Goal: Complete application form: Complete application form

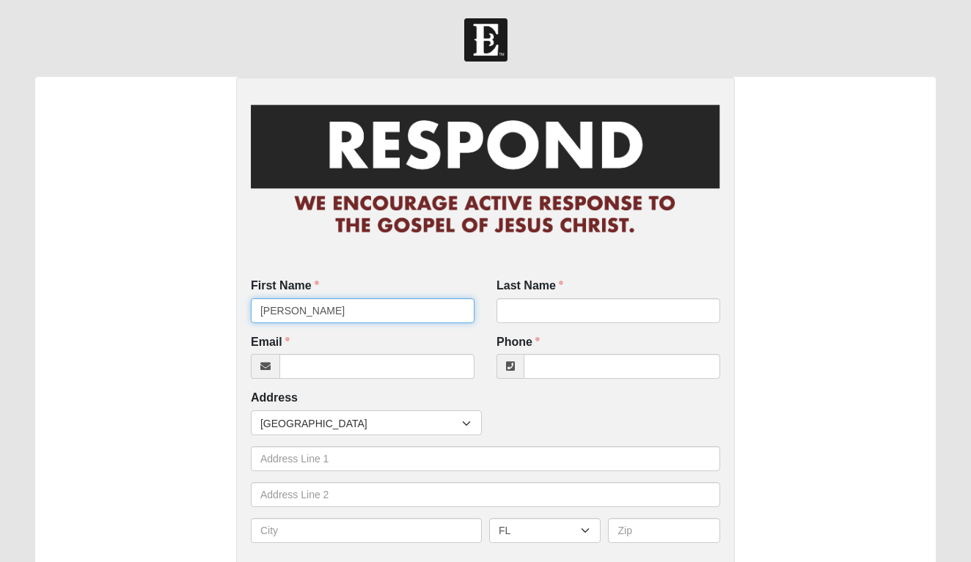
type input "Jess"
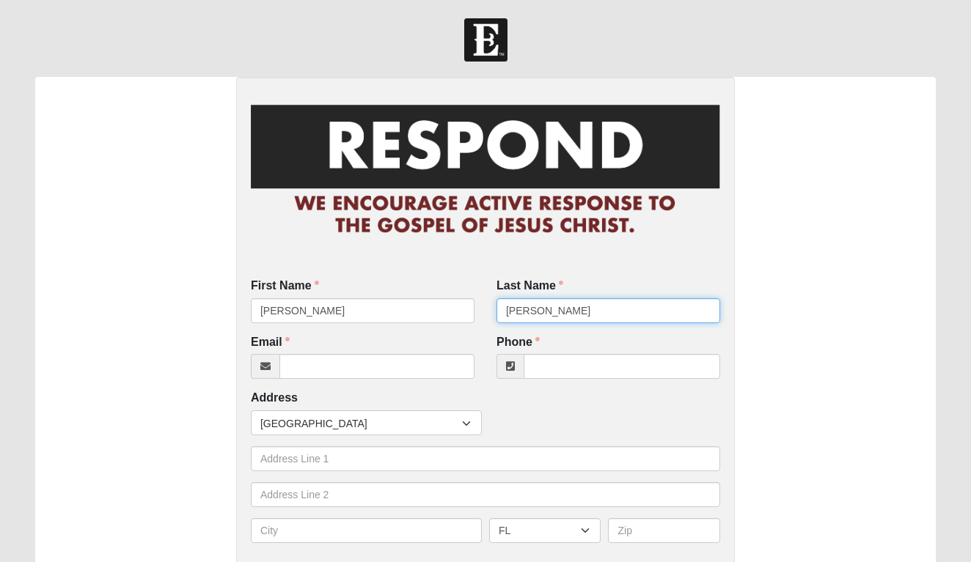
type input "Willis"
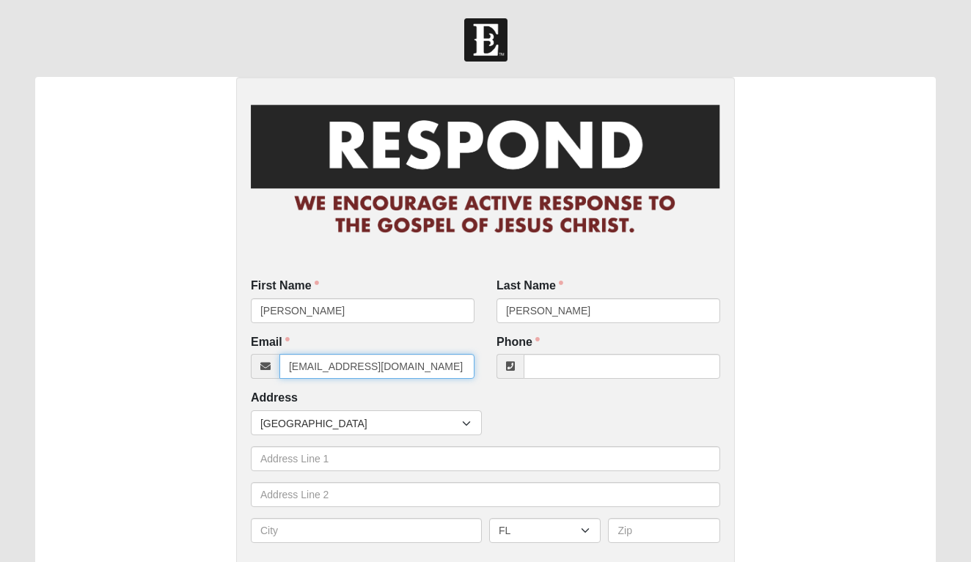
type input "noemail@coe22.com"
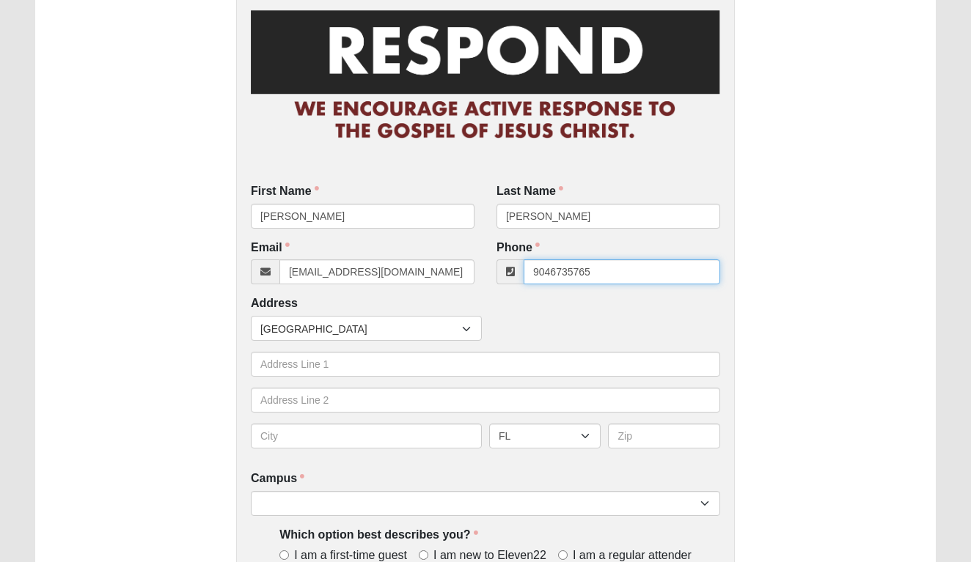
scroll to position [141, 0]
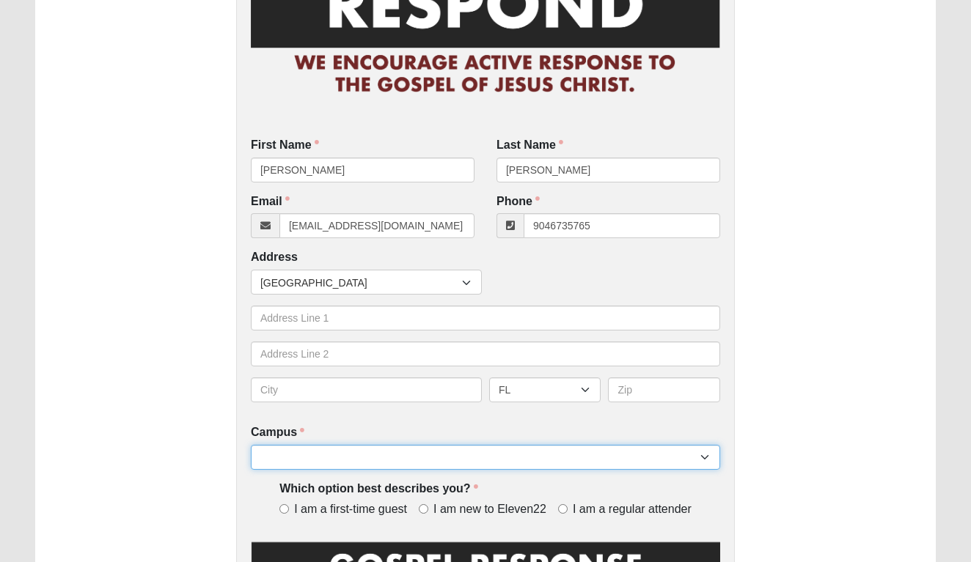
type input "(904) 673-5765"
select select "4"
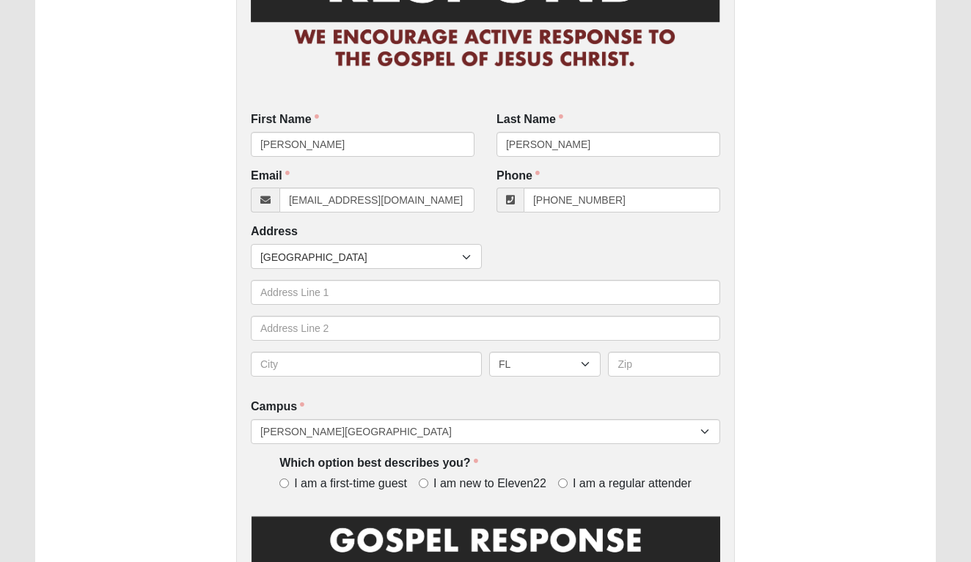
scroll to position [170, 0]
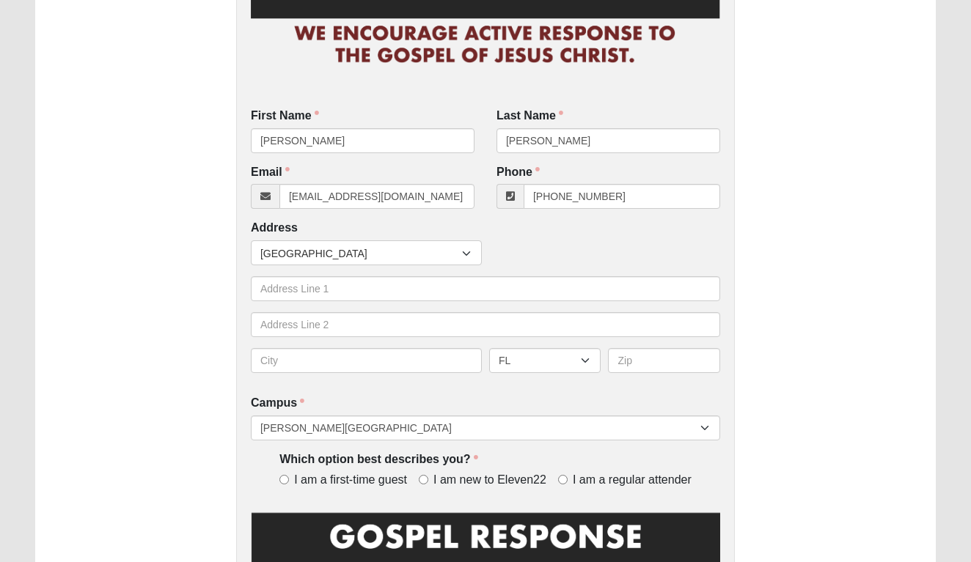
click at [284, 475] on input "I am a first-time guest" at bounding box center [284, 480] width 10 height 10
radio input "true"
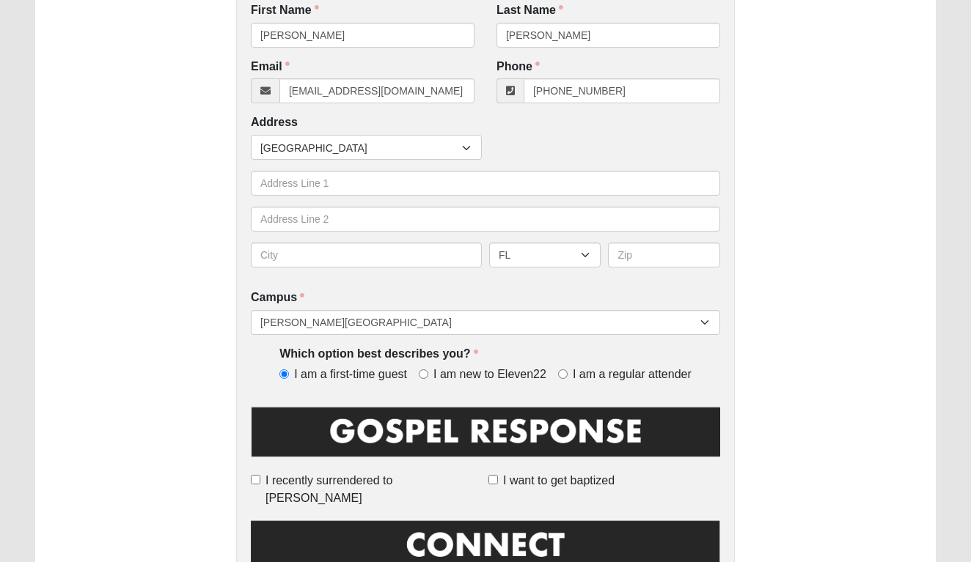
scroll to position [275, 0]
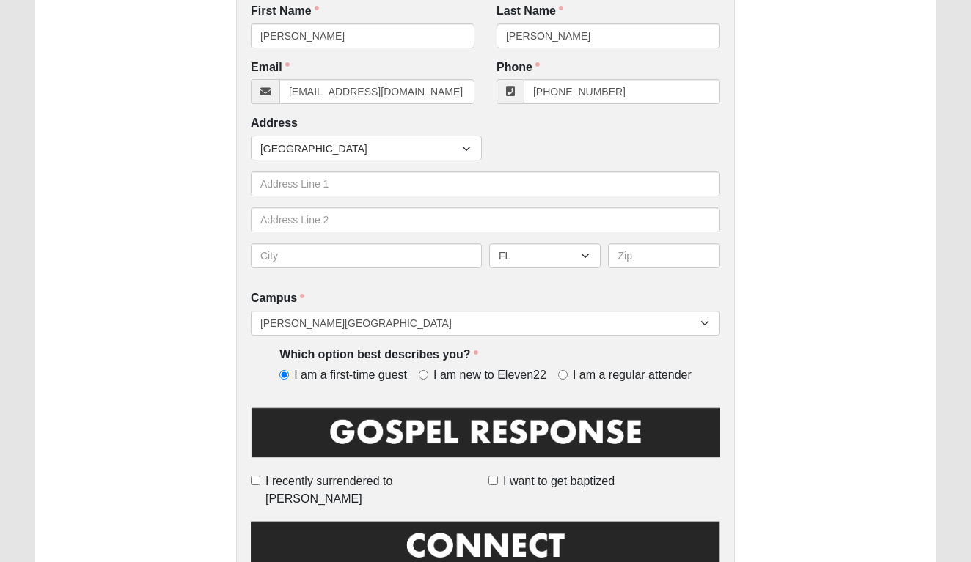
click at [260, 476] on input "I recently surrendered to [PERSON_NAME]" at bounding box center [256, 481] width 10 height 10
checkbox input "true"
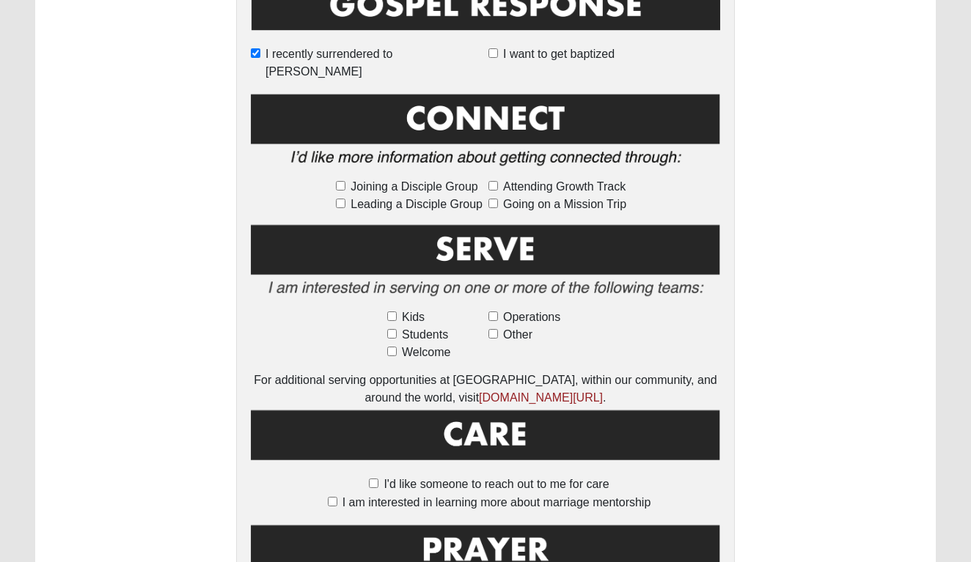
scroll to position [705, 0]
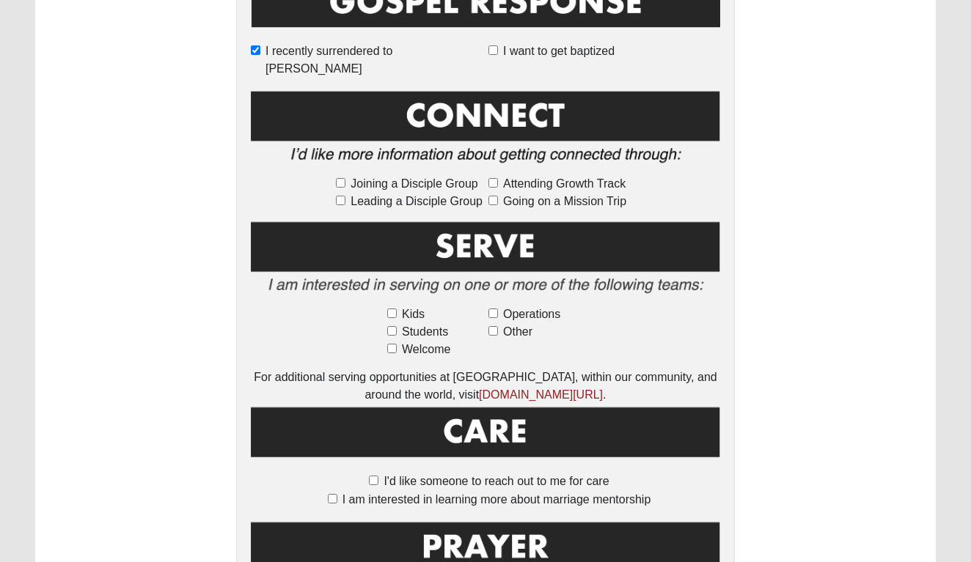
click at [372, 476] on input "I'd like someone to reach out to me for care" at bounding box center [374, 481] width 10 height 10
checkbox input "true"
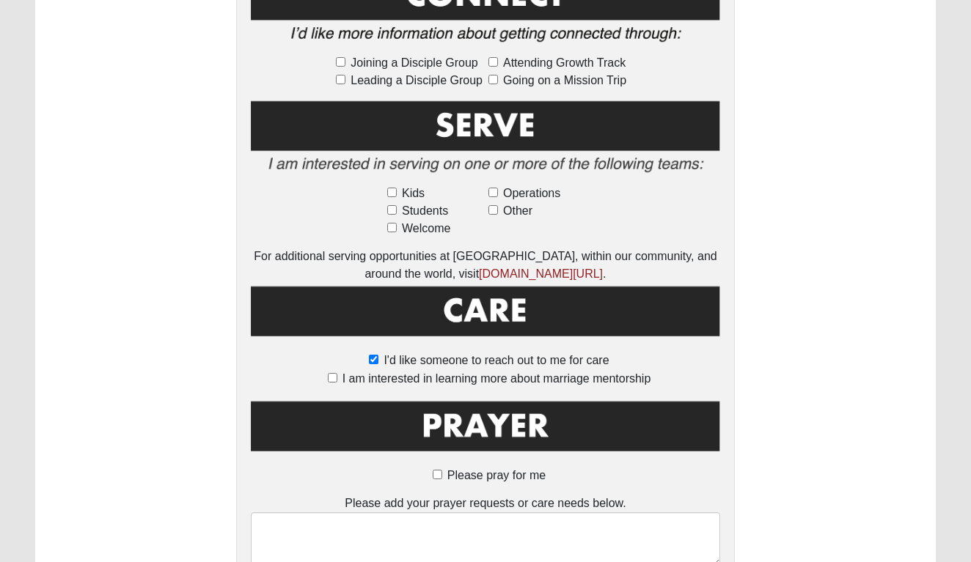
scroll to position [836, 0]
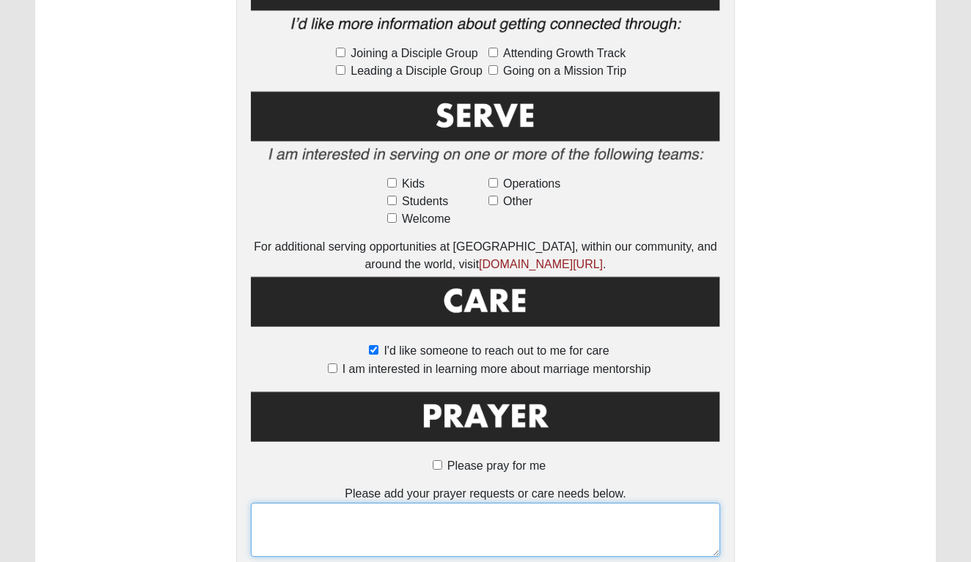
click at [368, 517] on textarea at bounding box center [485, 530] width 469 height 54
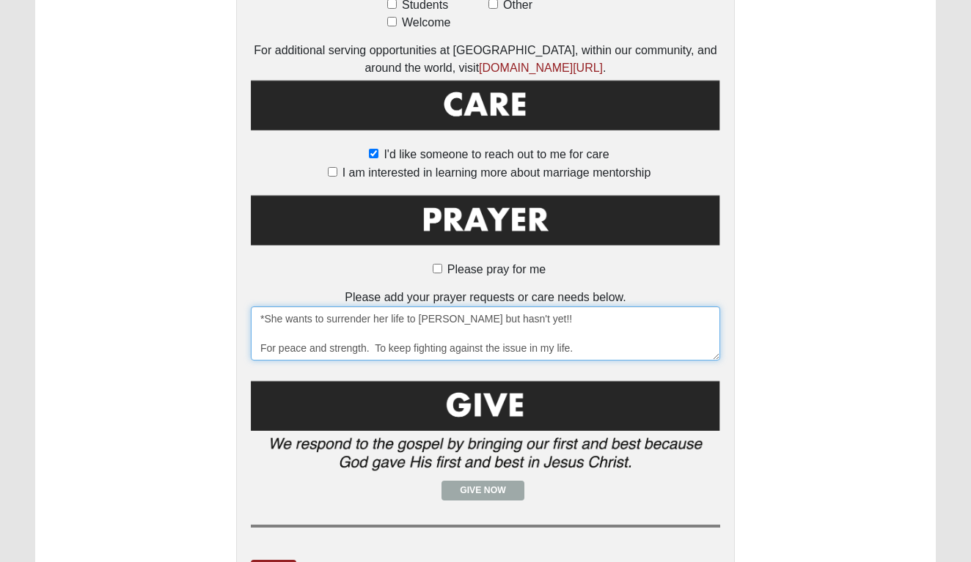
scroll to position [1034, 0]
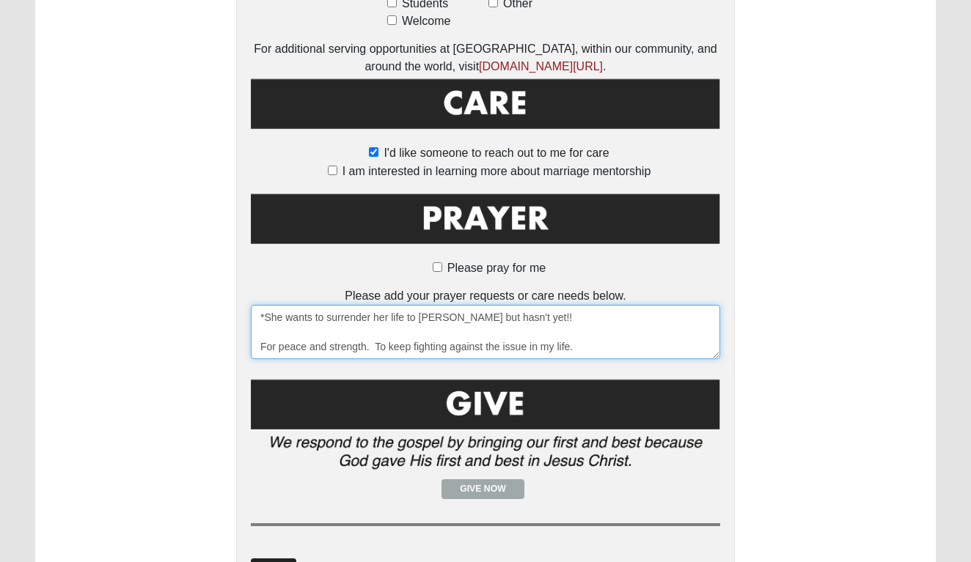
type textarea "*She wants to surrender her life to Jesus but hasn't yet!! For peace and streng…"
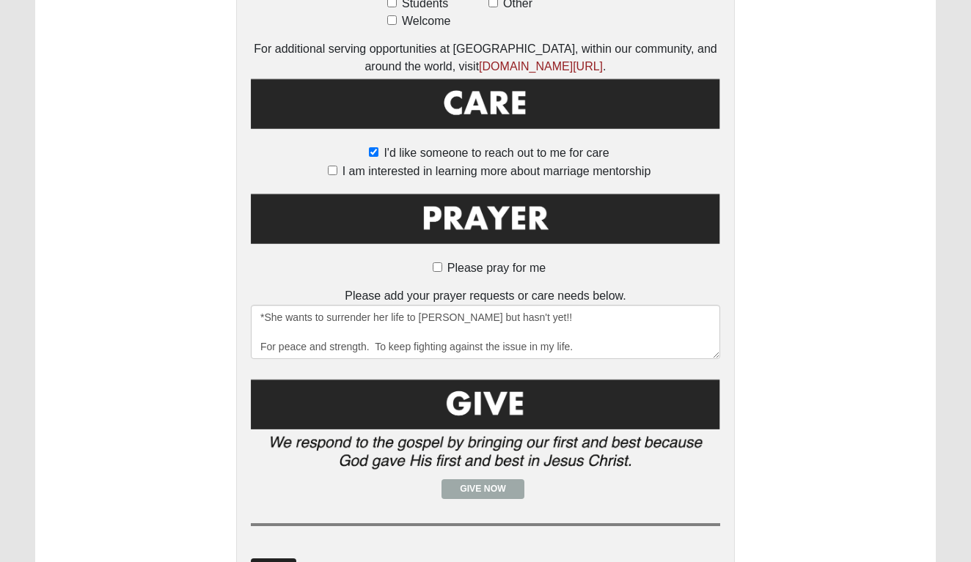
click at [282, 559] on link "Submit" at bounding box center [273, 569] width 45 height 21
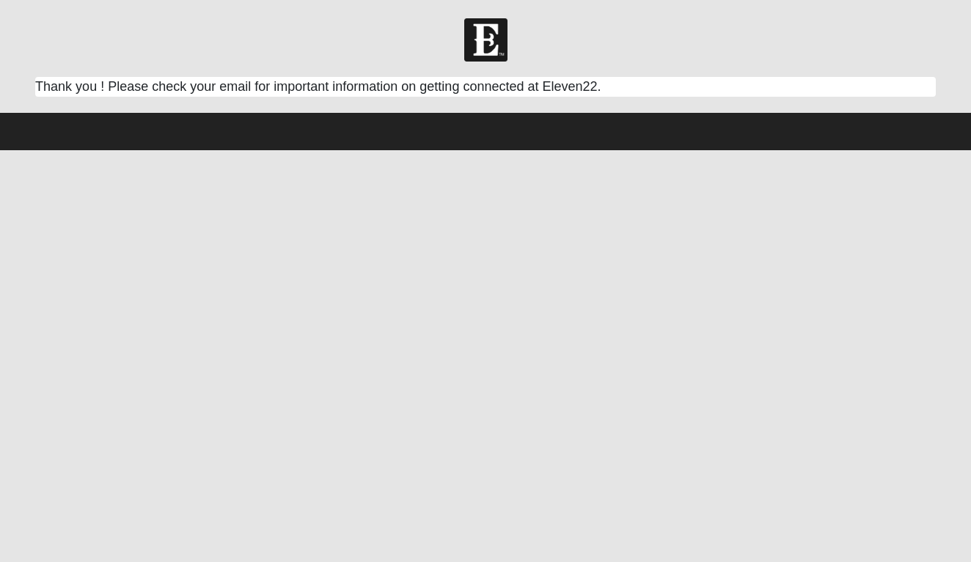
scroll to position [0, 0]
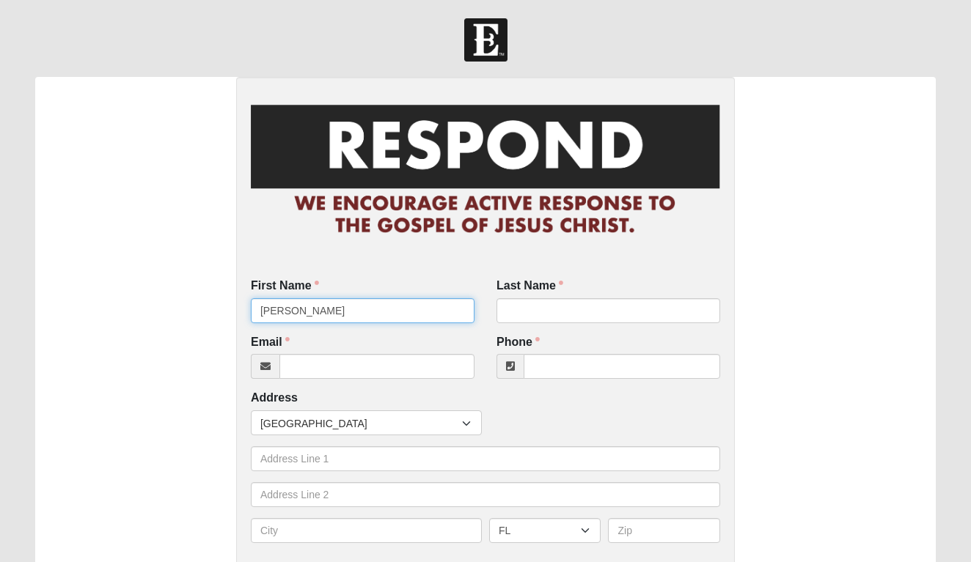
type input "Carol Votor"
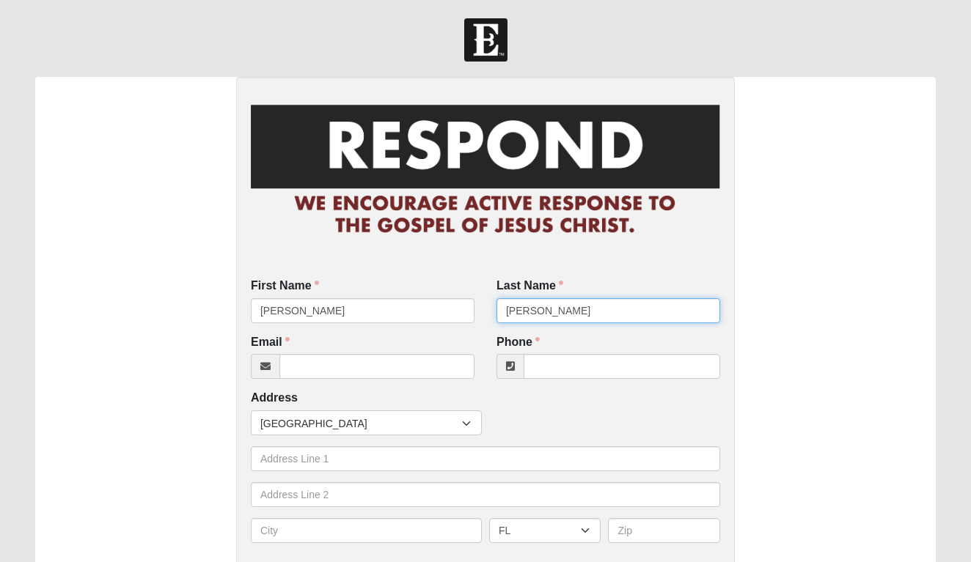
type input "Henry"
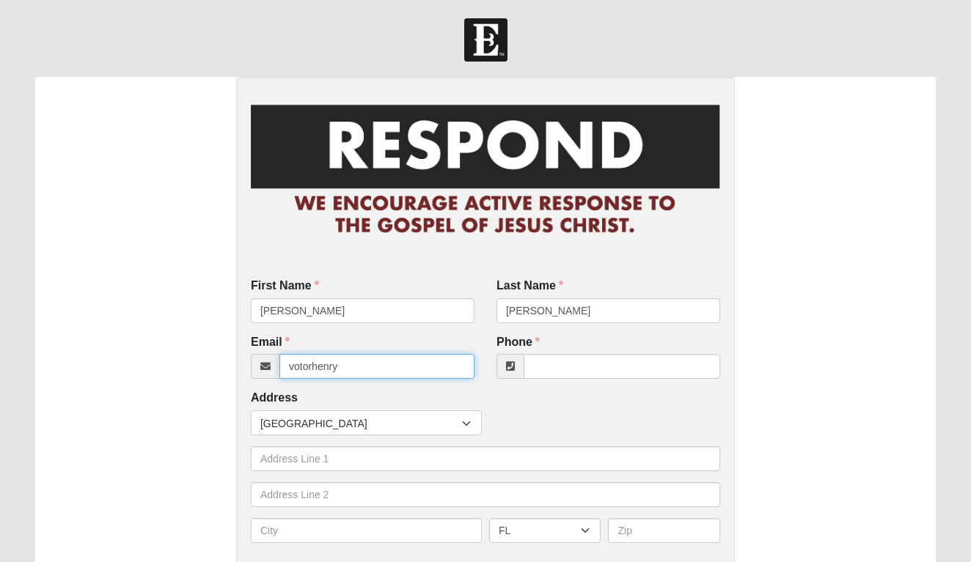
type input "votorhenry"
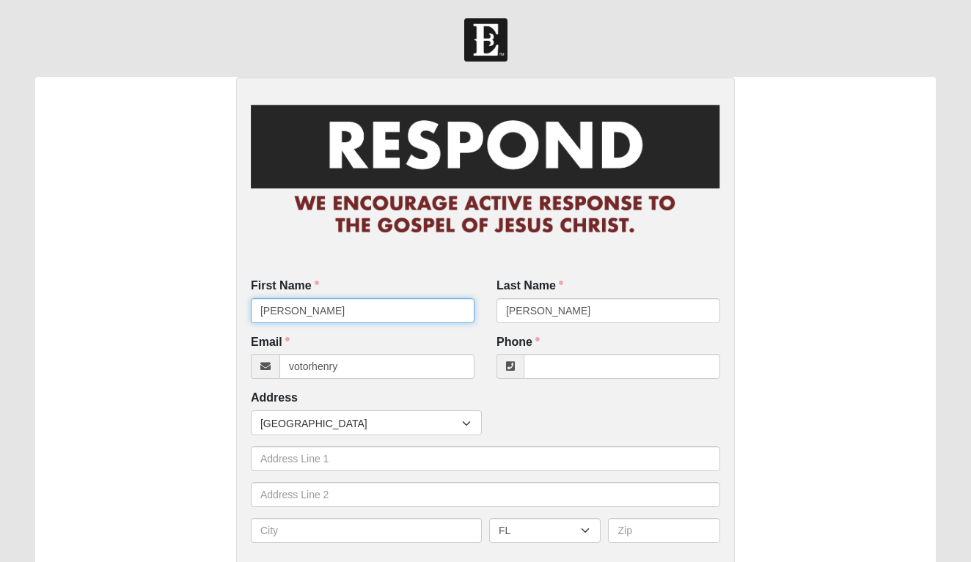
click at [374, 320] on input "Carol Votor" at bounding box center [363, 310] width 224 height 25
type input "Carol"
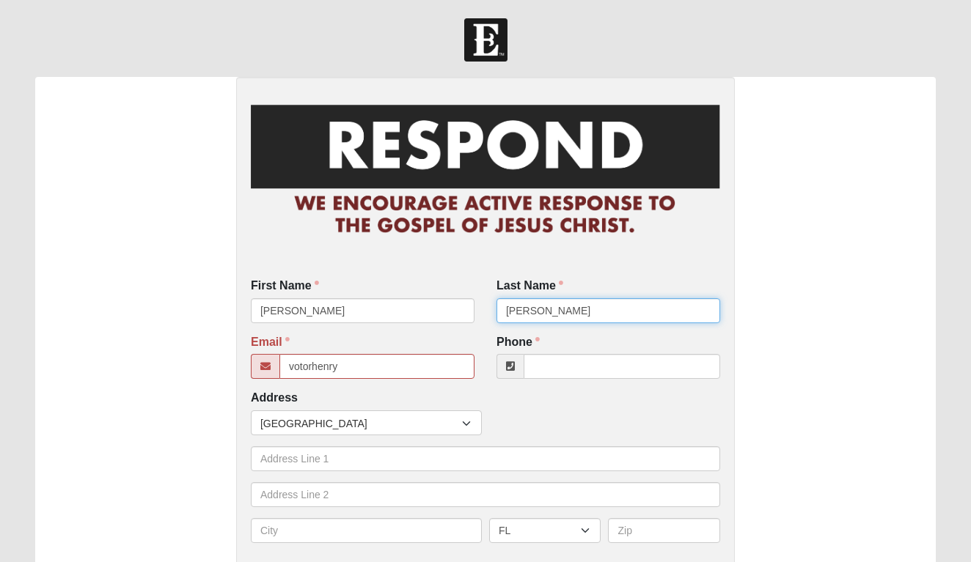
click at [502, 308] on input "Henry" at bounding box center [608, 310] width 224 height 25
type input "Voter Henry"
click at [397, 372] on input "votorhenry" at bounding box center [376, 366] width 195 height 25
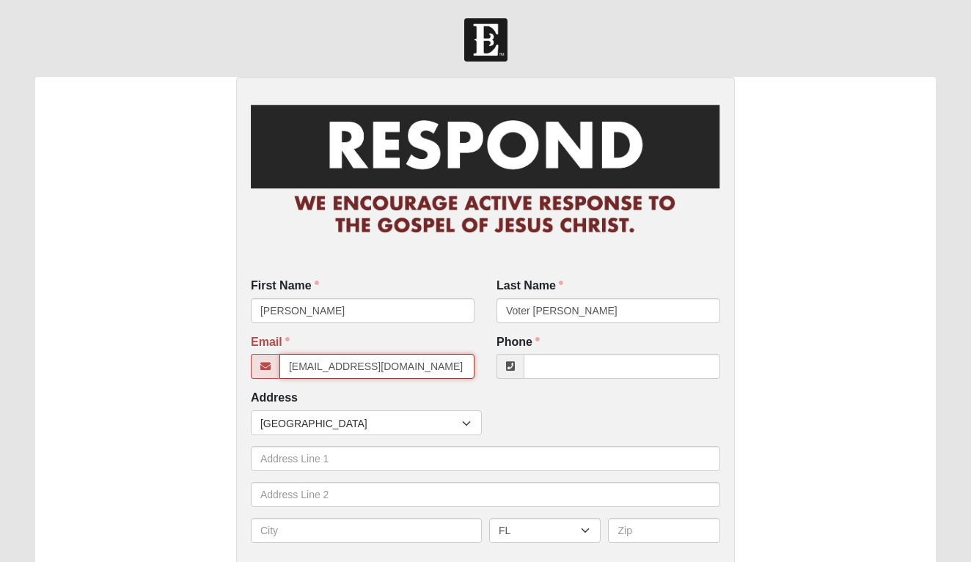
type input "votorhenry@gmail.com"
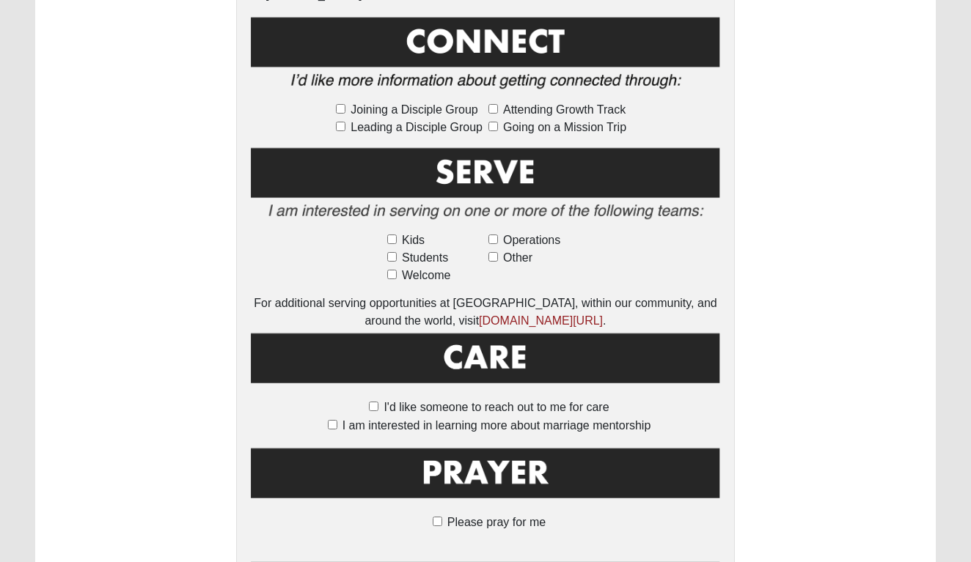
scroll to position [789, 0]
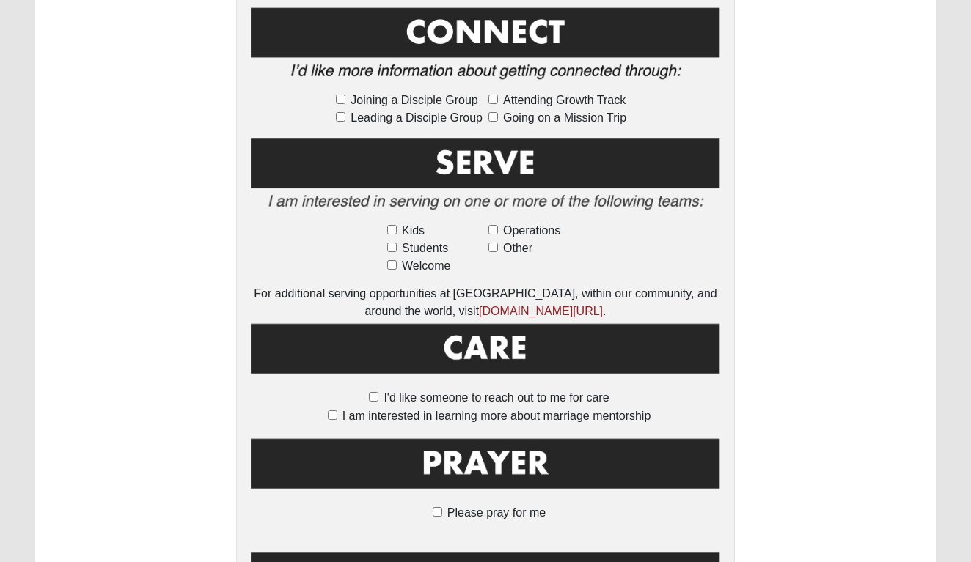
type input "(954) 646-0918"
click at [435, 507] on input "Please pray for me" at bounding box center [438, 512] width 10 height 10
checkbox input "true"
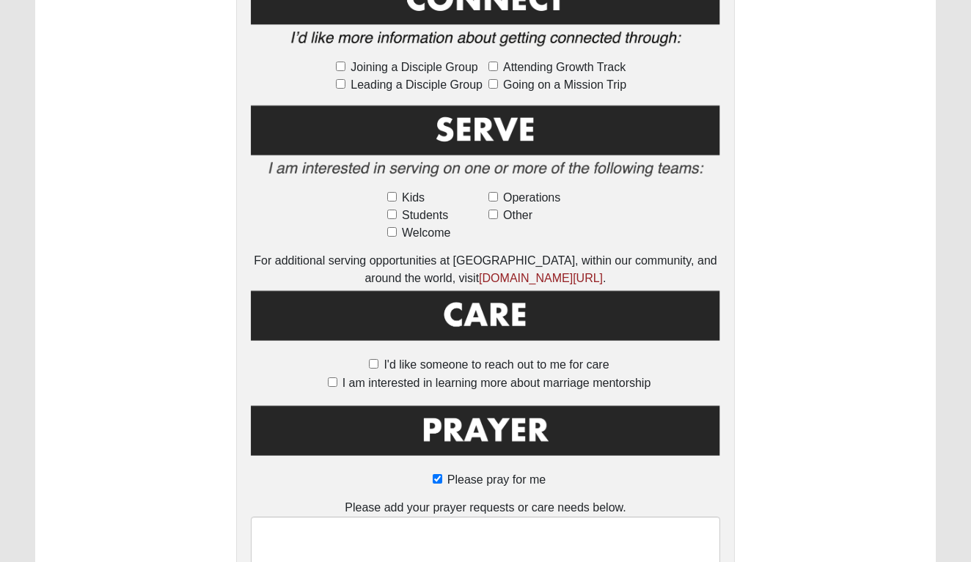
scroll to position [823, 0]
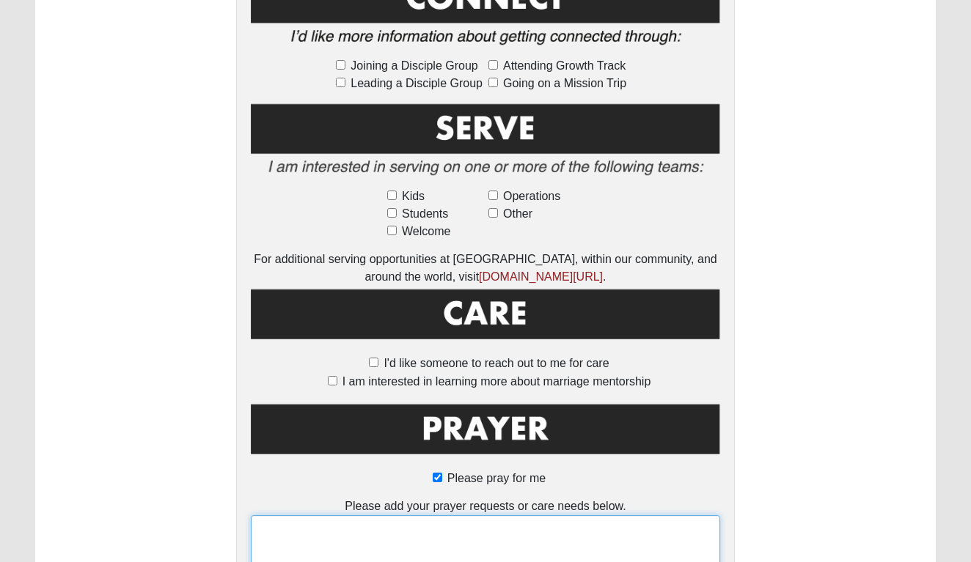
click at [466, 515] on textarea at bounding box center [485, 542] width 469 height 54
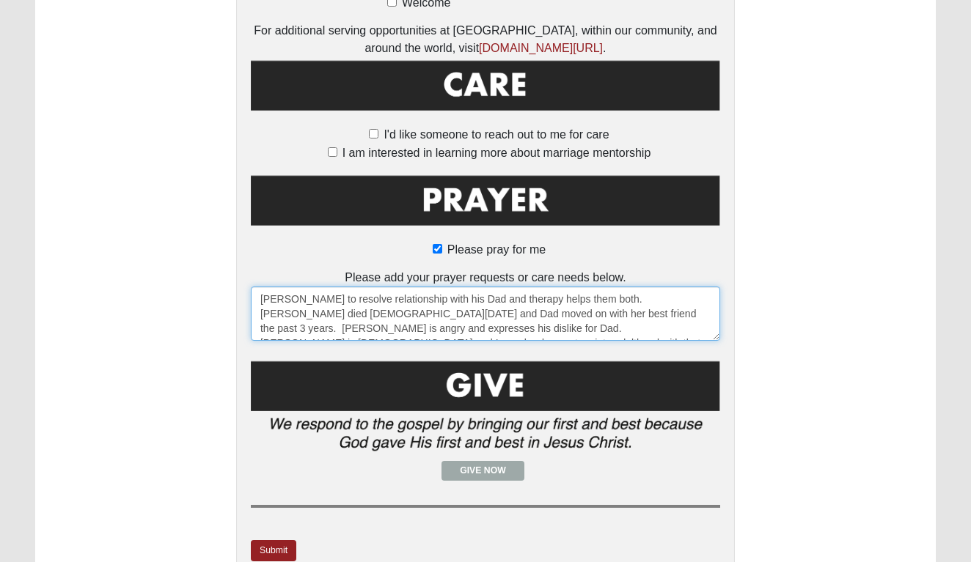
scroll to position [1053, 0]
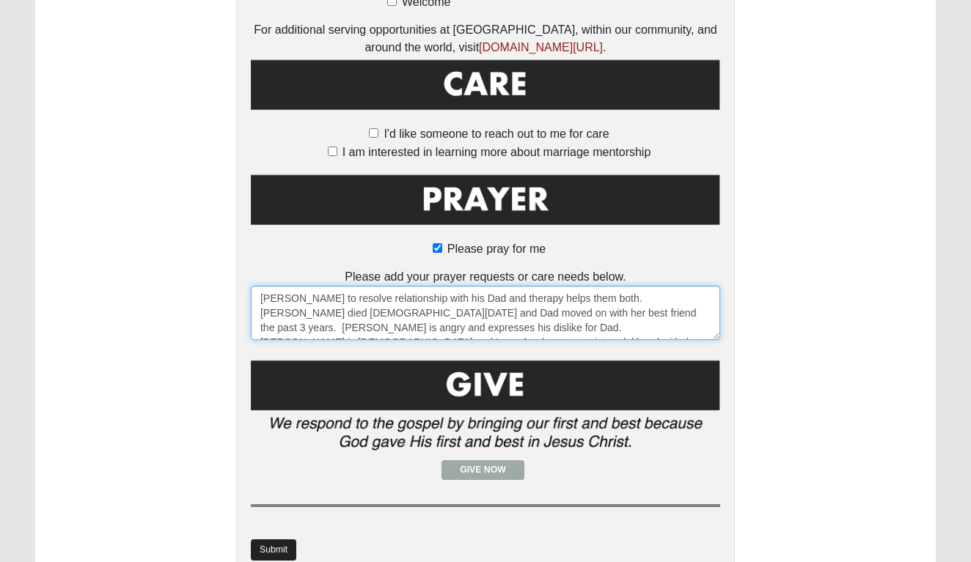
type textarea "Max to resolve relationship with his Dad and therapy helps them both. Mom died …"
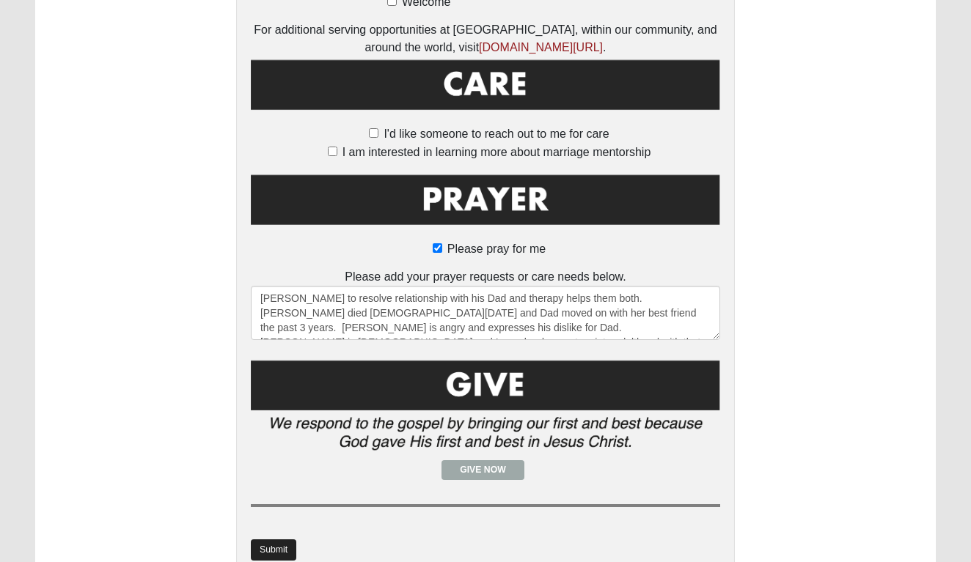
click at [293, 540] on link "Submit" at bounding box center [273, 550] width 45 height 21
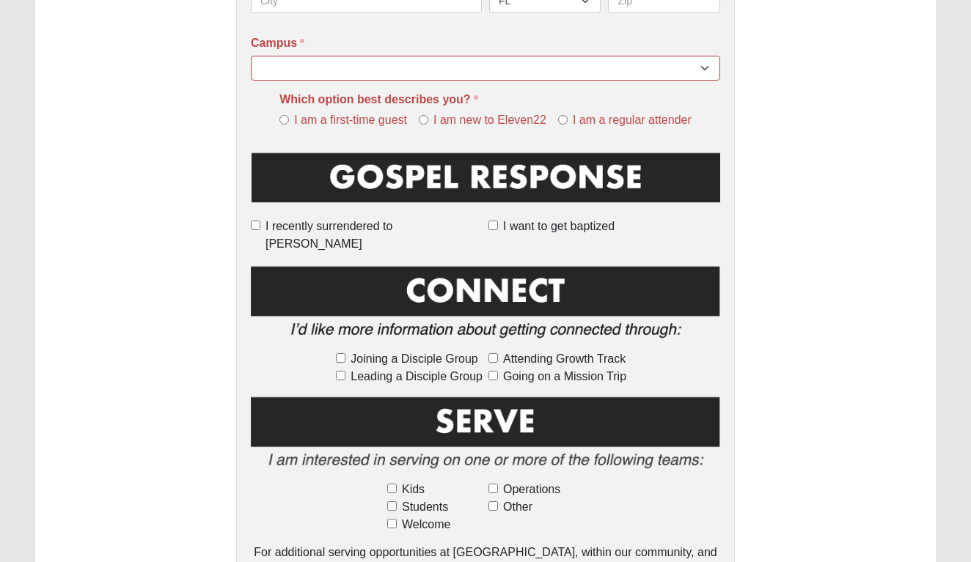
scroll to position [617, 0]
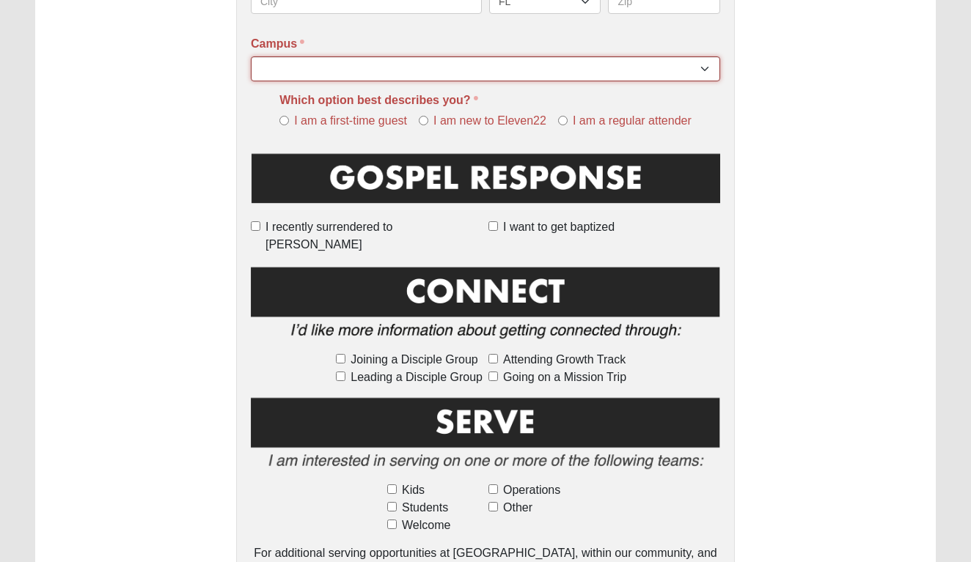
select select "4"
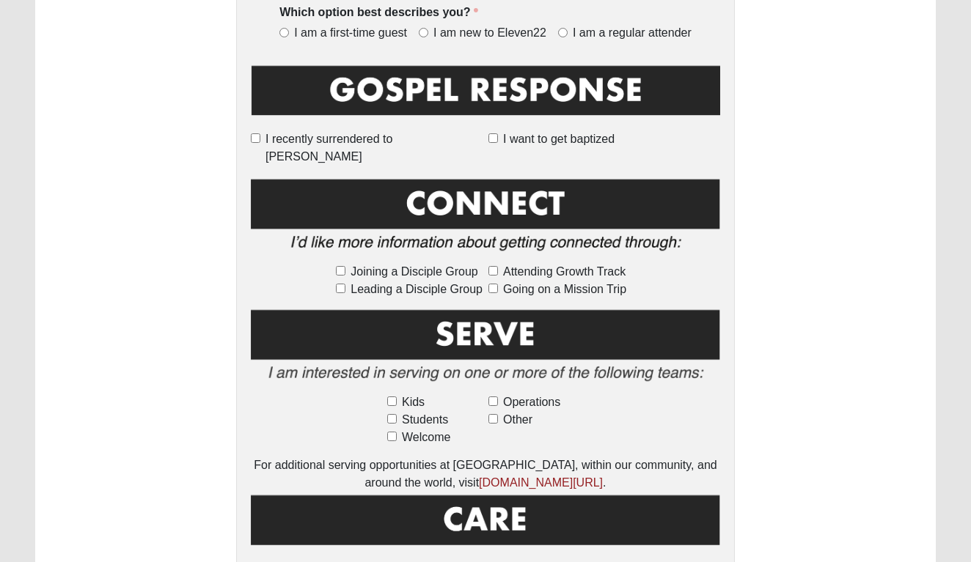
scroll to position [556, 0]
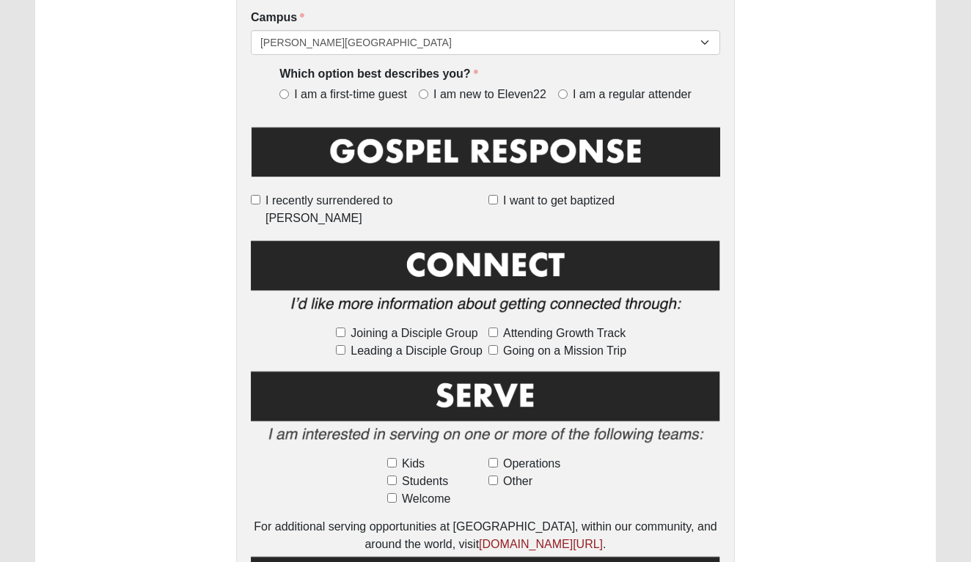
click at [420, 92] on input "I am new to Eleven22" at bounding box center [424, 94] width 10 height 10
radio input "true"
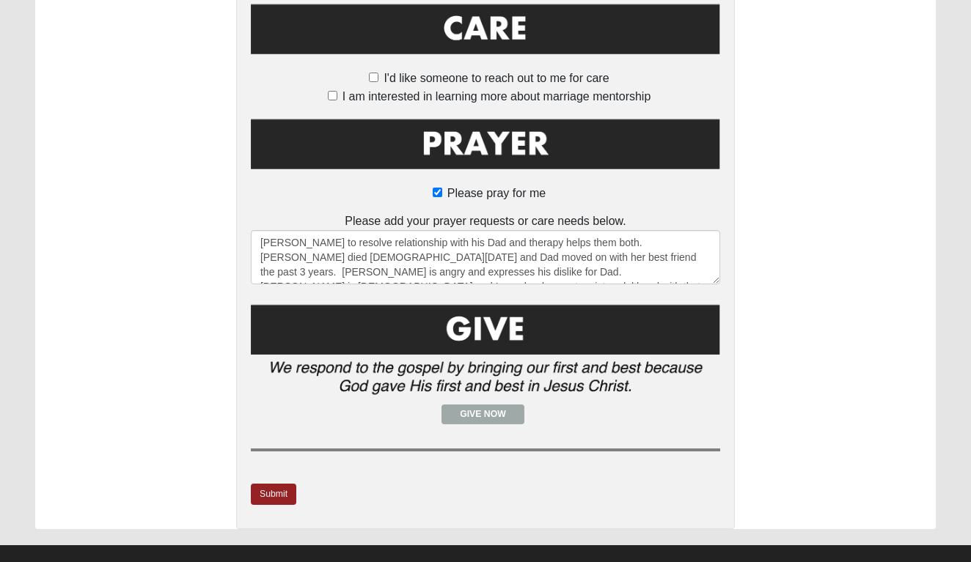
scroll to position [1107, 0]
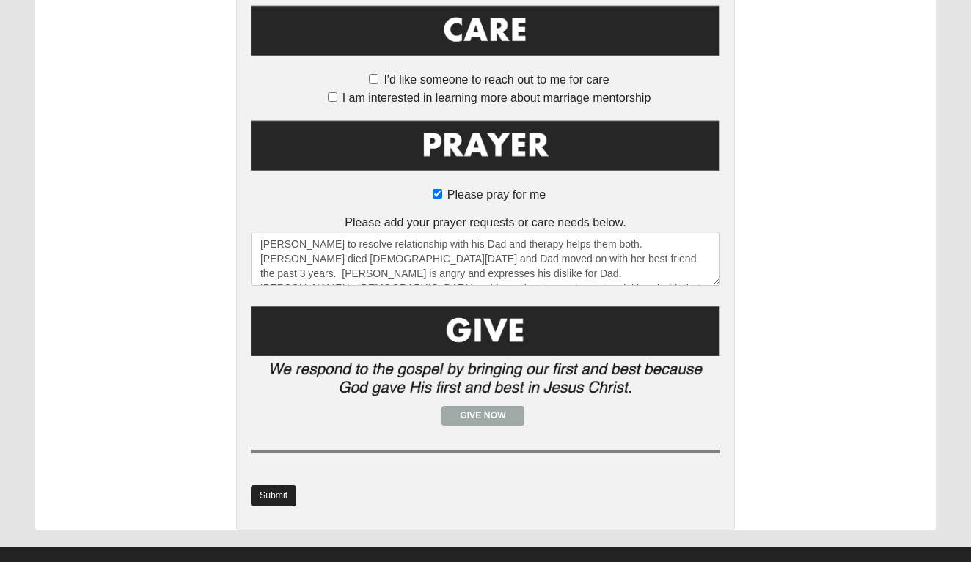
click at [283, 485] on link "Submit" at bounding box center [273, 495] width 45 height 21
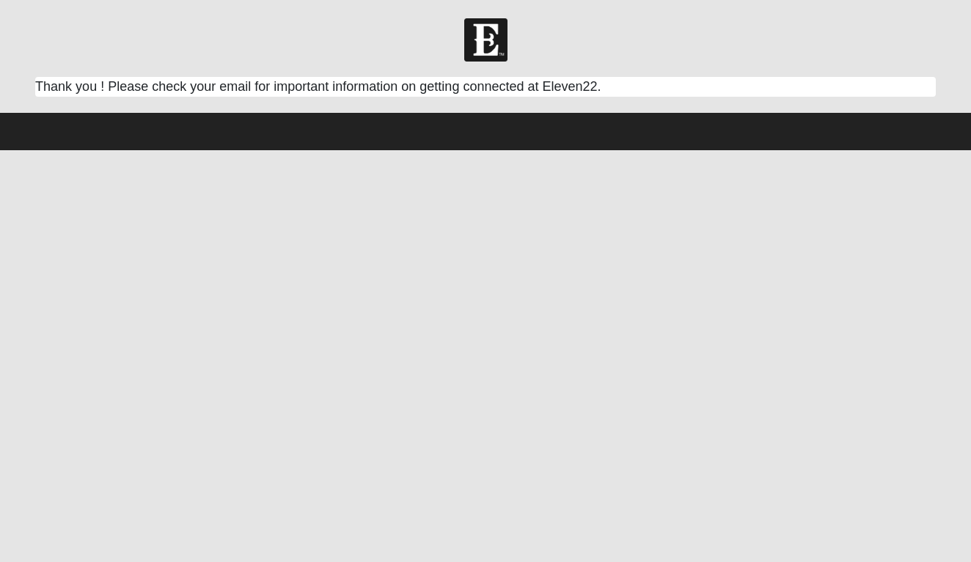
scroll to position [0, 0]
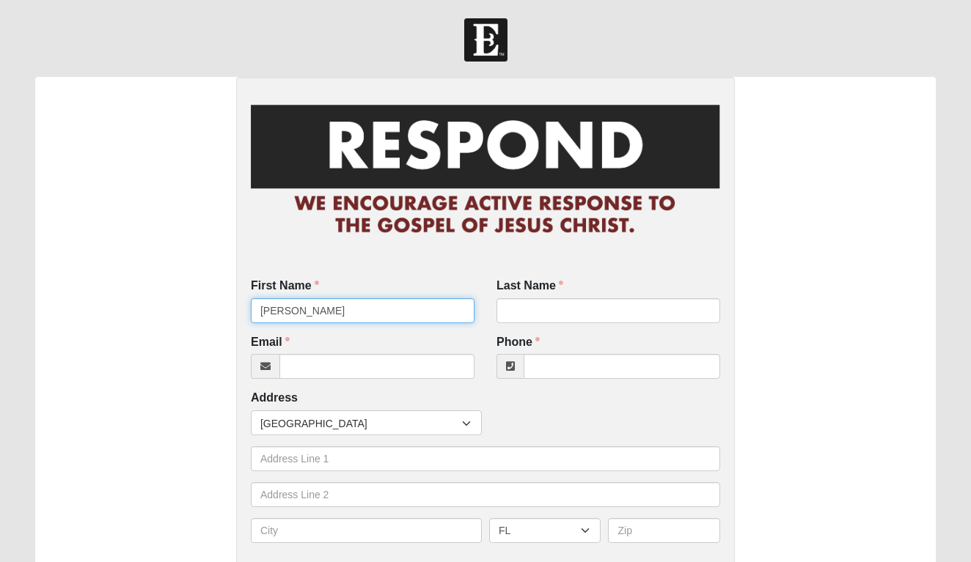
type input "[PERSON_NAME]"
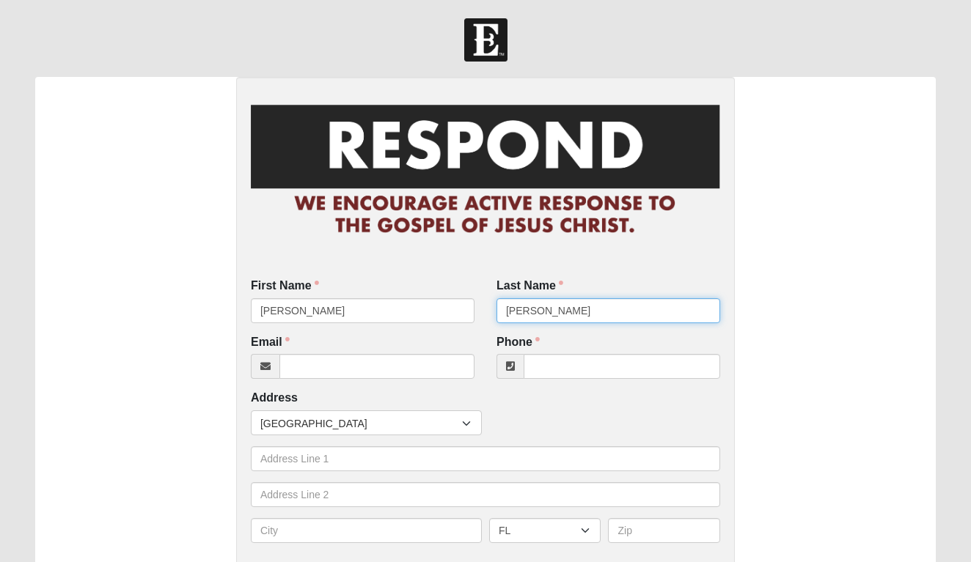
type input "[PERSON_NAME]"
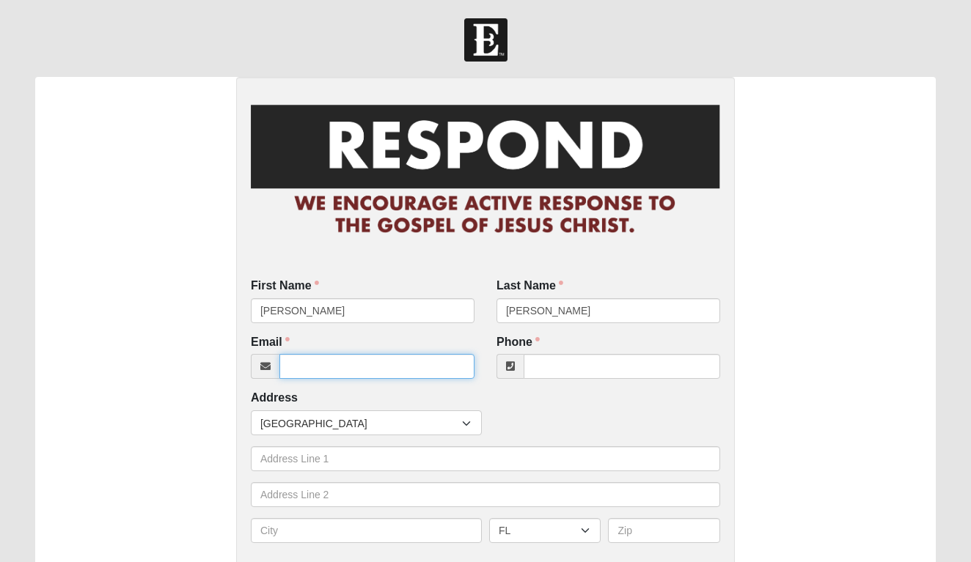
type input "g"
type input "[EMAIL_ADDRESS][DOMAIN_NAME]"
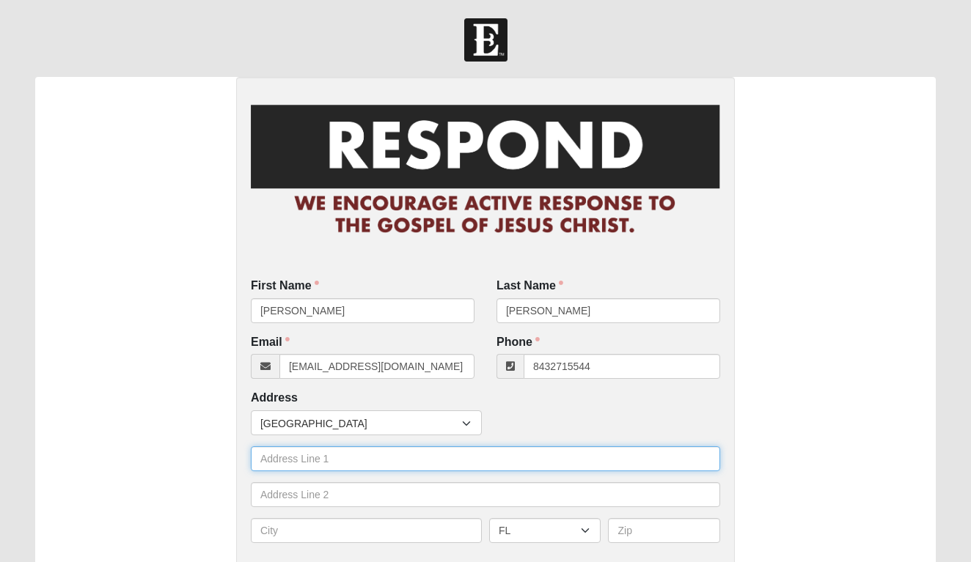
type input "[PHONE_NUMBER]"
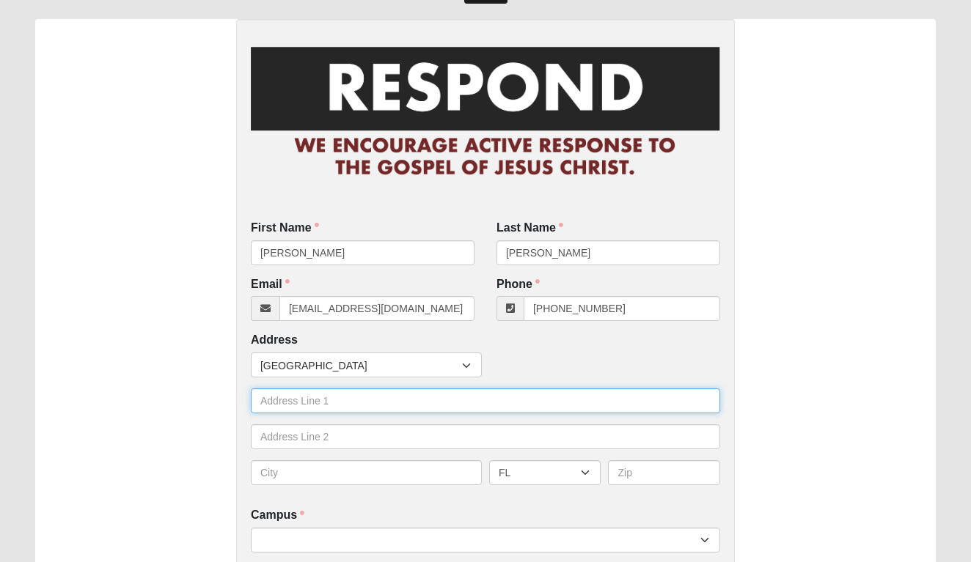
scroll to position [61, 0]
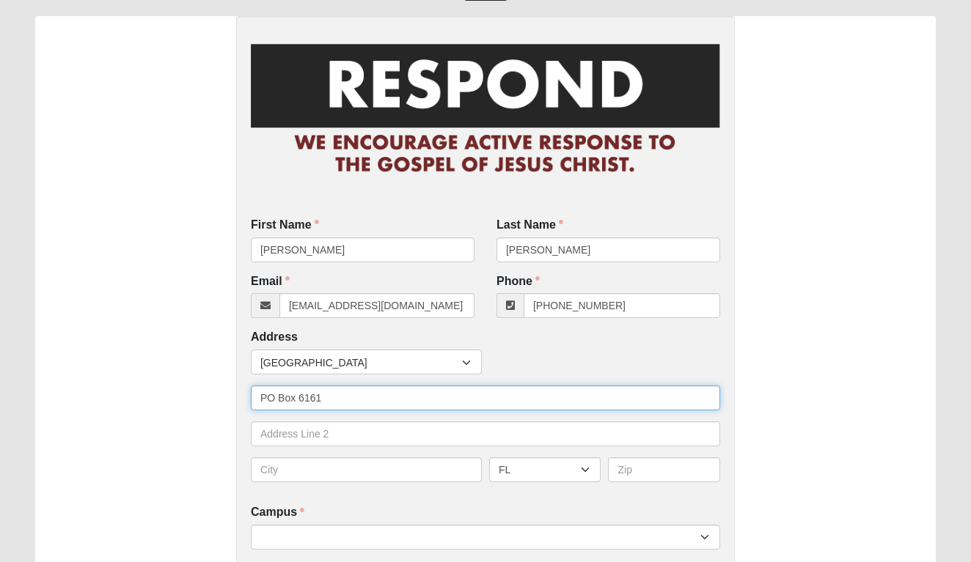
type input "PO Box 6161"
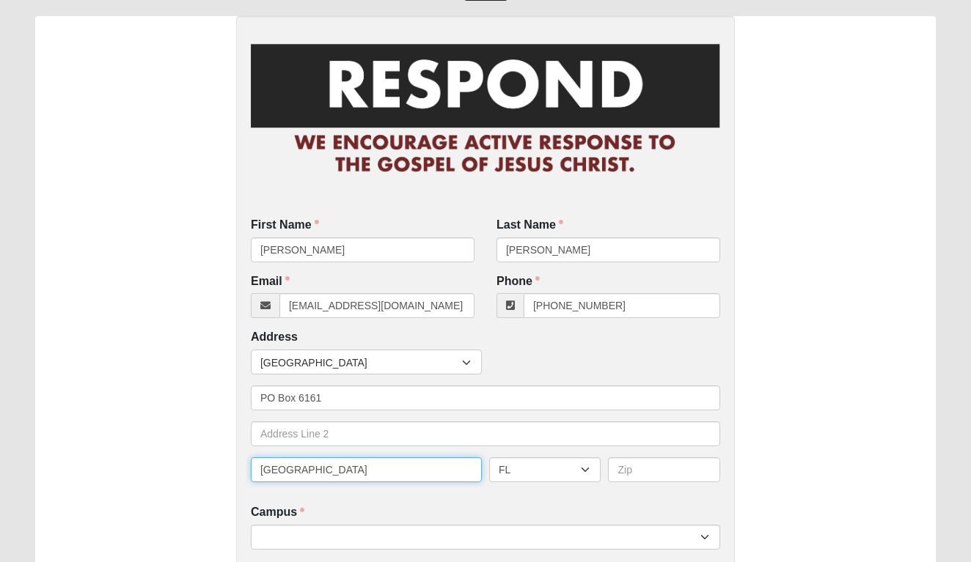
type input "Beaufort"
select select "SC"
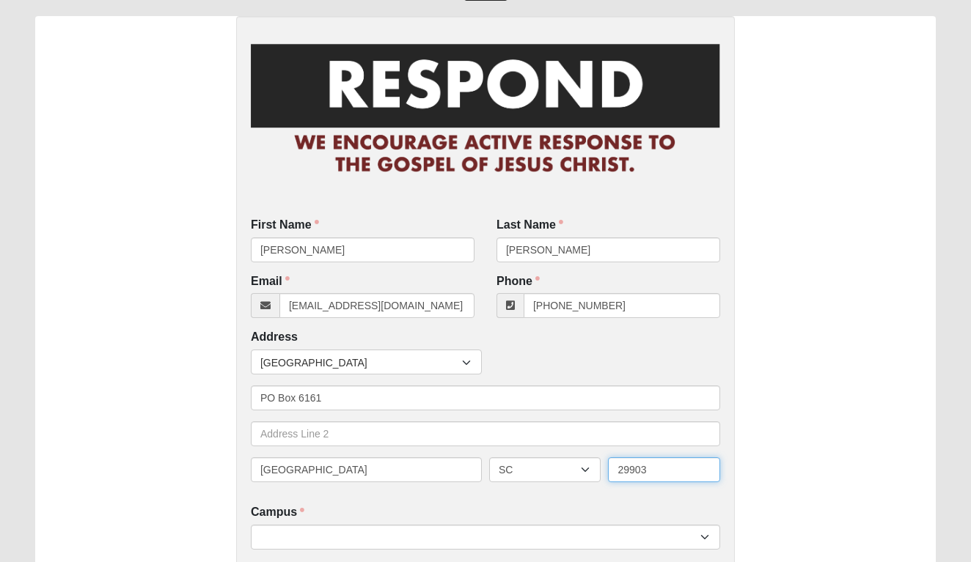
scroll to position [177, 0]
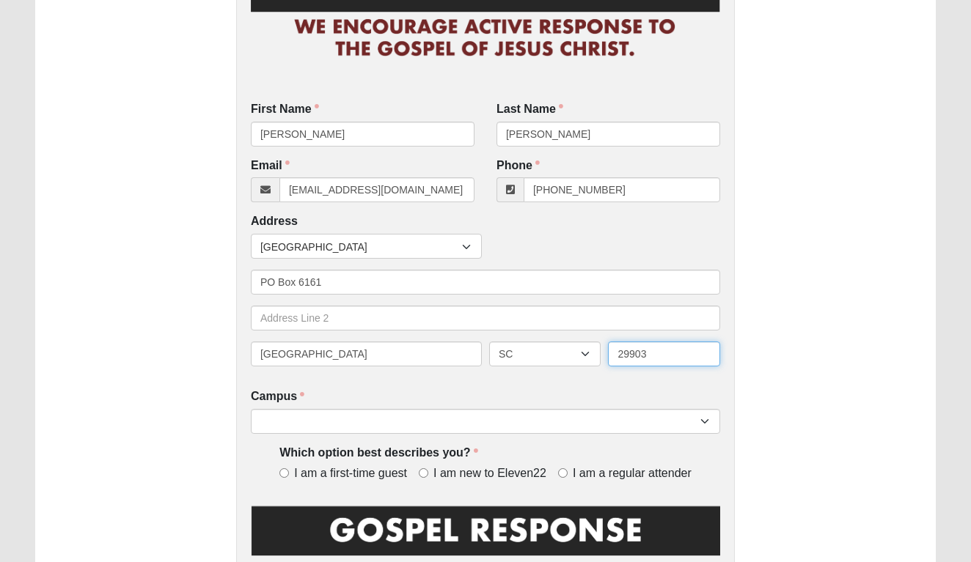
type input "29903"
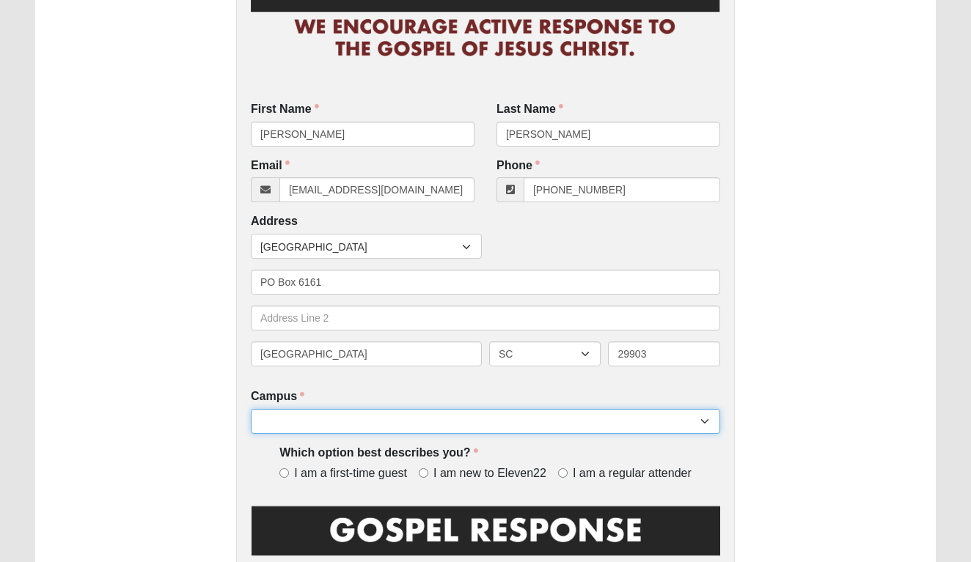
select select "4"
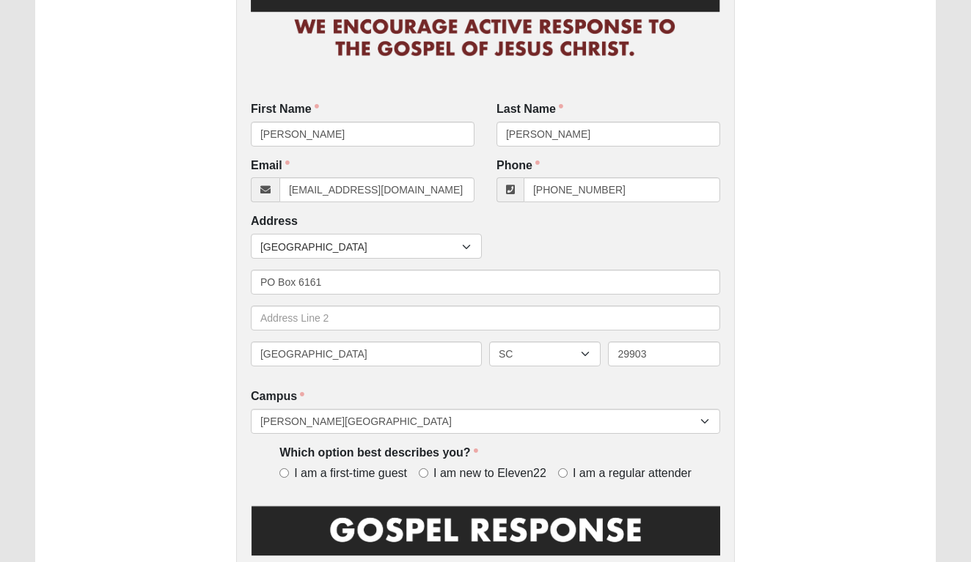
click at [285, 475] on label "I am a first-time guest" at bounding box center [345, 474] width 133 height 17
click at [285, 475] on input "I am a first-time guest" at bounding box center [284, 474] width 10 height 10
radio input "true"
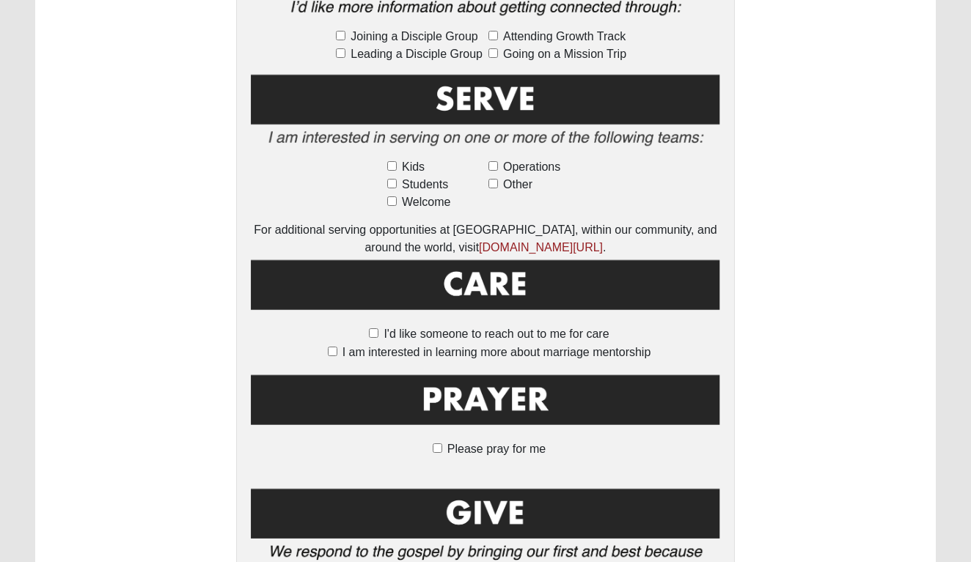
scroll to position [875, 0]
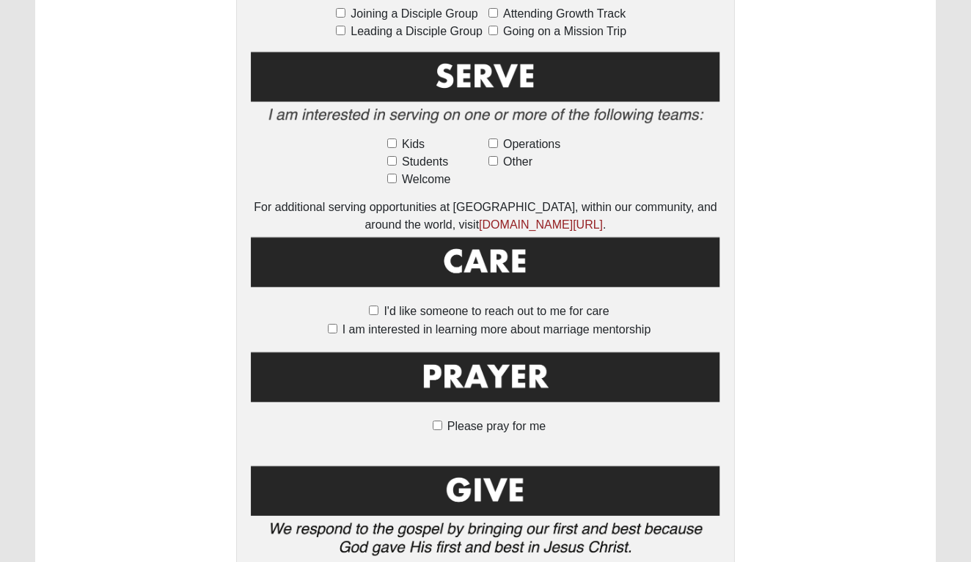
click at [441, 421] on input "Please pray for me" at bounding box center [438, 426] width 10 height 10
checkbox input "true"
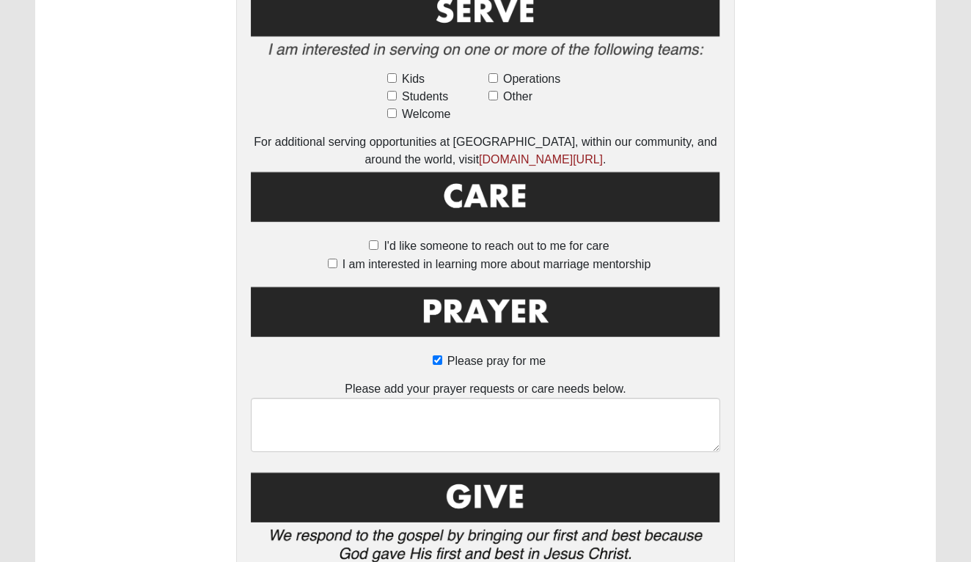
scroll to position [982, 0]
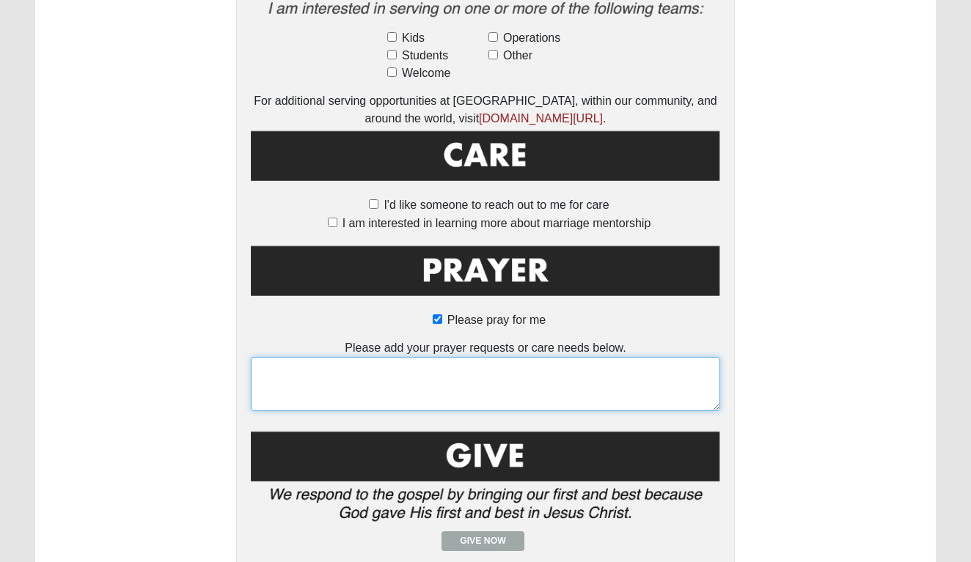
click at [455, 359] on textarea at bounding box center [485, 384] width 469 height 54
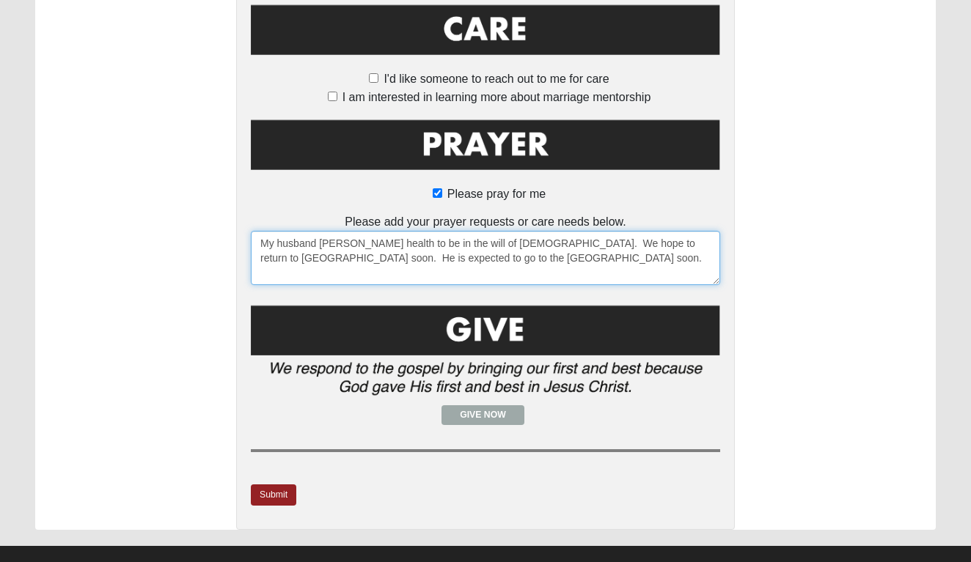
scroll to position [1107, 0]
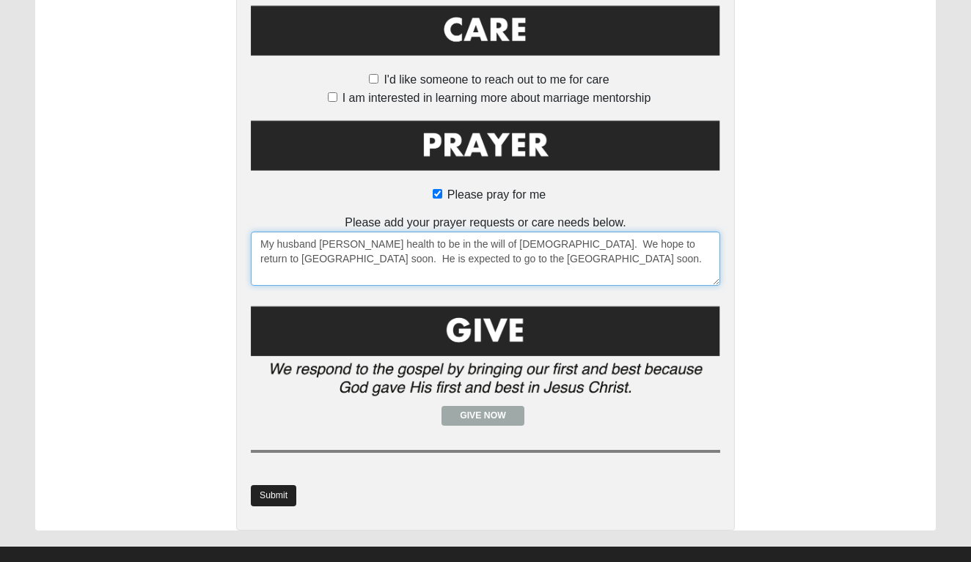
type textarea "My husband Saul's health to be in the will of God. We hope to return to SC soon…"
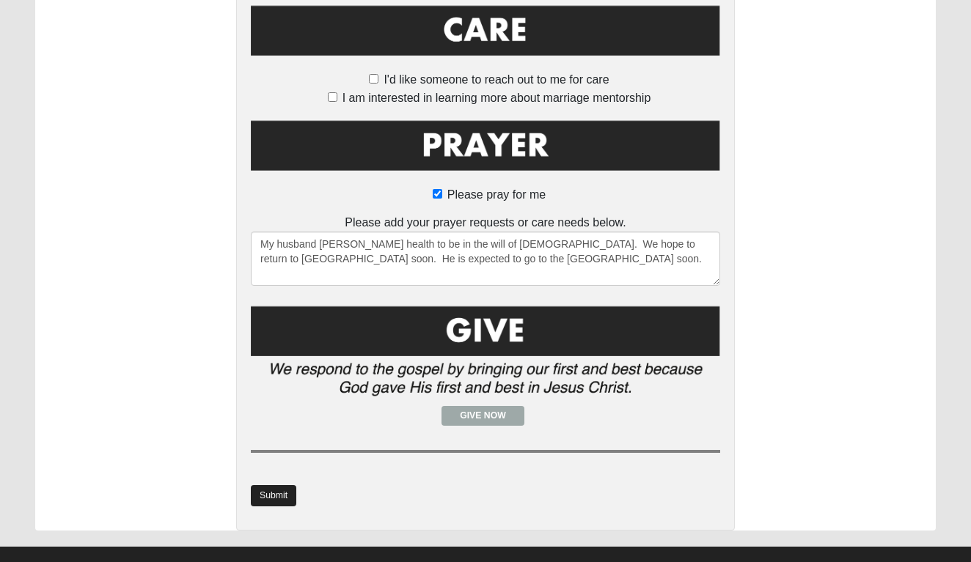
click at [284, 485] on link "Submit" at bounding box center [273, 495] width 45 height 21
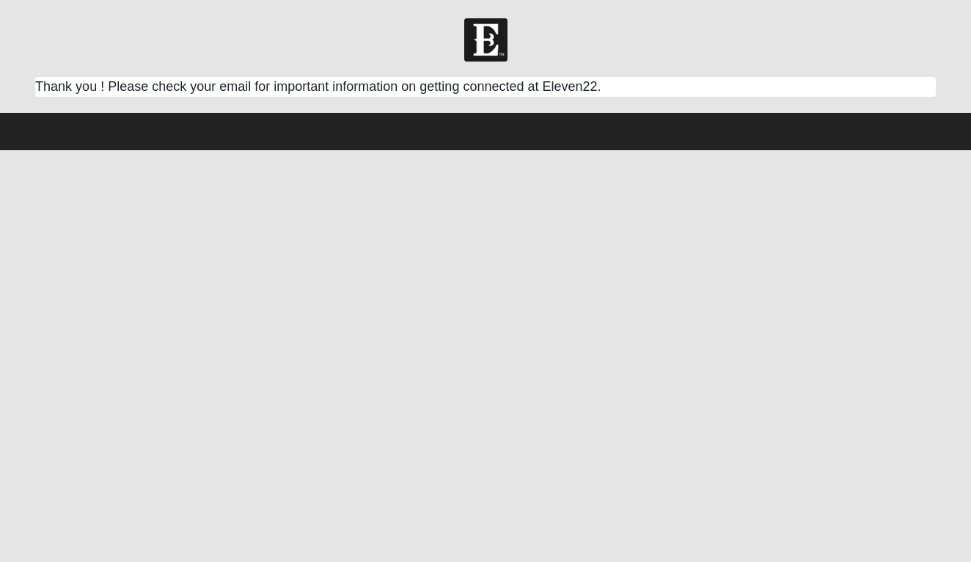
scroll to position [0, 0]
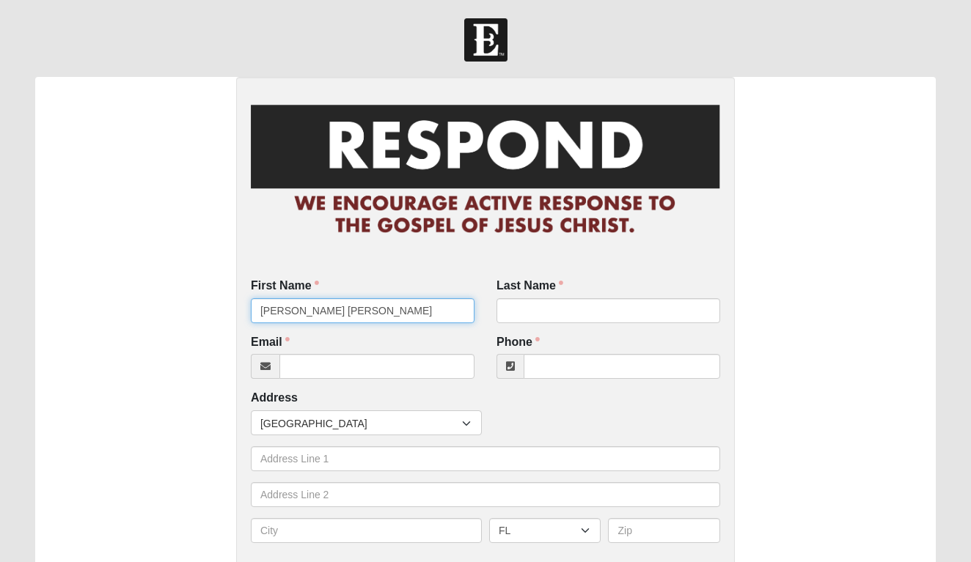
type input "Mary Ann"
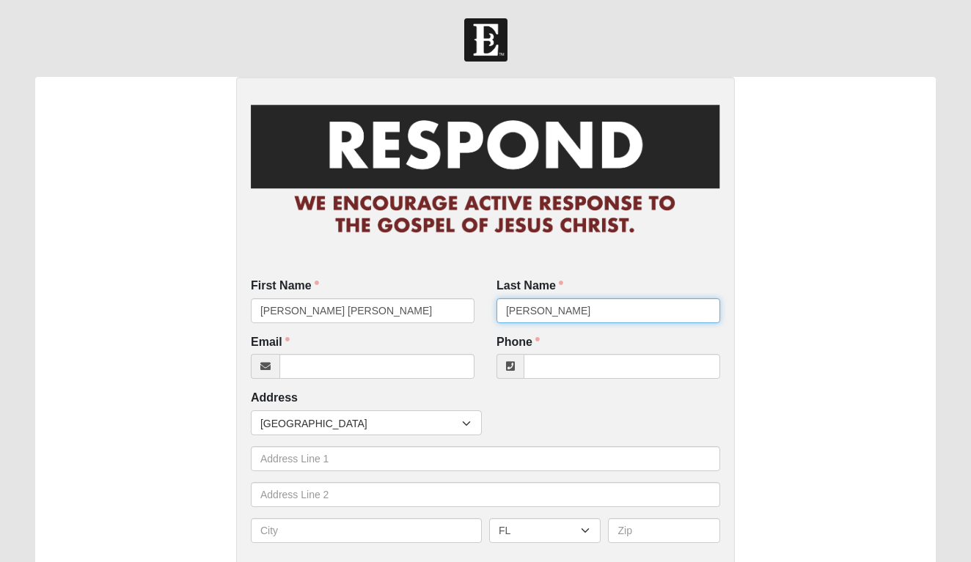
type input "Curry"
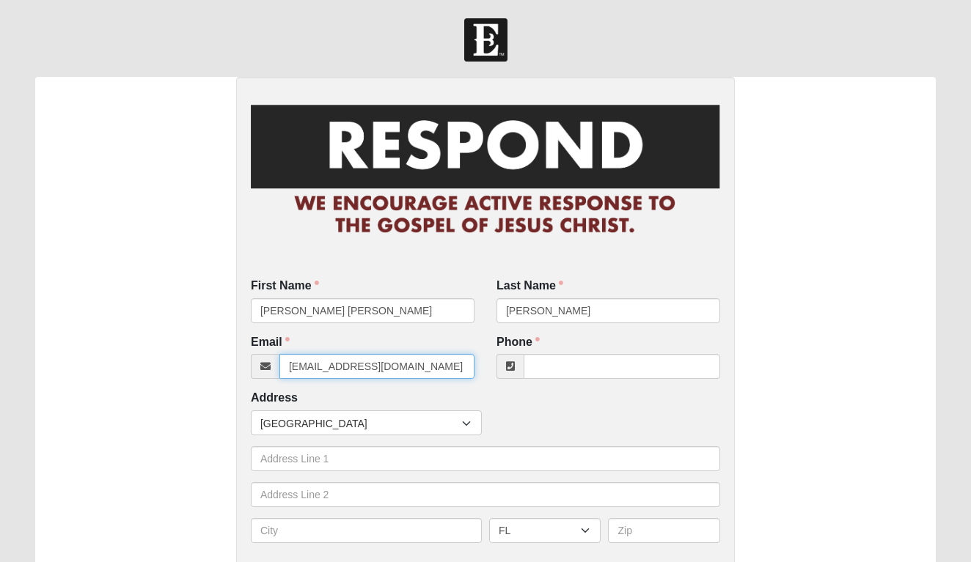
type input "noemail@coe22.com"
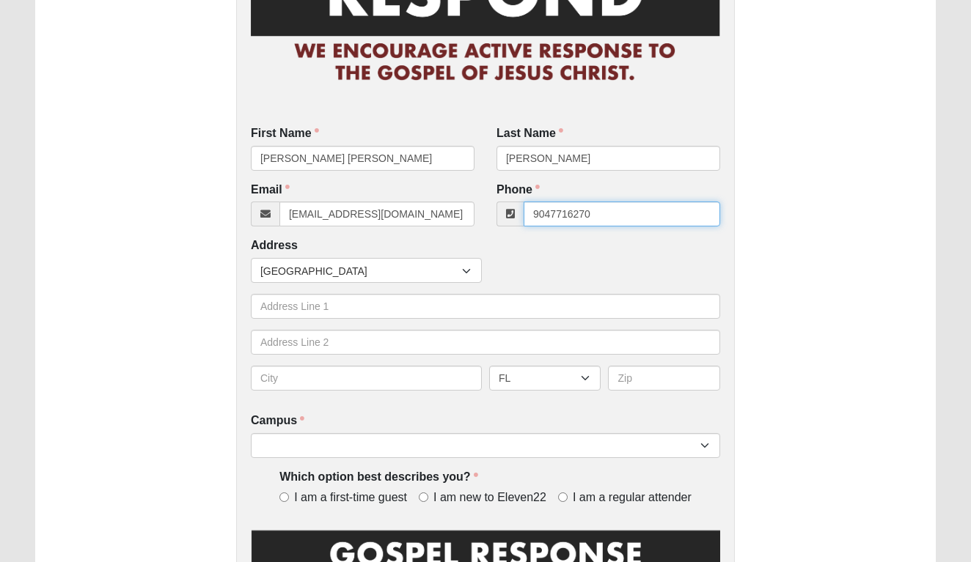
scroll to position [183, 0]
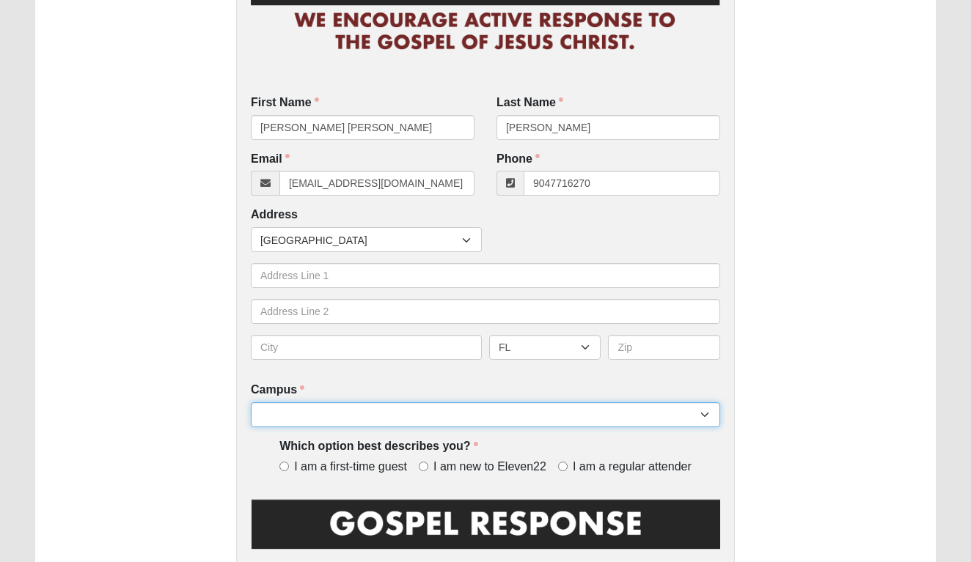
type input "(904) 771-6270"
select select "4"
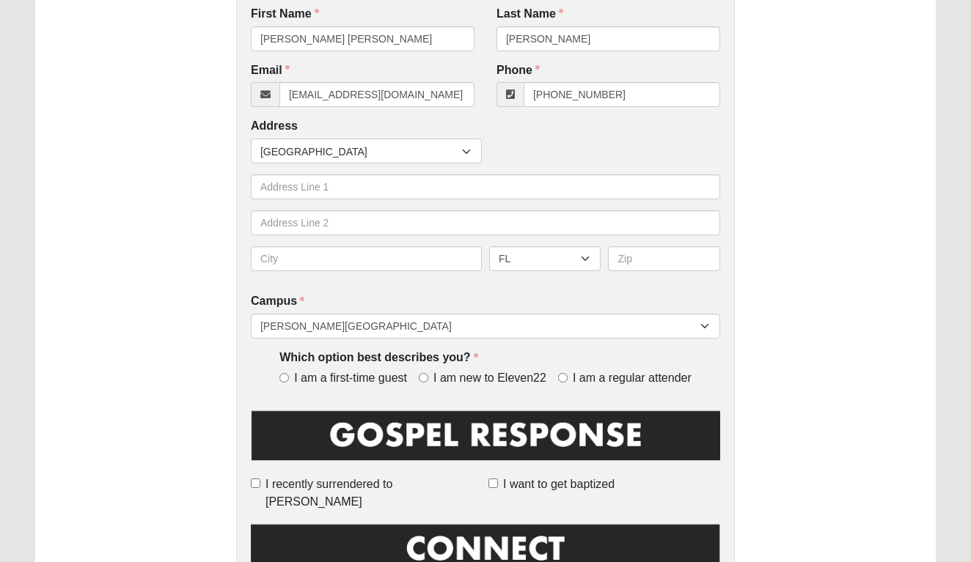
scroll to position [273, 0]
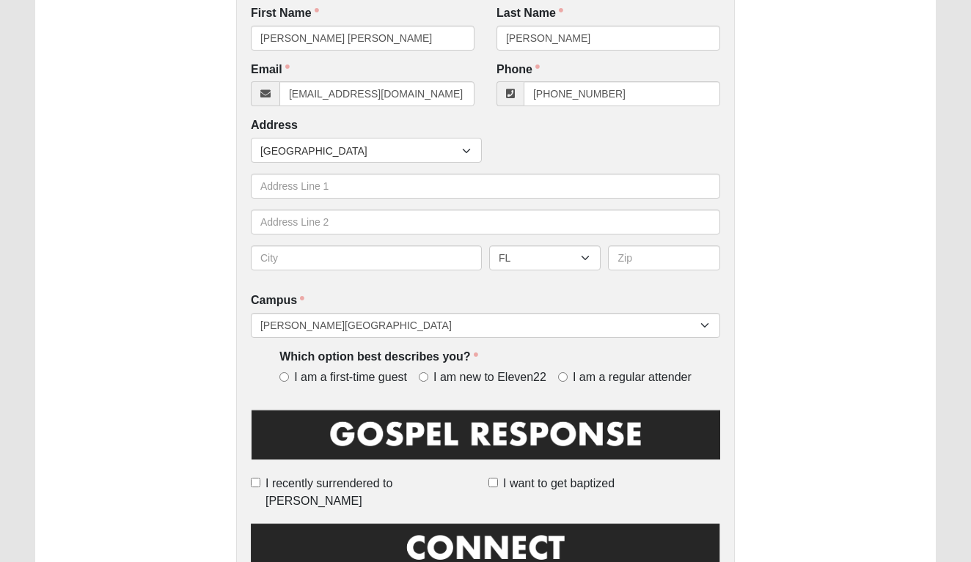
click at [565, 372] on input "I am a regular attender" at bounding box center [563, 377] width 10 height 10
radio input "true"
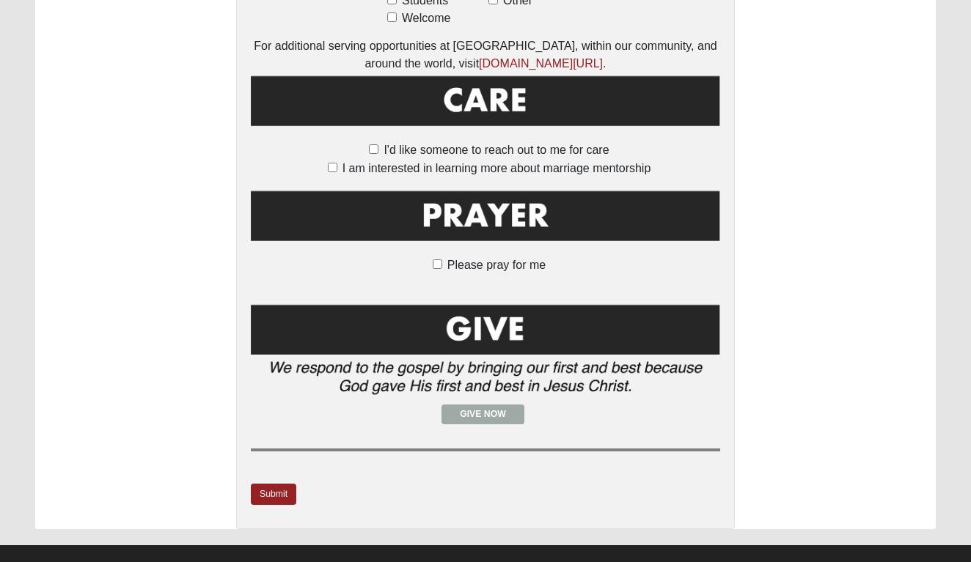
scroll to position [1035, 0]
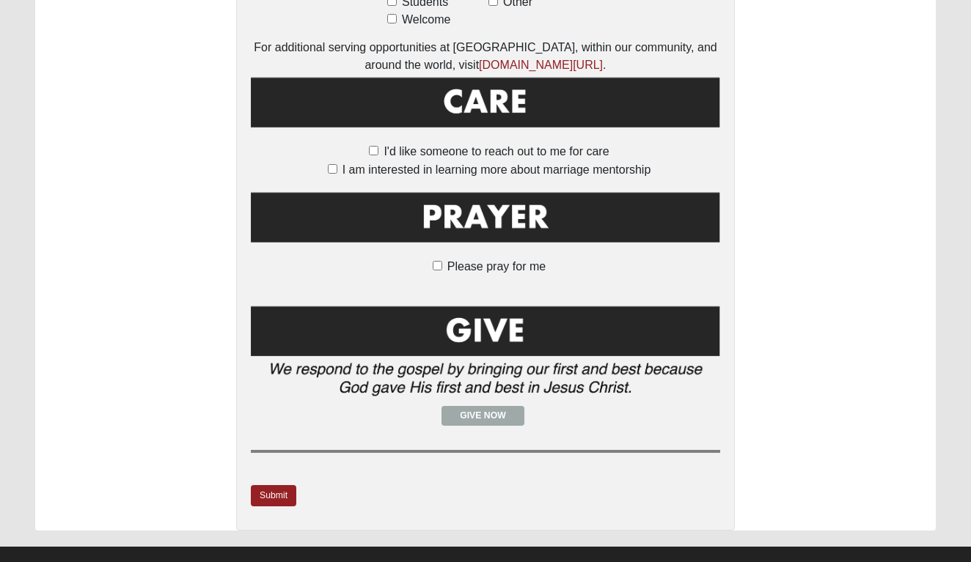
click at [439, 261] on input "Please pray for me" at bounding box center [438, 266] width 10 height 10
checkbox input "true"
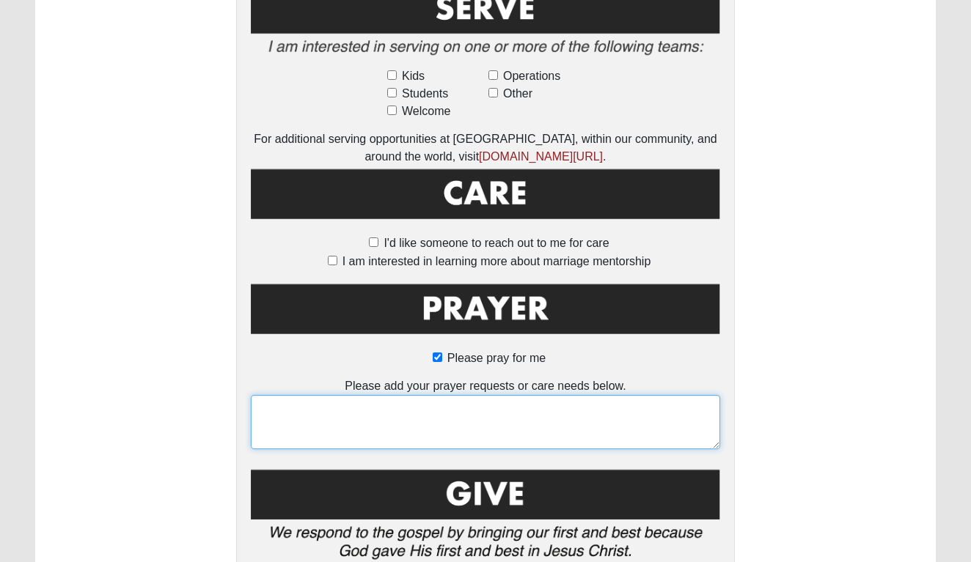
click at [396, 402] on textarea at bounding box center [485, 422] width 469 height 54
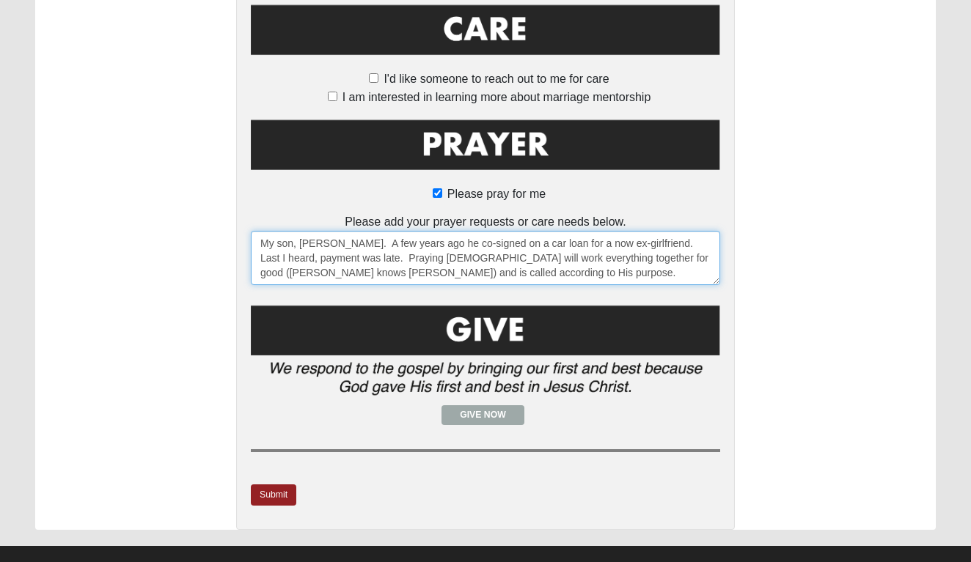
scroll to position [1107, 0]
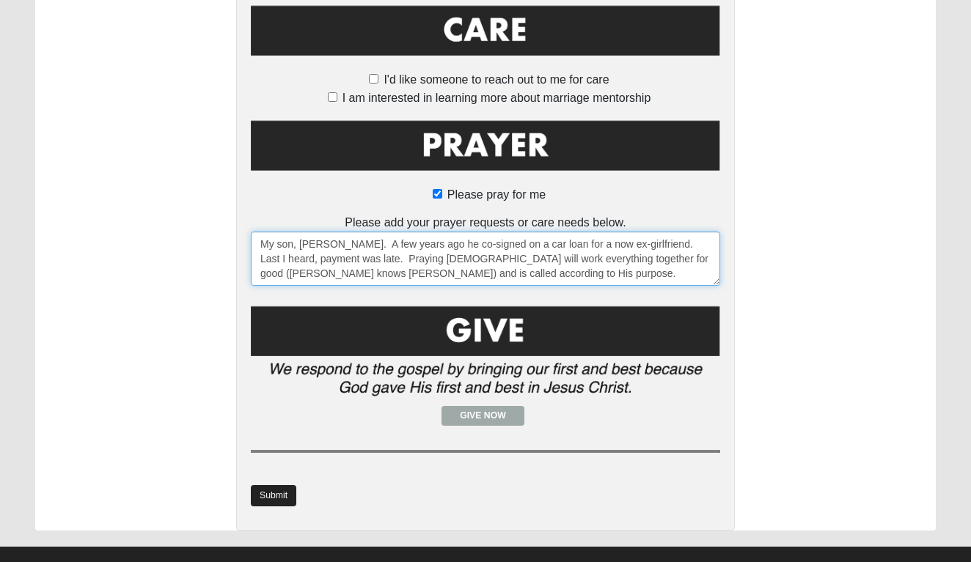
type textarea "My son, David. A few years ago he co-signed on a car loan for a now ex-girlfrie…"
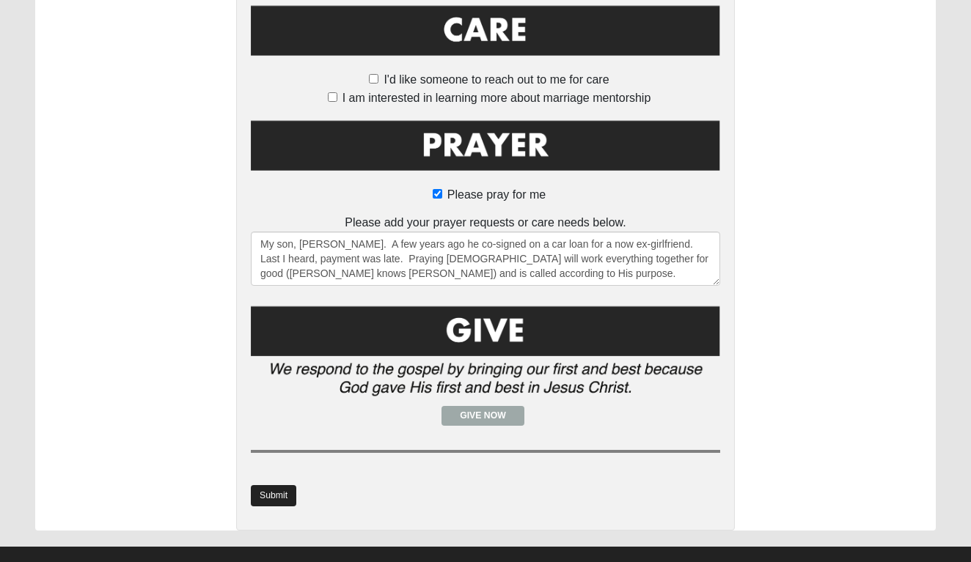
click at [267, 485] on link "Submit" at bounding box center [273, 495] width 45 height 21
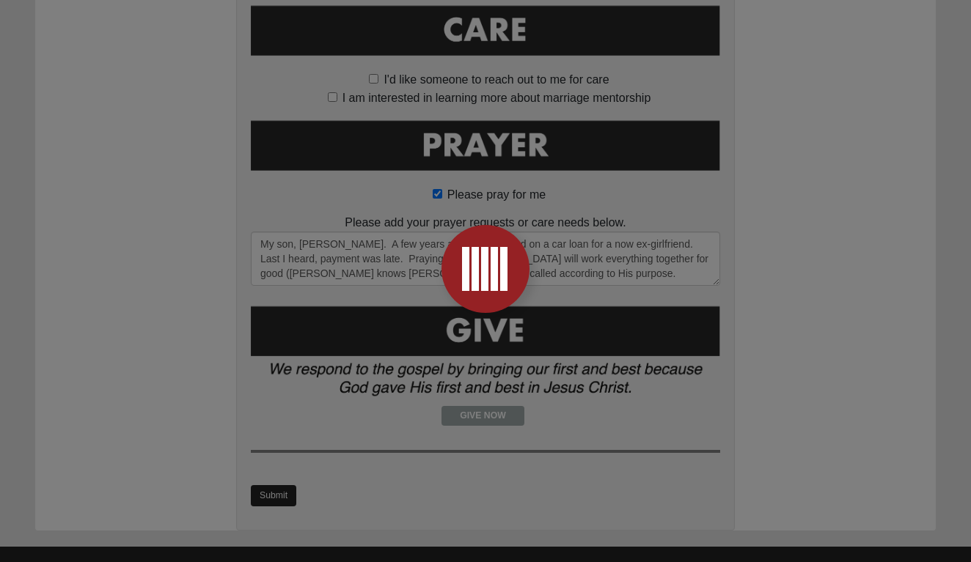
scroll to position [0, 0]
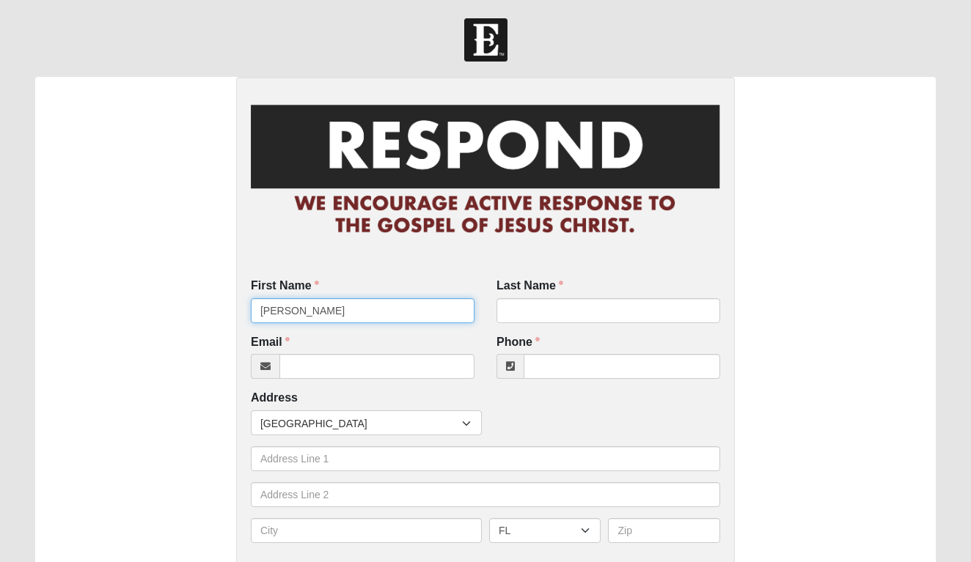
type input "Noelle"
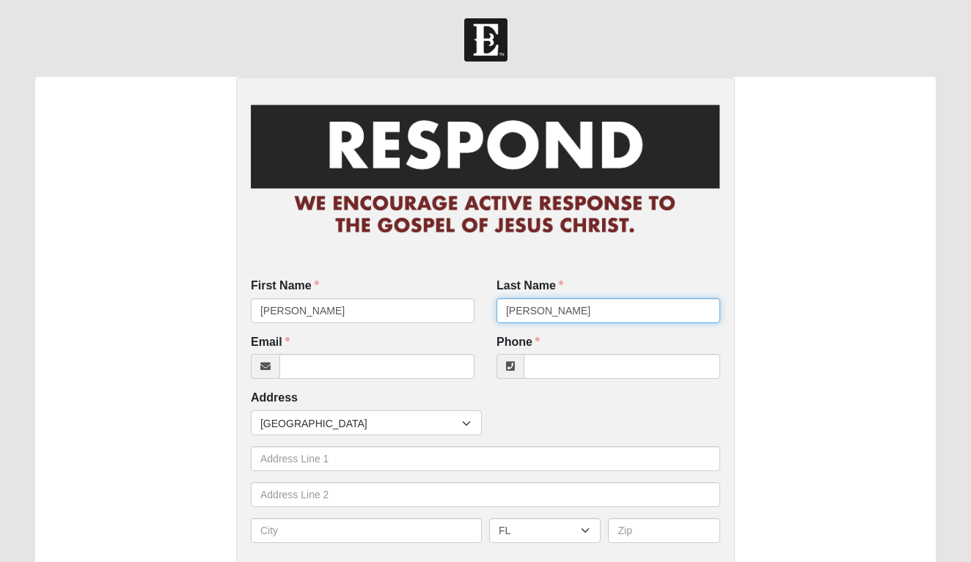
type input "Bullard"
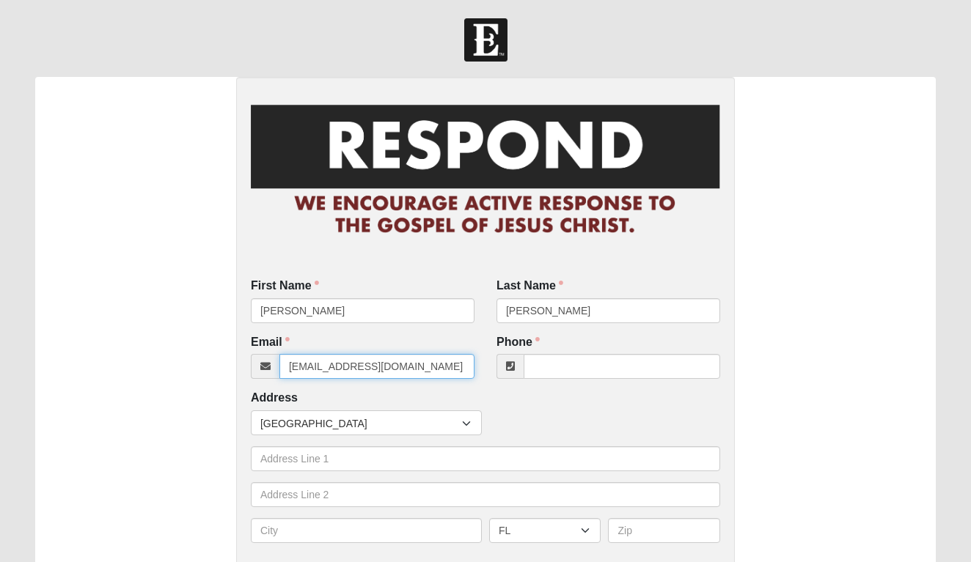
type input "noellecerenee@gmail.com"
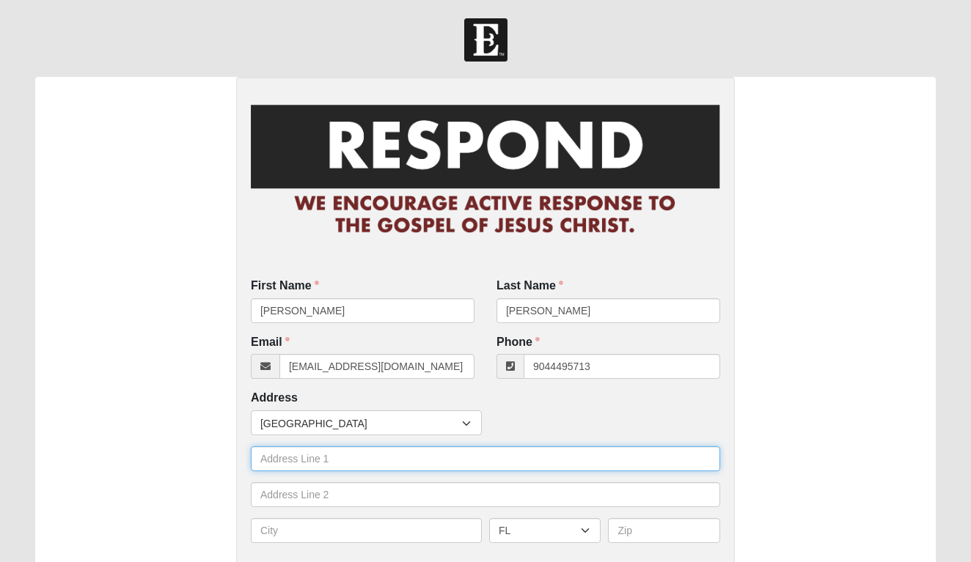
type input "(904) 449-5713"
type input "3244 Carlotta Rd"
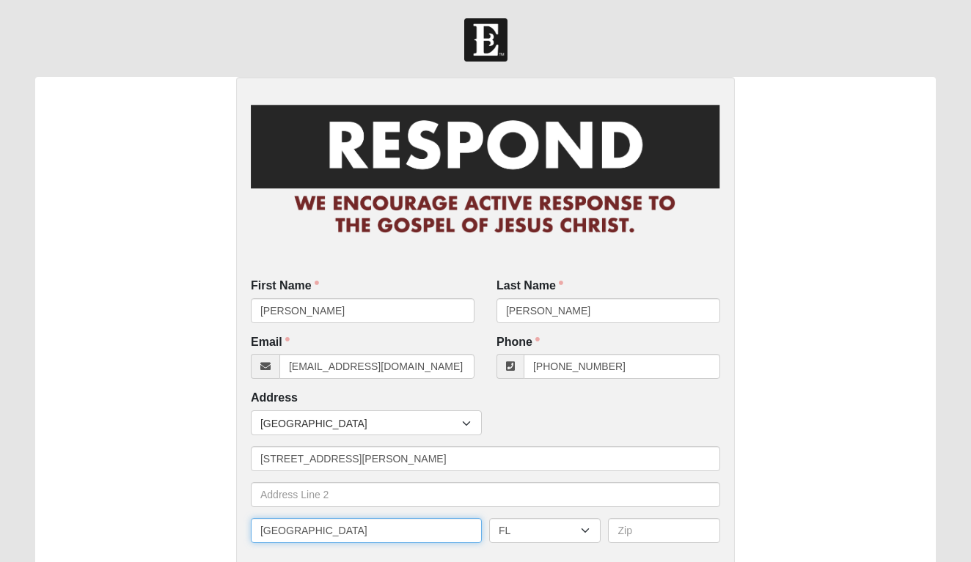
type input "Middleburg"
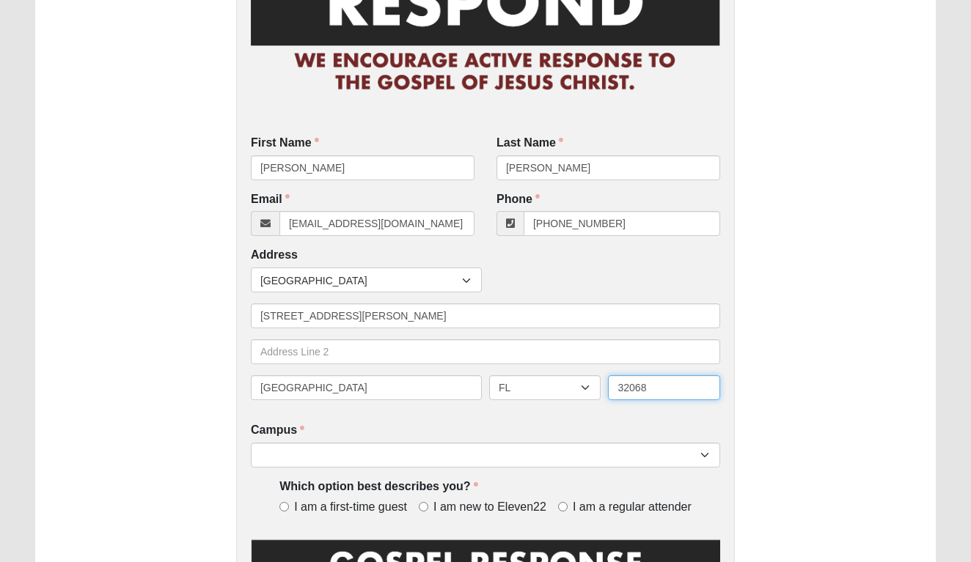
scroll to position [154, 0]
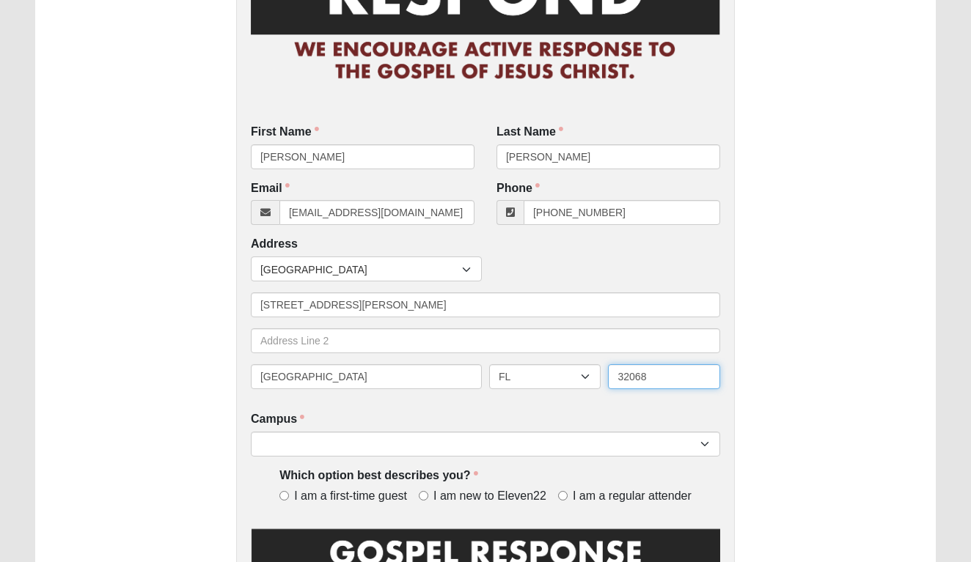
type input "32068"
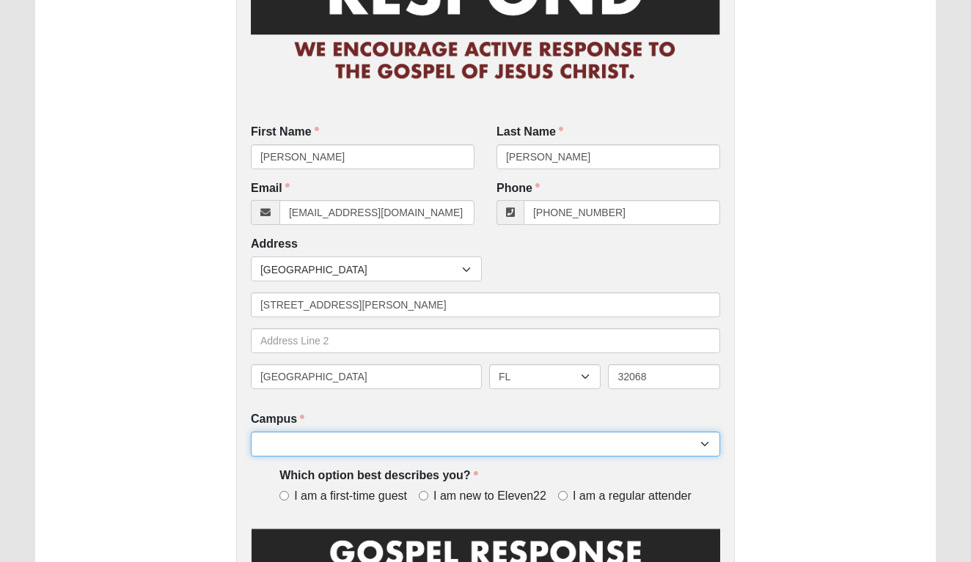
select select "4"
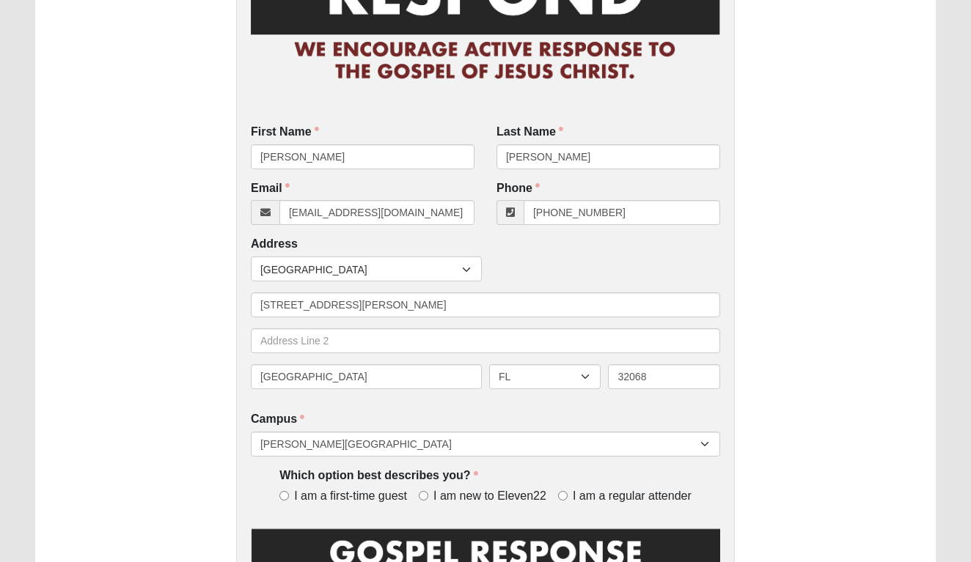
click at [560, 495] on input "I am a regular attender" at bounding box center [563, 496] width 10 height 10
radio input "true"
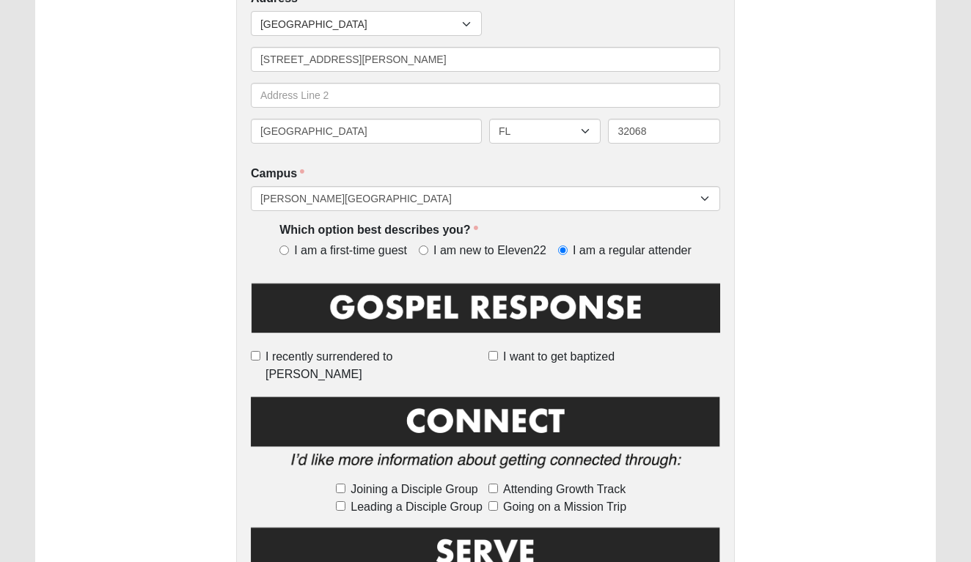
scroll to position [399, 0]
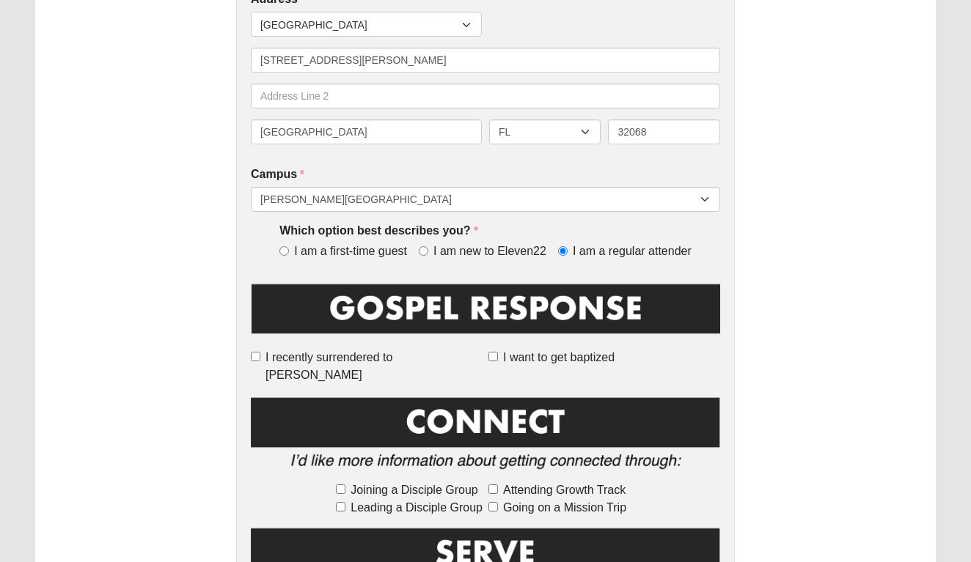
click at [339, 485] on input "Joining a Disciple Group" at bounding box center [341, 490] width 10 height 10
checkbox input "true"
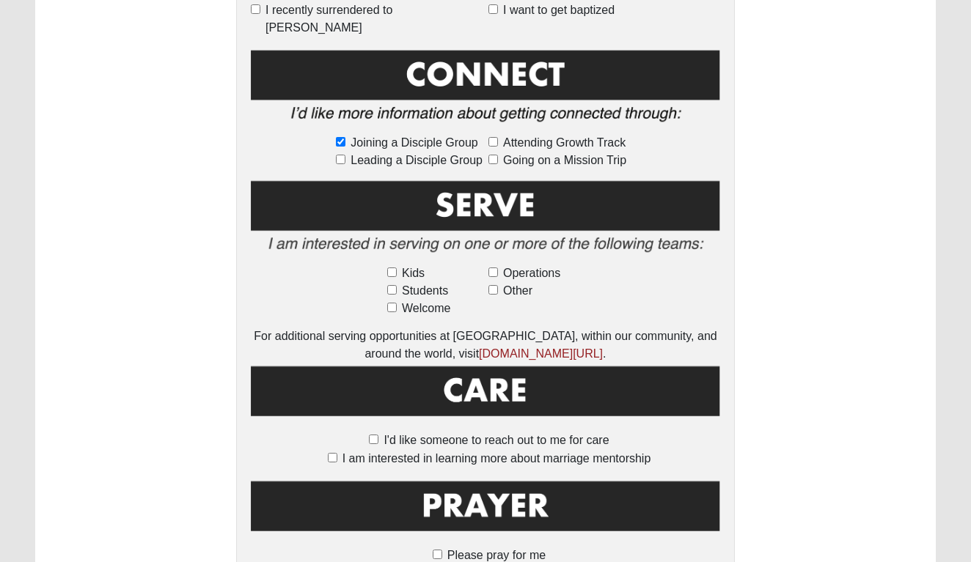
scroll to position [785, 0]
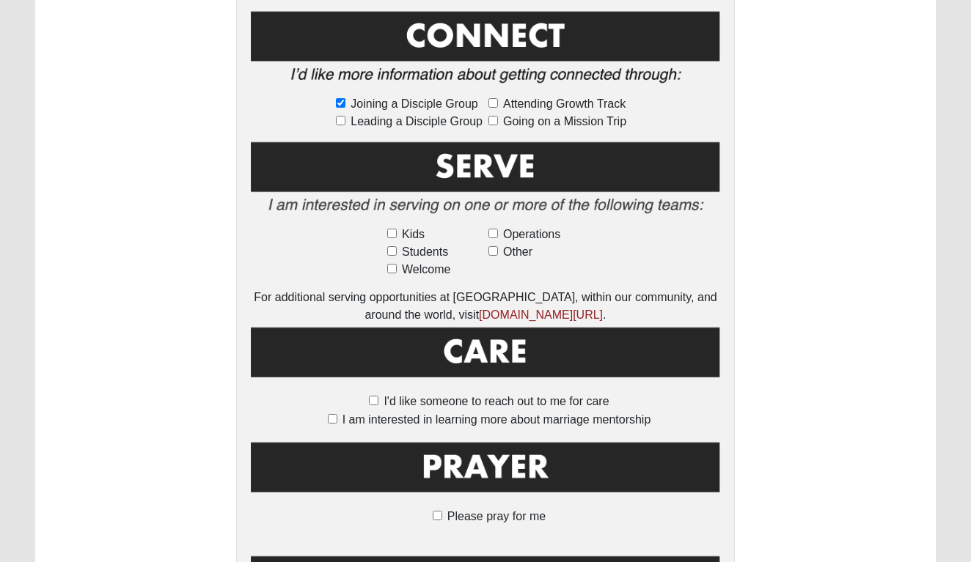
click at [439, 511] on input "Please pray for me" at bounding box center [438, 516] width 10 height 10
checkbox input "true"
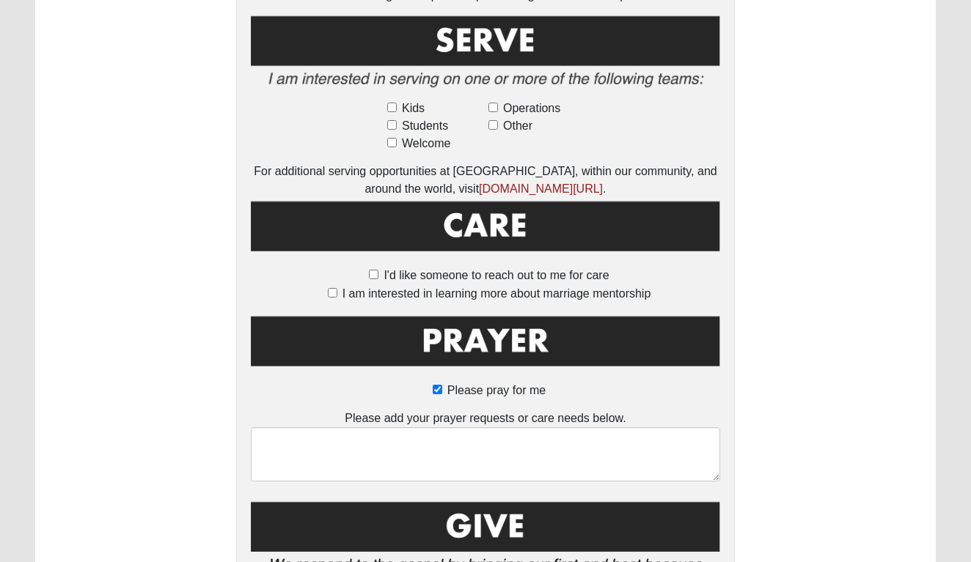
scroll to position [910, 0]
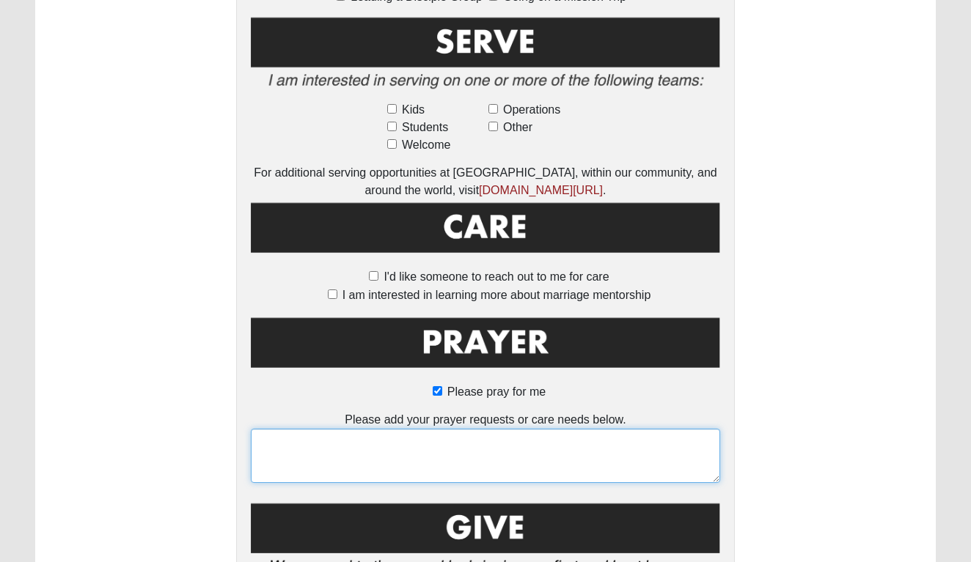
click at [433, 433] on textarea at bounding box center [485, 456] width 469 height 54
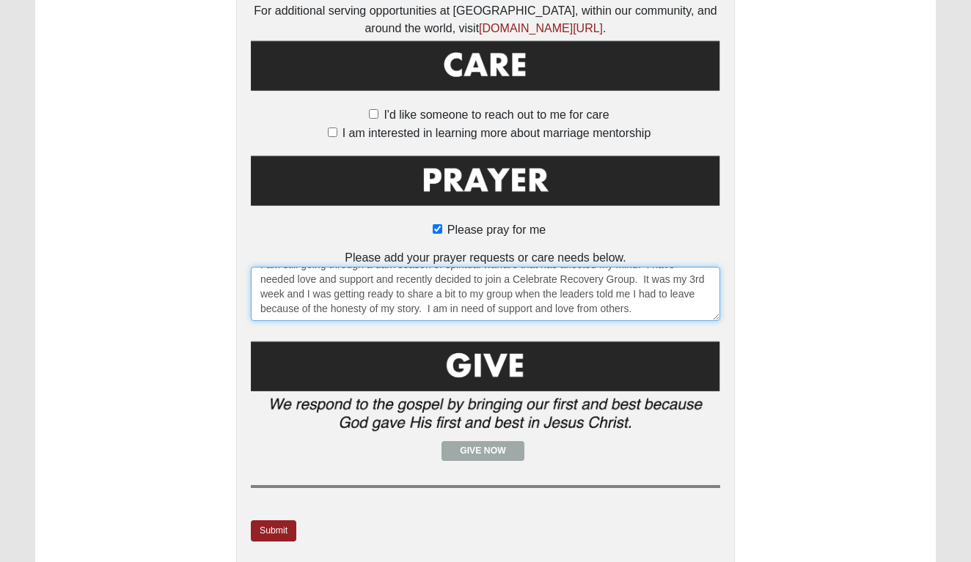
scroll to position [1079, 0]
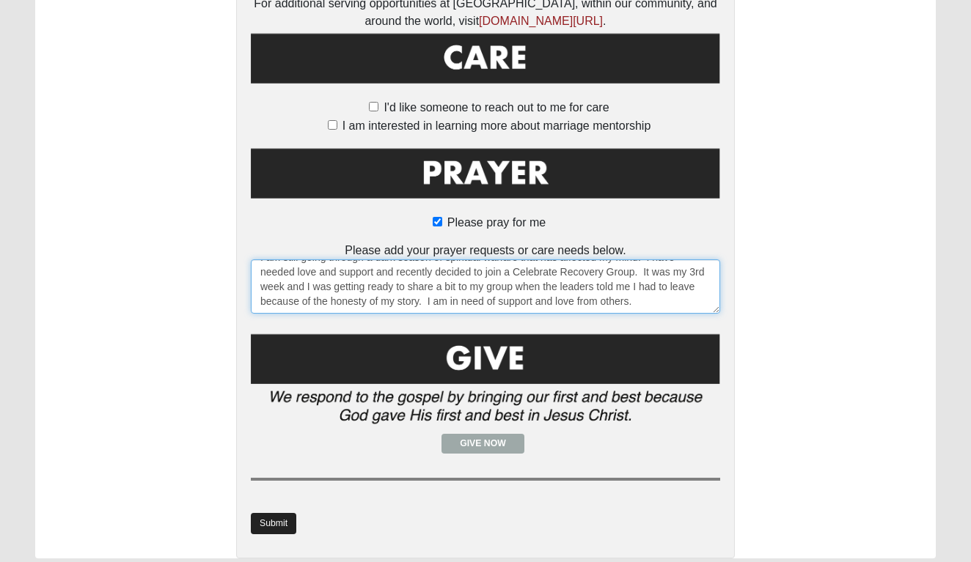
type textarea "I am still going through a dark season of spiritual warfare that has affected m…"
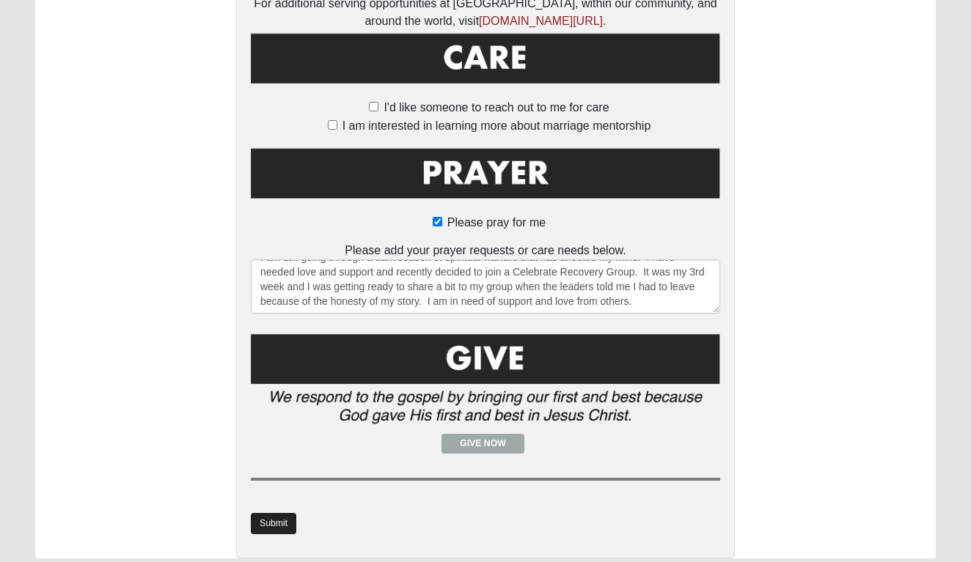
click at [295, 513] on link "Submit" at bounding box center [273, 523] width 45 height 21
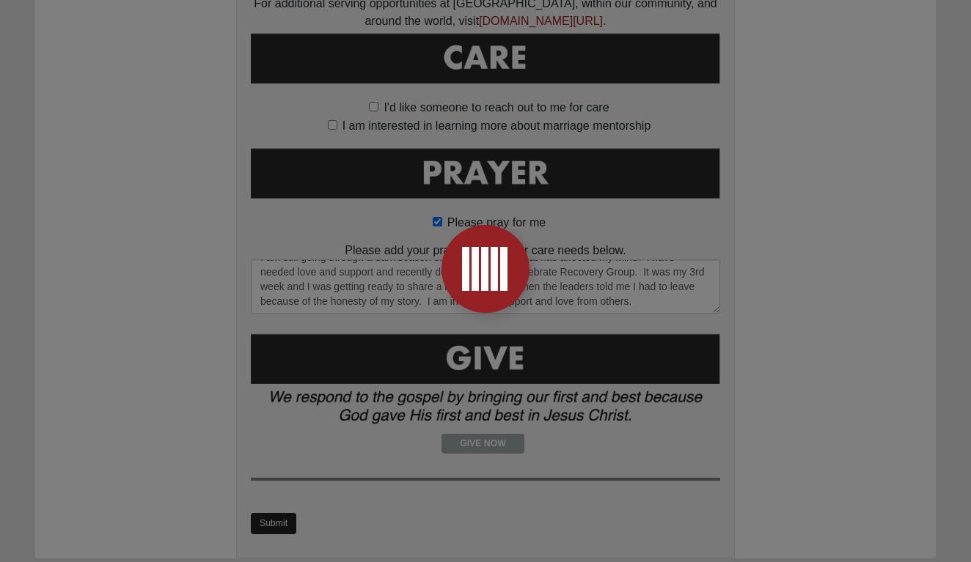
scroll to position [0, 0]
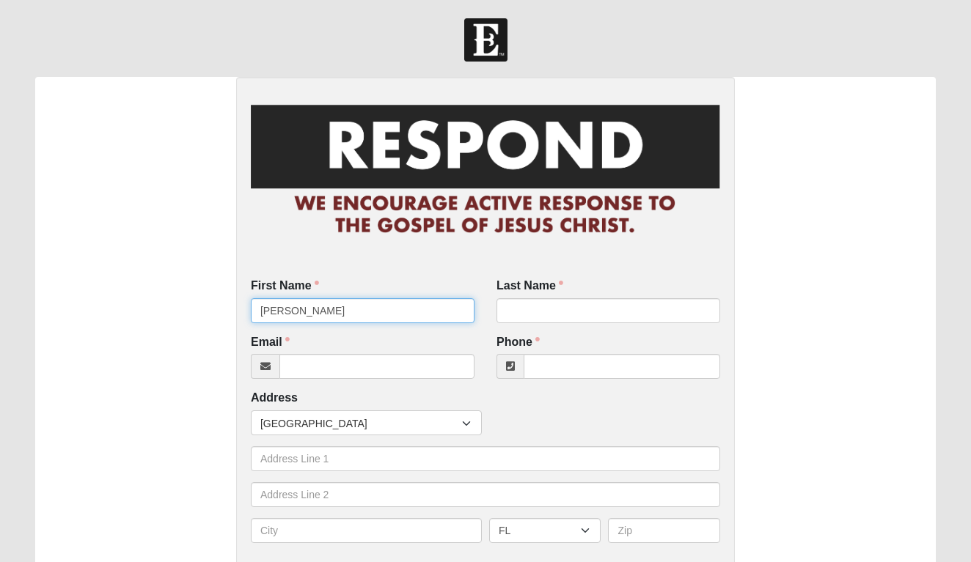
type input "[PERSON_NAME]"
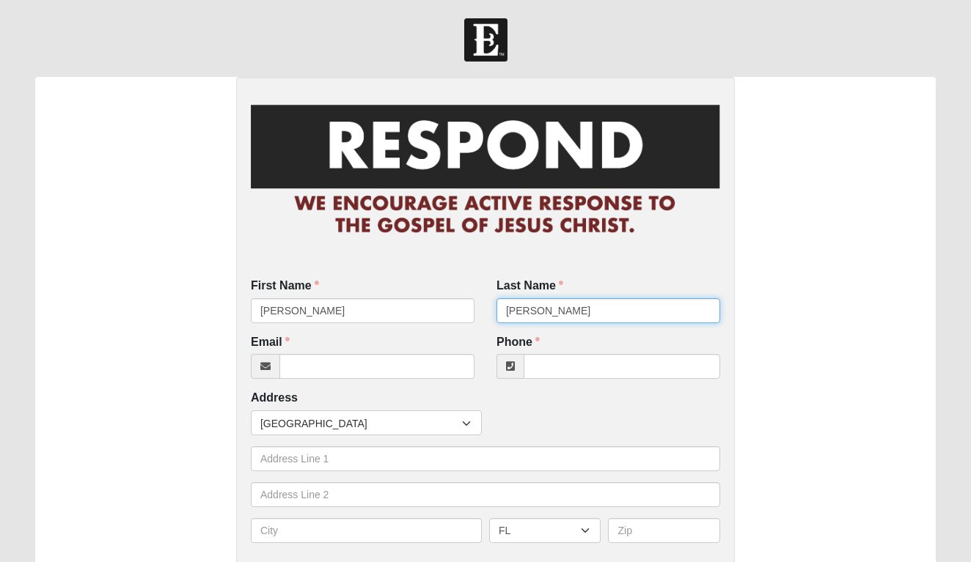
type input "[PERSON_NAME]"
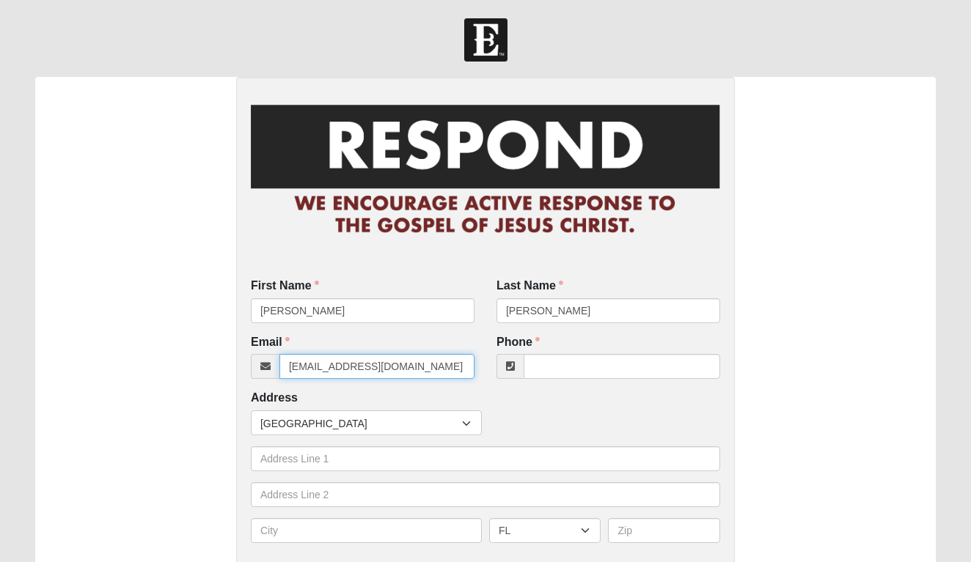
type input "[EMAIL_ADDRESS][DOMAIN_NAME]"
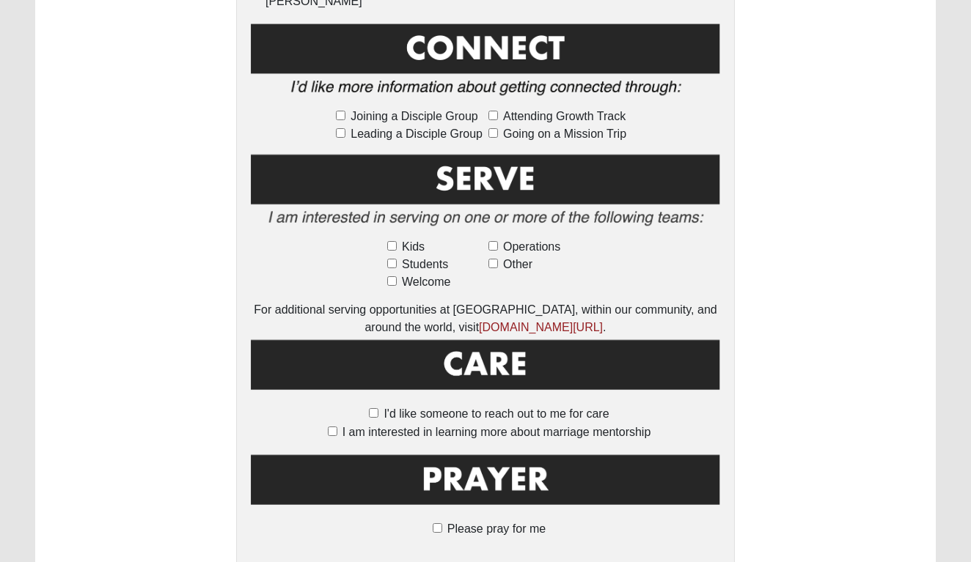
scroll to position [786, 0]
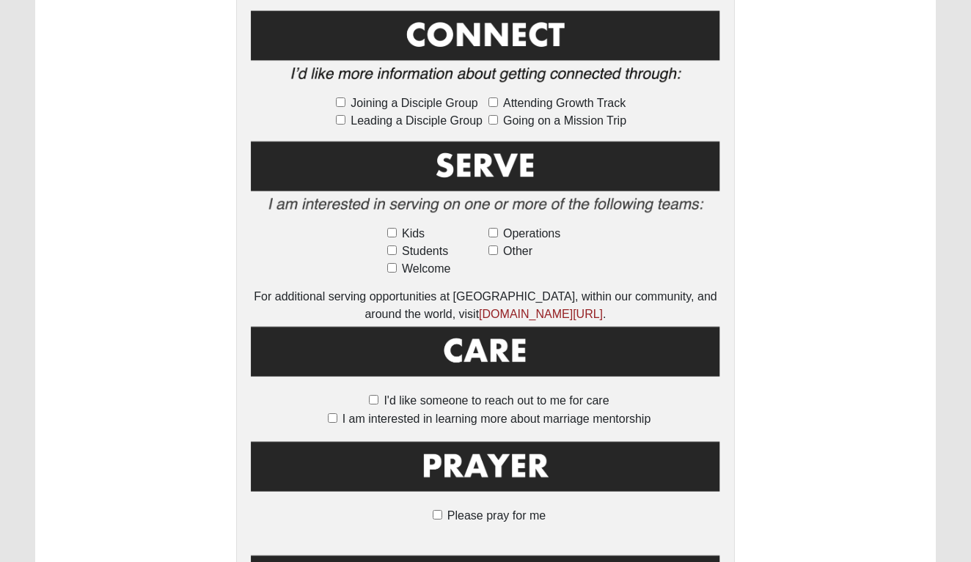
type input "(123) 456-7890"
click at [439, 510] on input "Please pray for me" at bounding box center [438, 515] width 10 height 10
checkbox input "true"
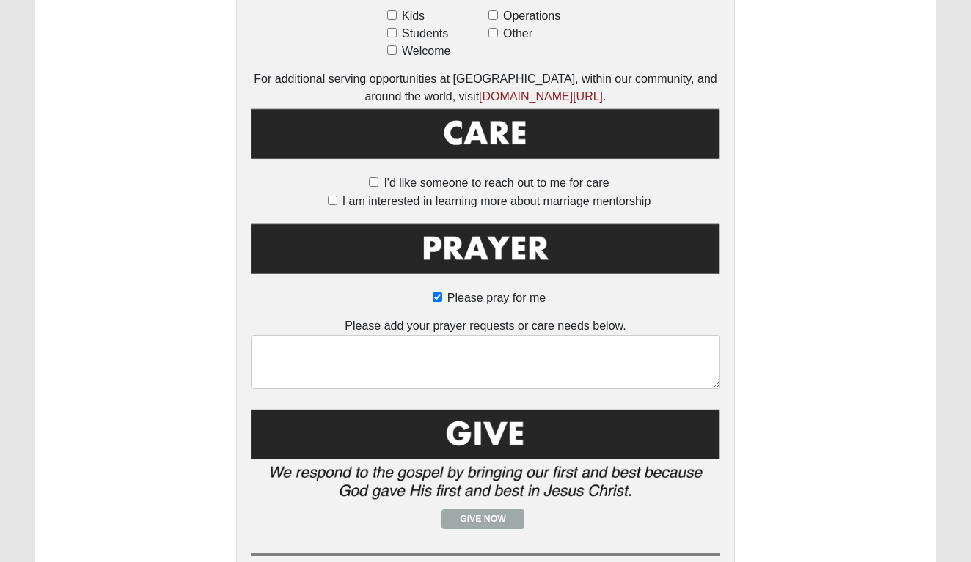
scroll to position [1010, 0]
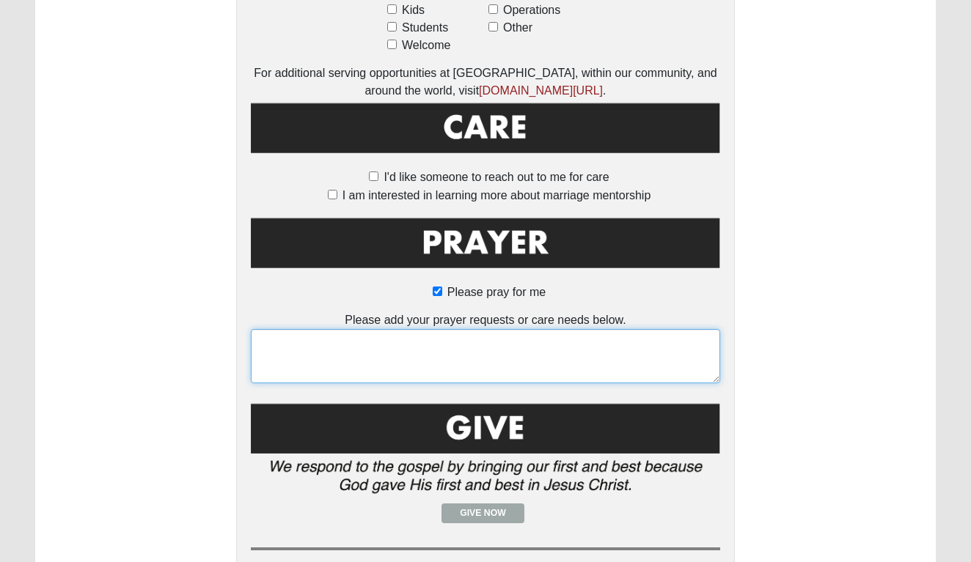
click at [445, 354] on textarea at bounding box center [485, 356] width 469 height 54
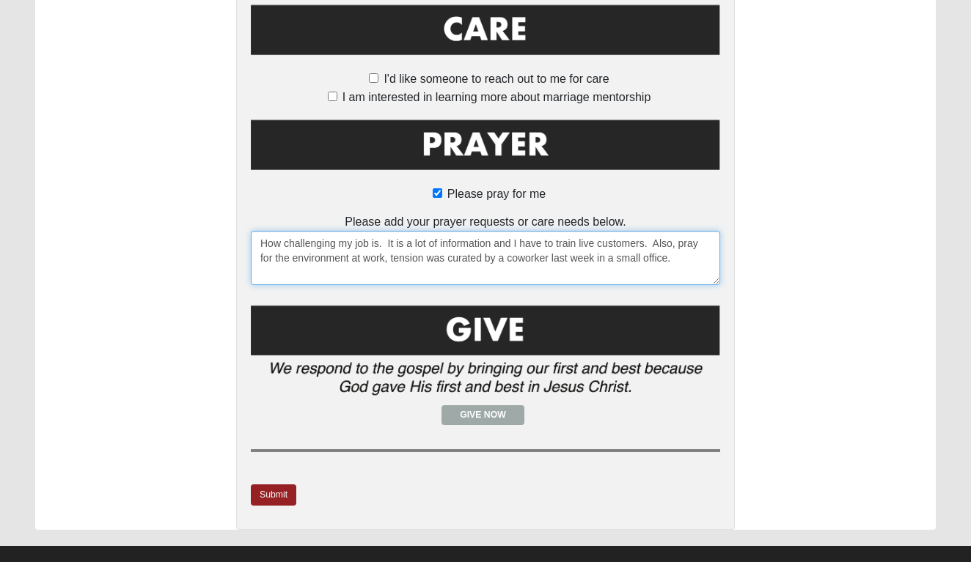
scroll to position [1107, 0]
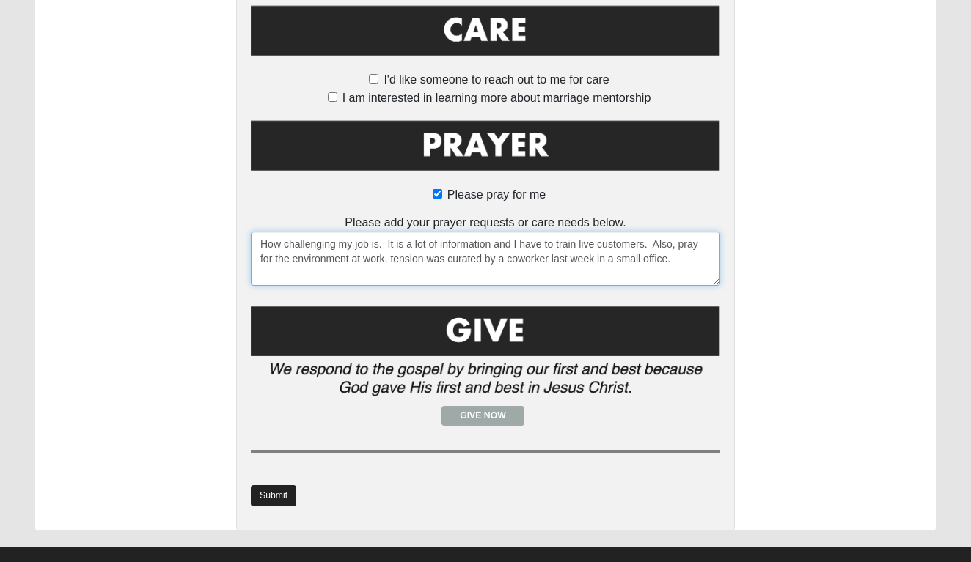
type textarea "How challenging my job is. It is a lot of information and I have to train live …"
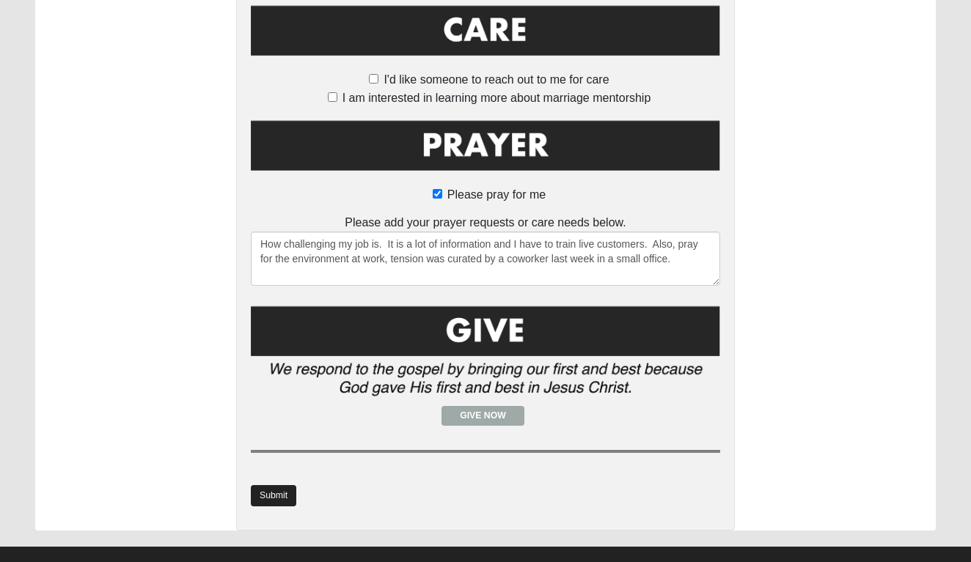
click at [267, 485] on link "Submit" at bounding box center [273, 495] width 45 height 21
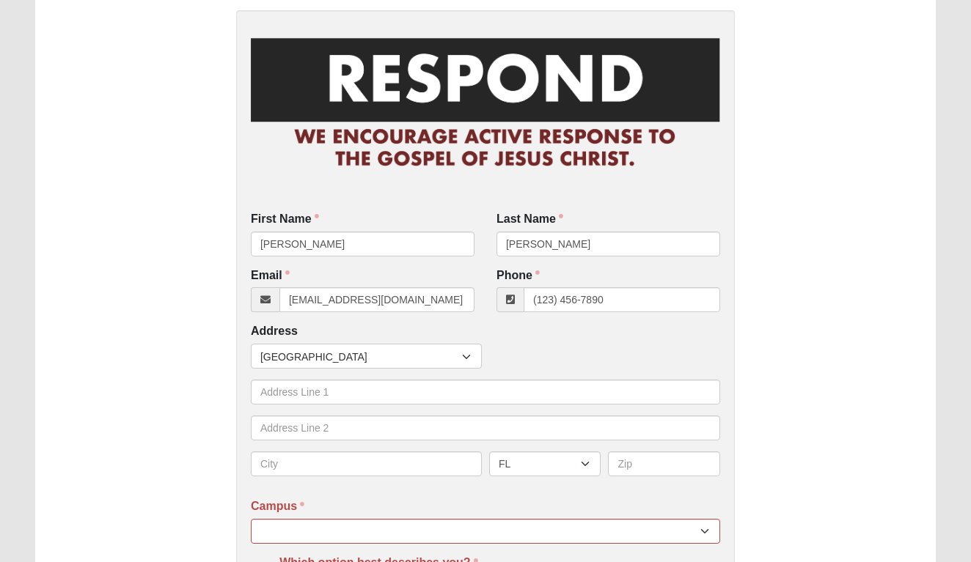
scroll to position [265, 0]
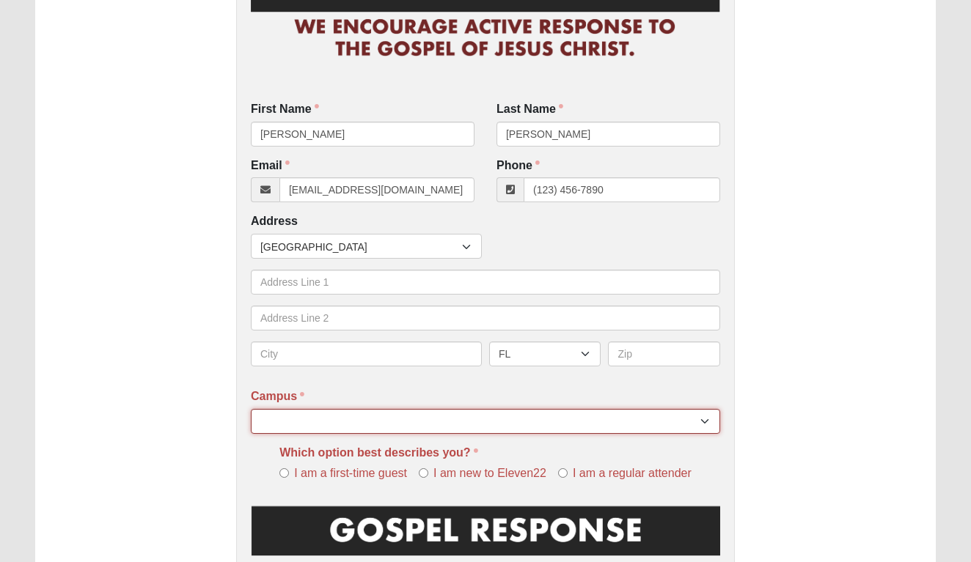
select select "4"
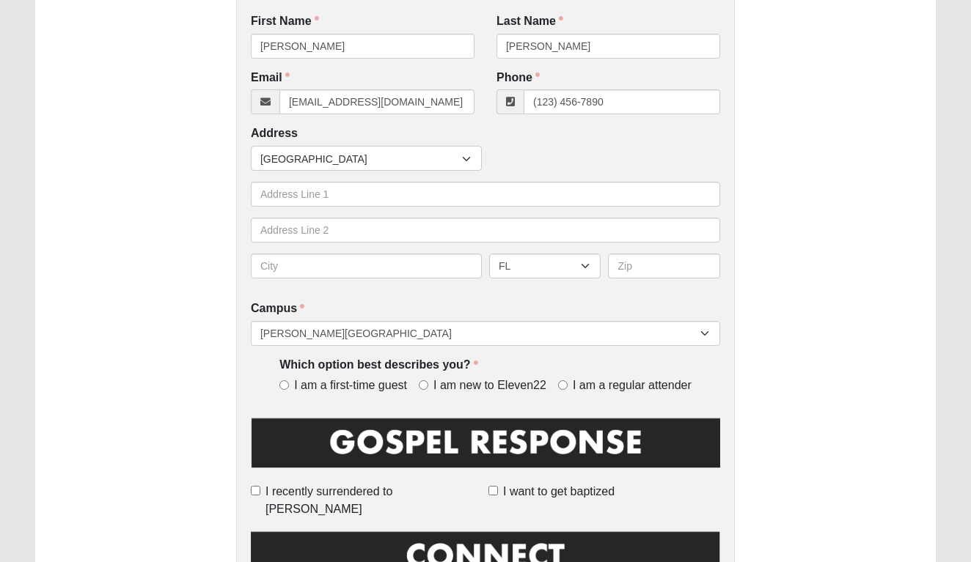
click at [573, 383] on span "I am a regular attender" at bounding box center [632, 386] width 119 height 17
click at [568, 383] on input "I am a regular attender" at bounding box center [563, 386] width 10 height 10
radio input "true"
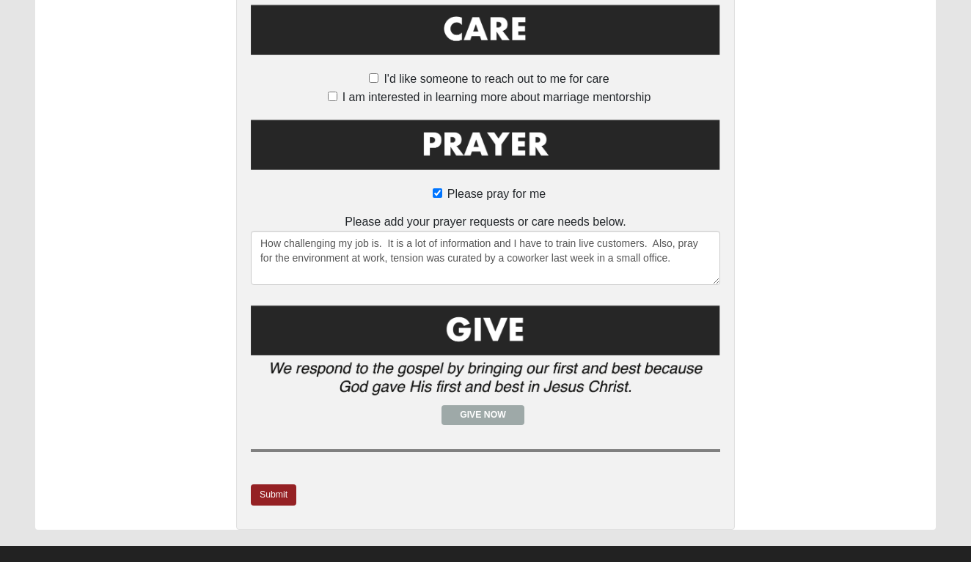
scroll to position [1107, 0]
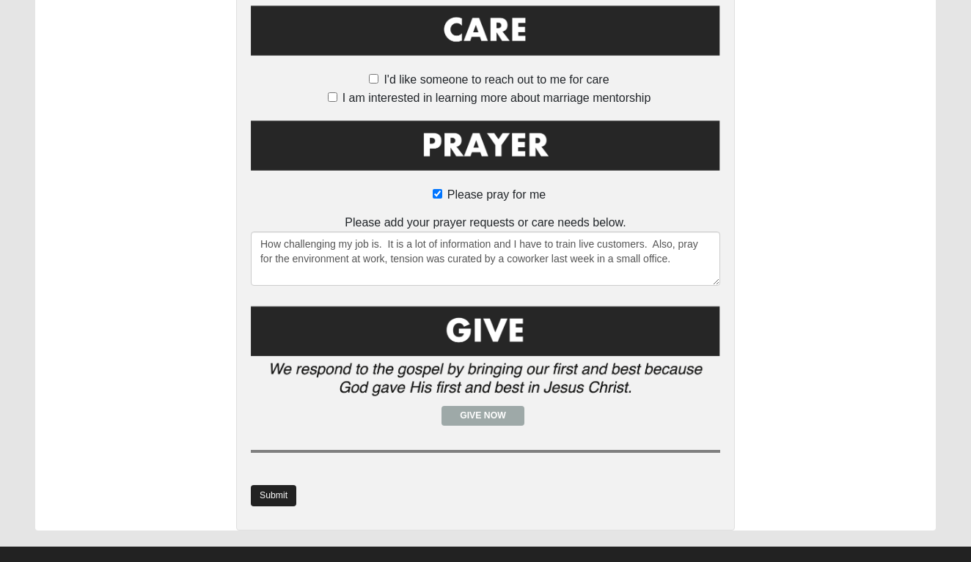
click at [287, 485] on link "Submit" at bounding box center [273, 495] width 45 height 21
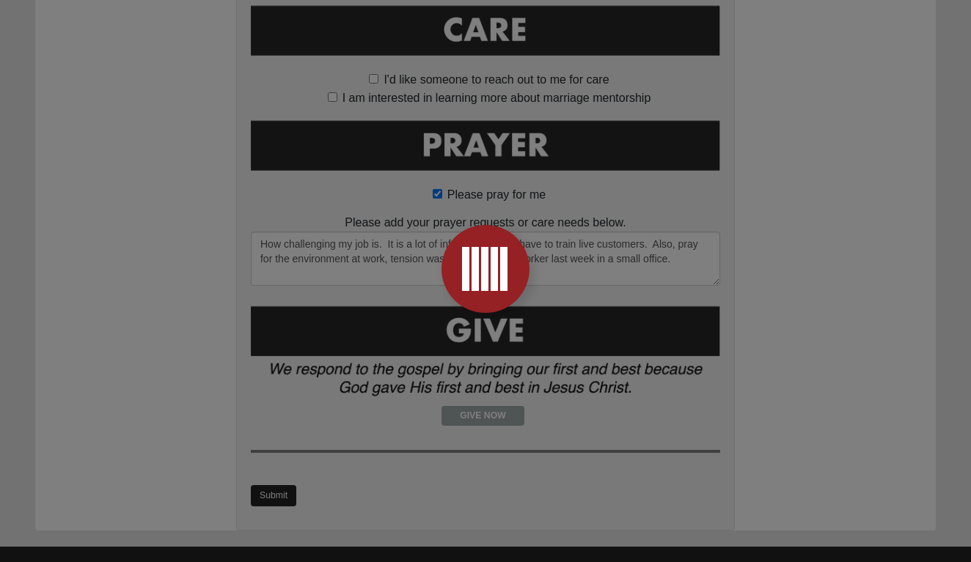
scroll to position [0, 0]
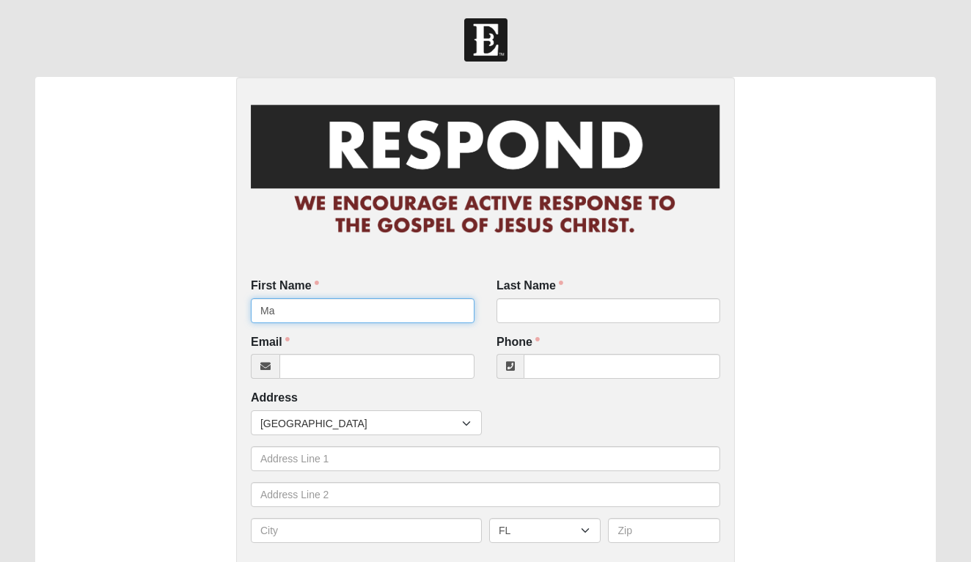
type input "M"
type input "[PERSON_NAME]"
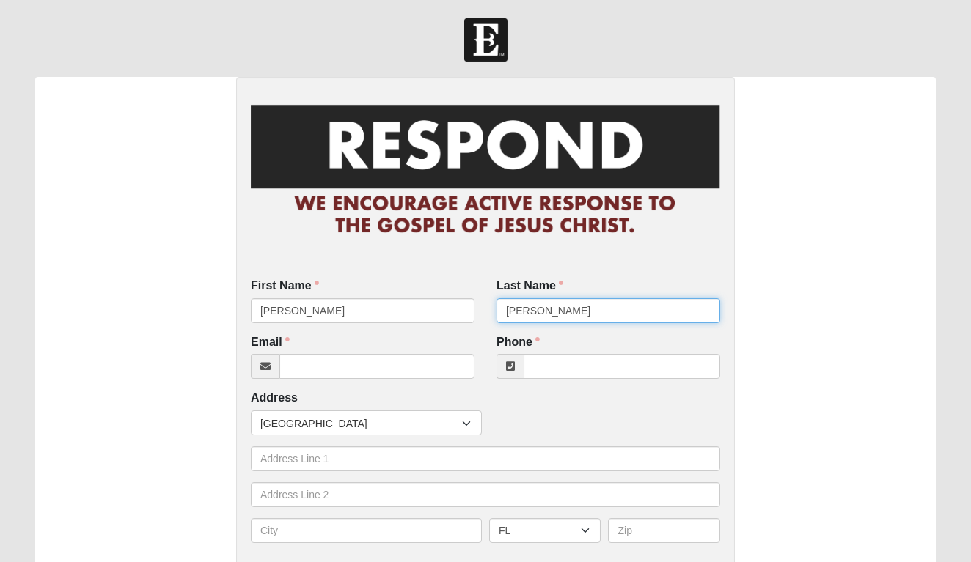
type input "[PERSON_NAME]"
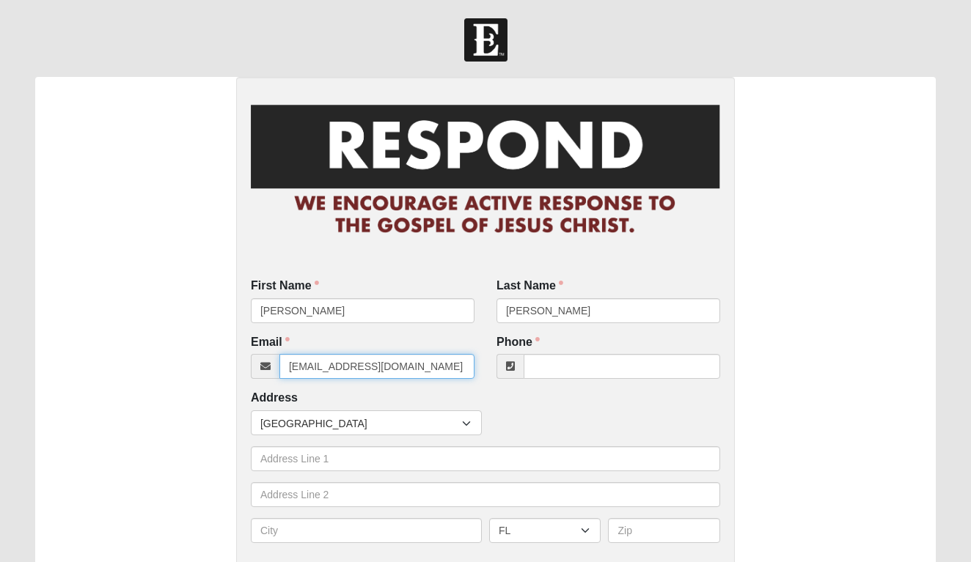
type input "[EMAIL_ADDRESS][DOMAIN_NAME]"
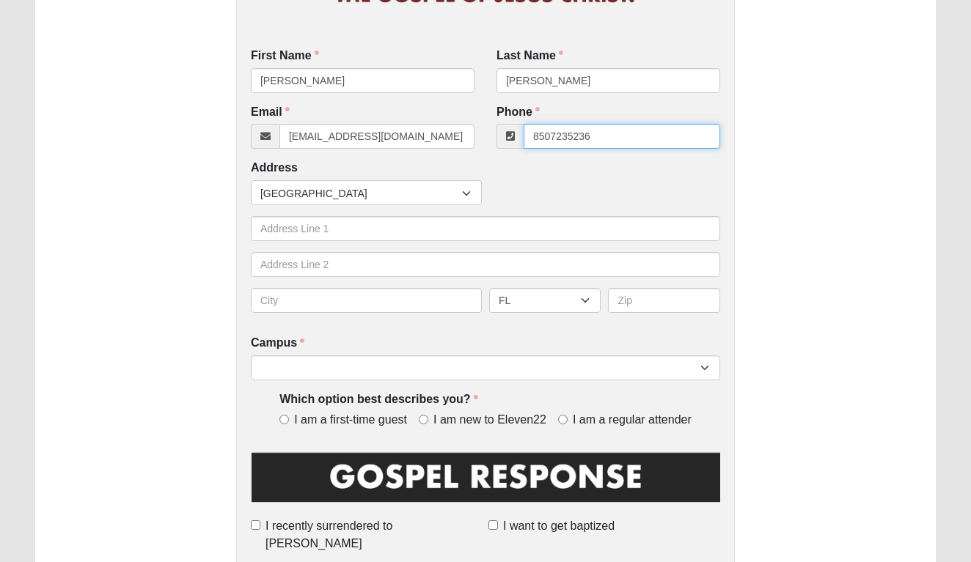
scroll to position [230, 0]
type input "[PHONE_NUMBER]"
click at [422, 415] on input "I am new to Eleven22" at bounding box center [424, 420] width 10 height 10
radio input "true"
click at [260, 521] on input "I recently surrendered to [PERSON_NAME]" at bounding box center [256, 526] width 10 height 10
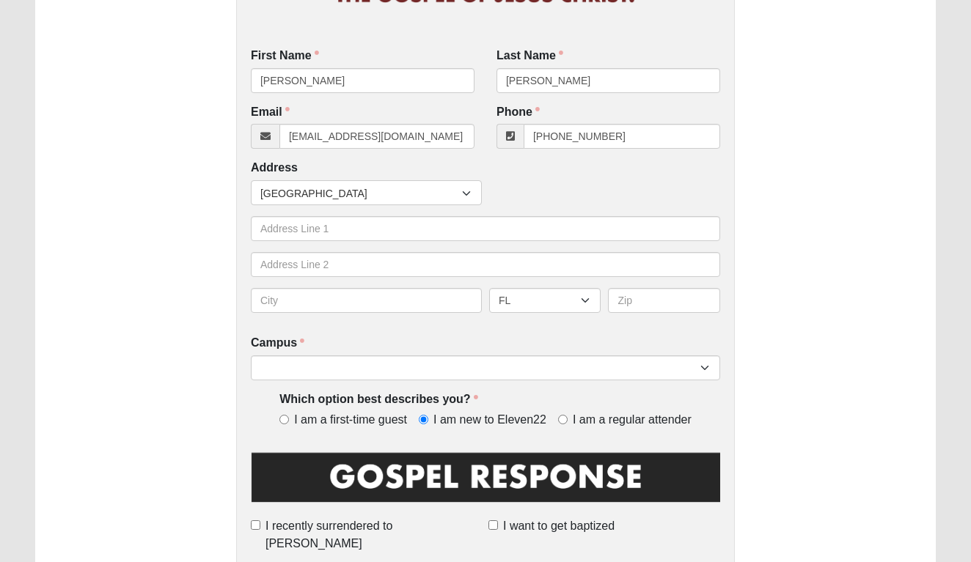
checkbox input "true"
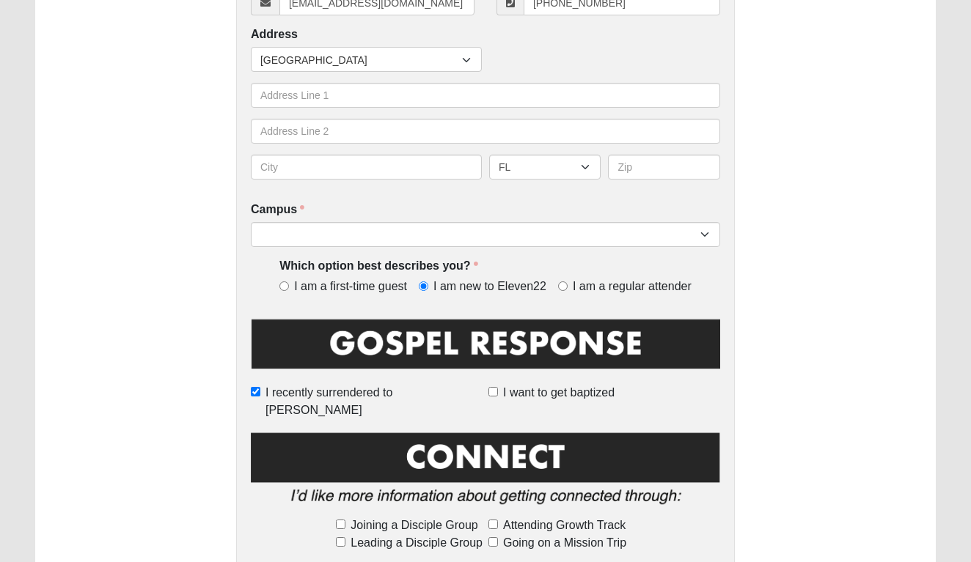
scroll to position [365, 0]
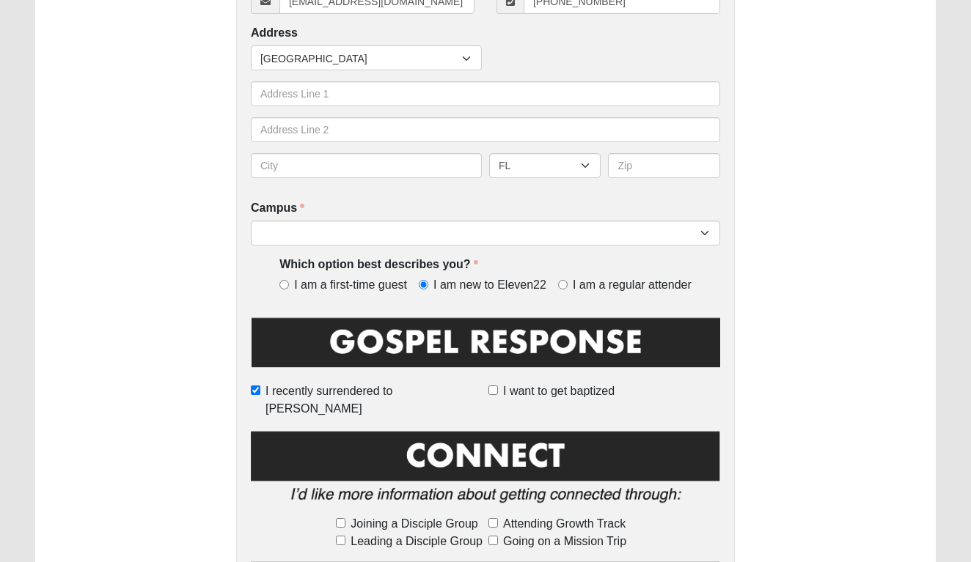
click at [340, 518] on input "Joining a Disciple Group" at bounding box center [341, 523] width 10 height 10
checkbox input "true"
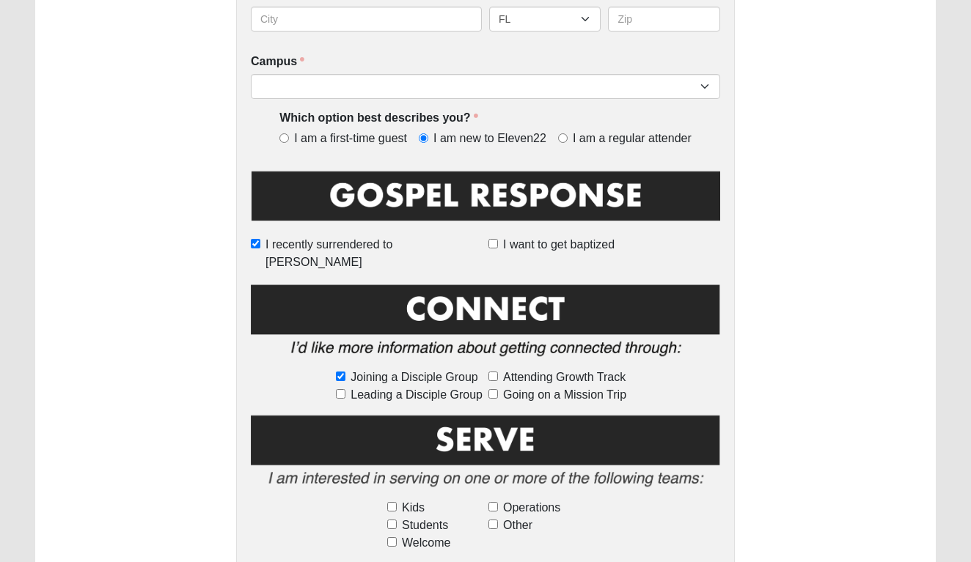
scroll to position [514, 0]
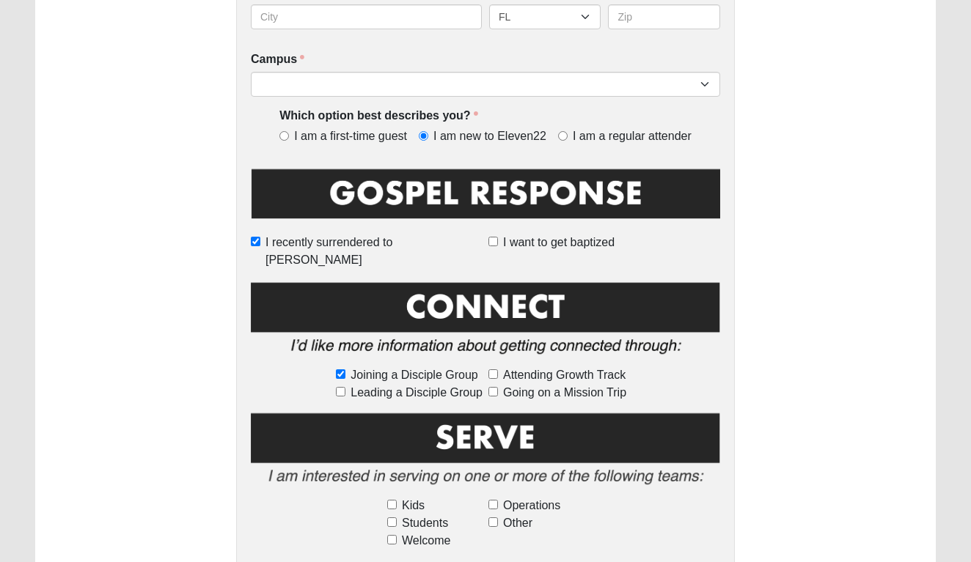
click at [392, 535] on input "Welcome" at bounding box center [392, 540] width 10 height 10
checkbox input "true"
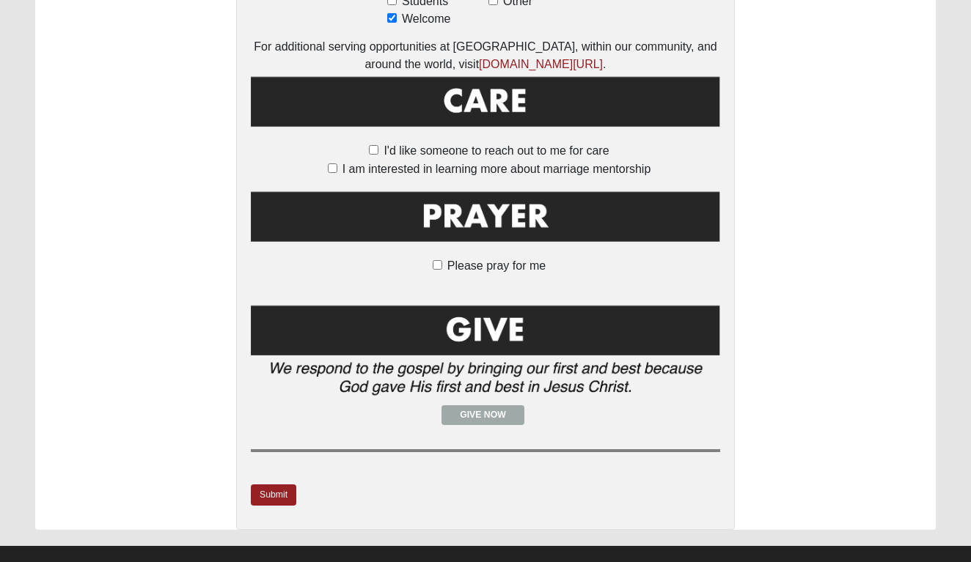
scroll to position [1035, 0]
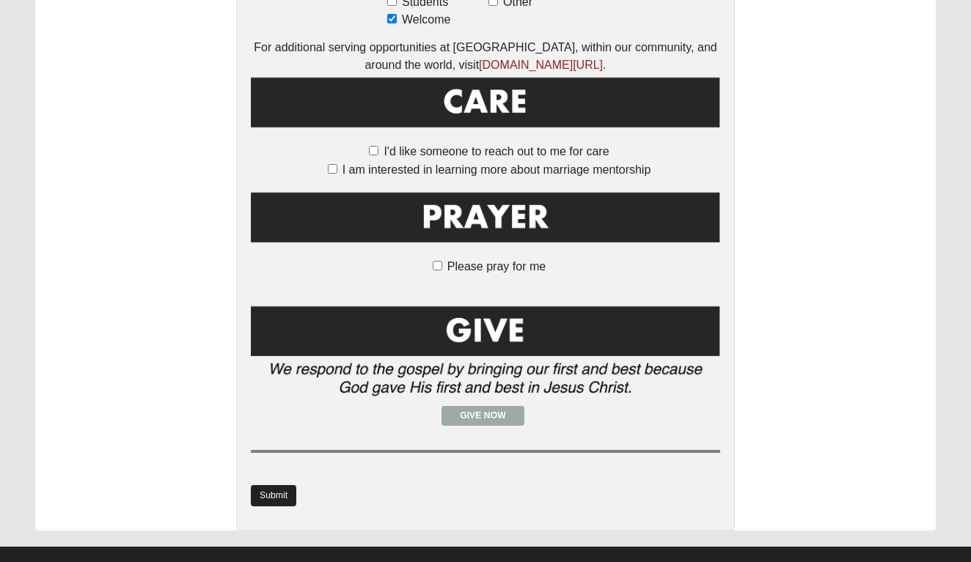
click at [262, 485] on link "Submit" at bounding box center [273, 495] width 45 height 21
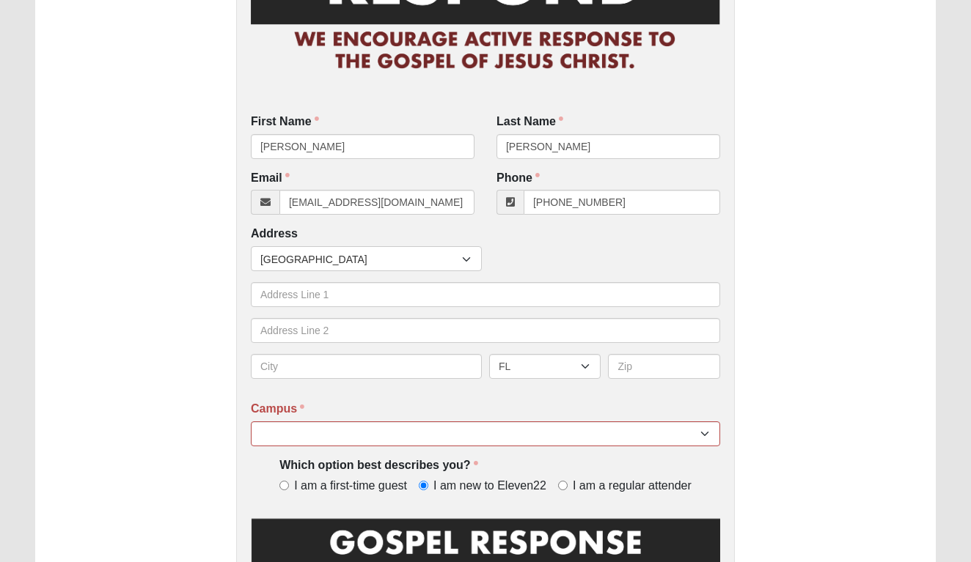
scroll to position [257, 0]
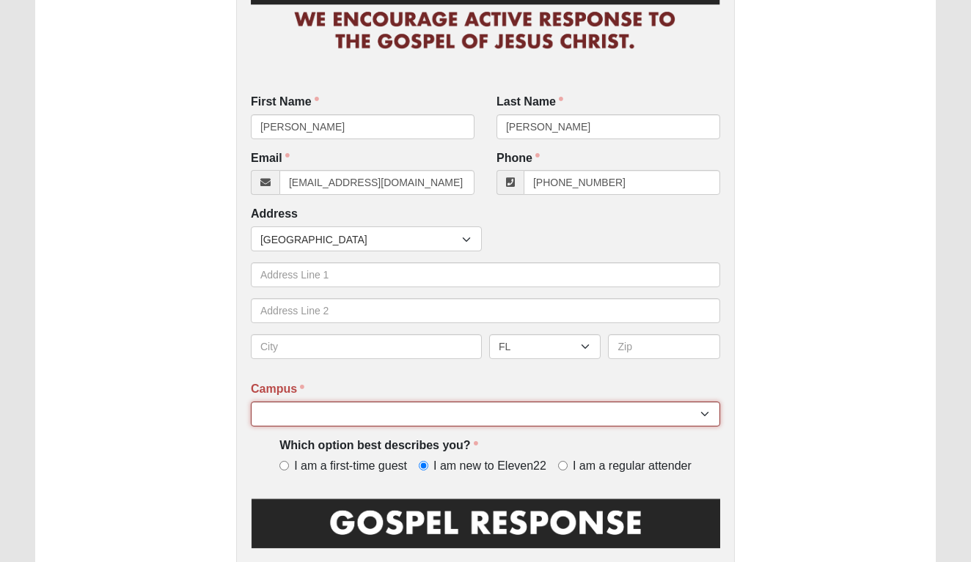
select select "4"
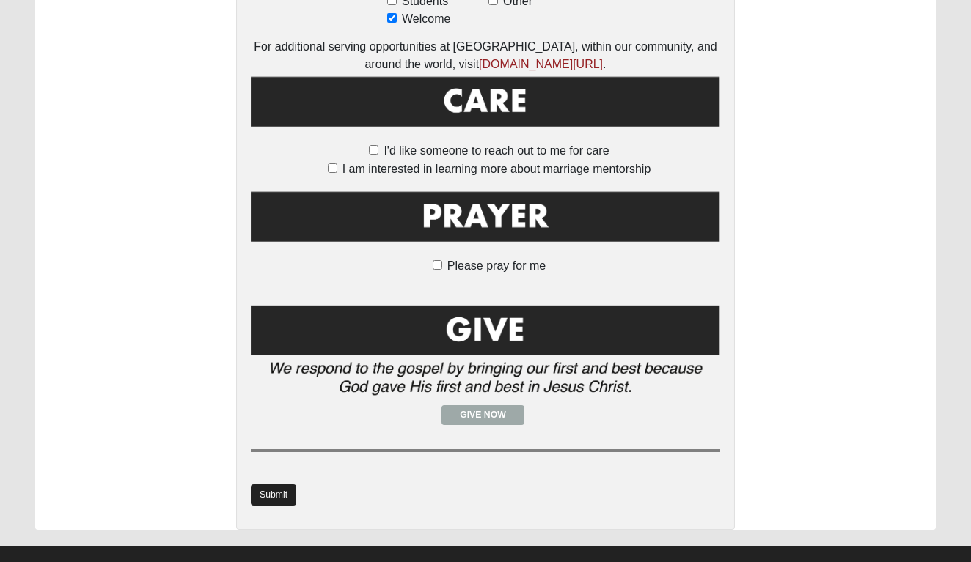
scroll to position [1035, 0]
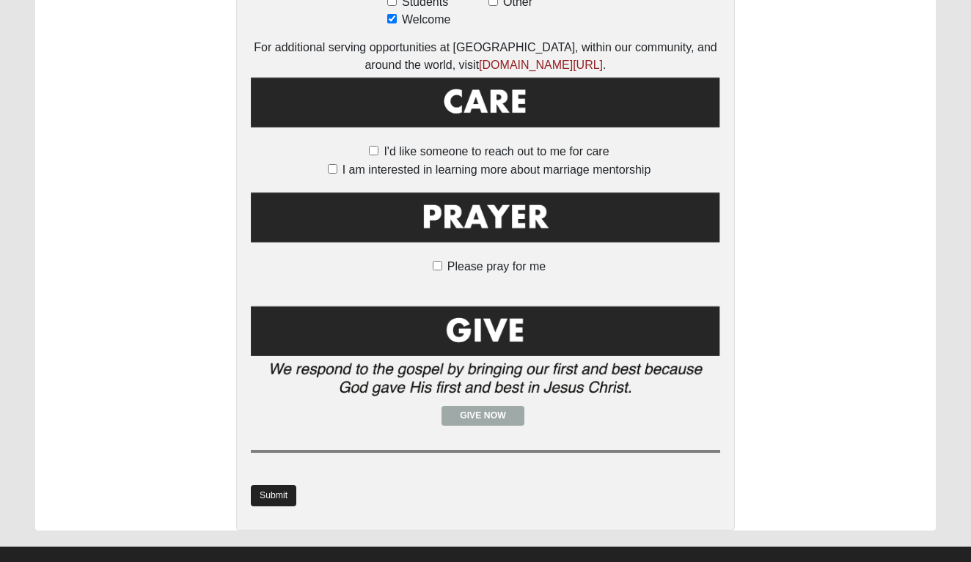
click at [257, 485] on link "Submit" at bounding box center [273, 495] width 45 height 21
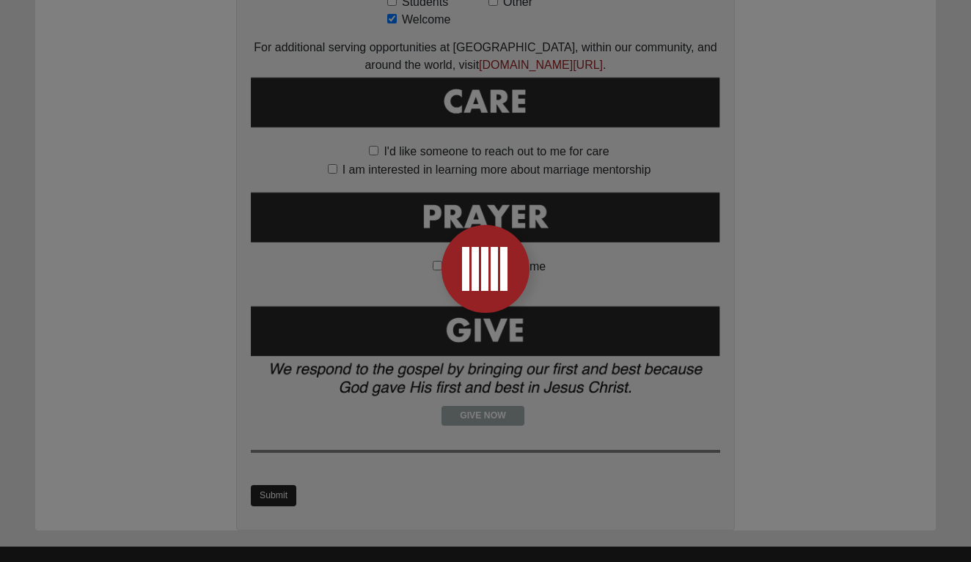
scroll to position [0, 0]
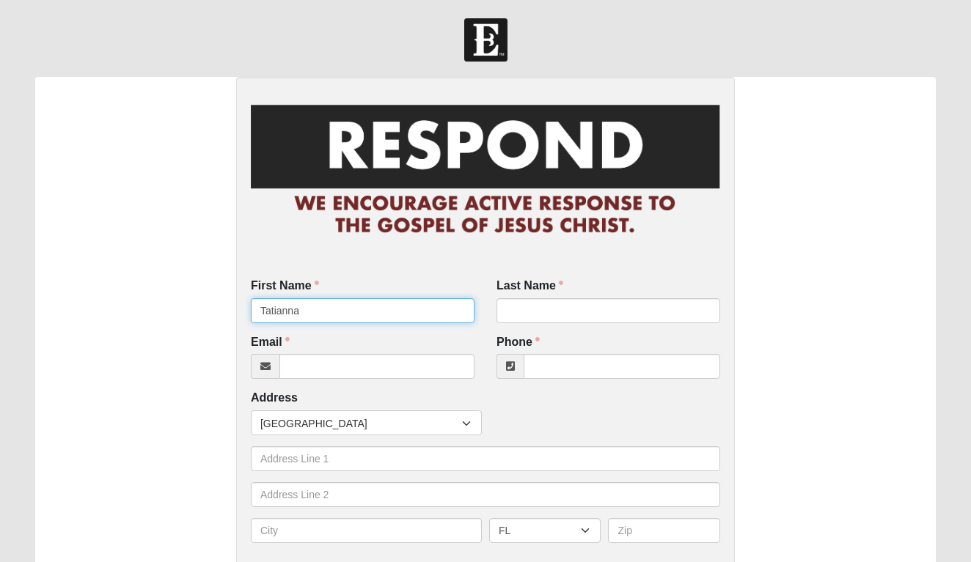
type input "Tatianna"
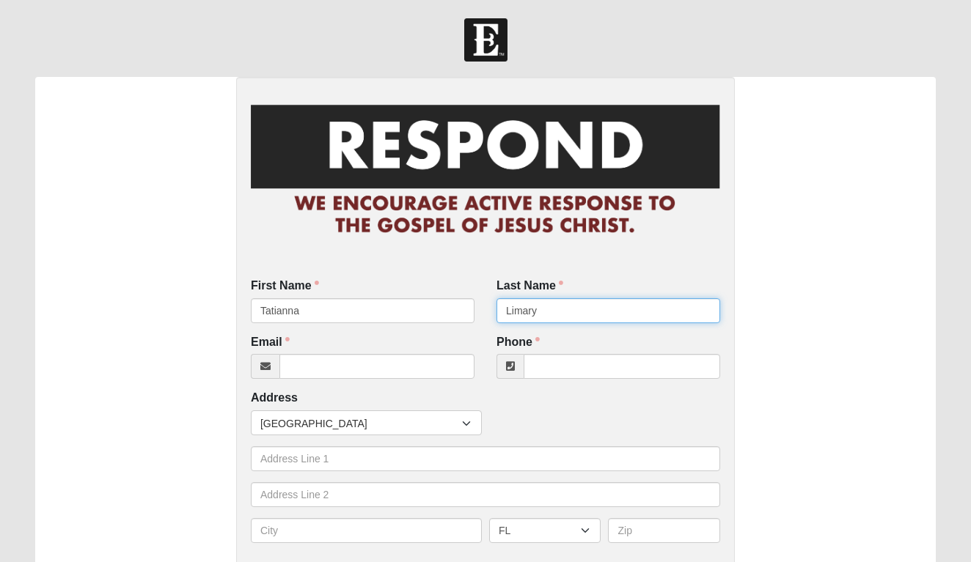
type input "Limary"
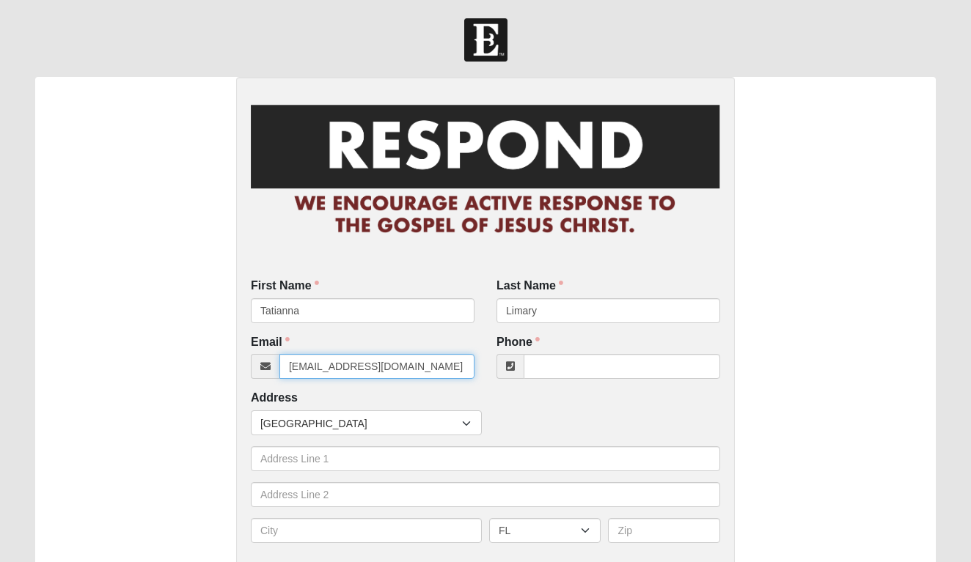
type input "[EMAIL_ADDRESS][DOMAIN_NAME]"
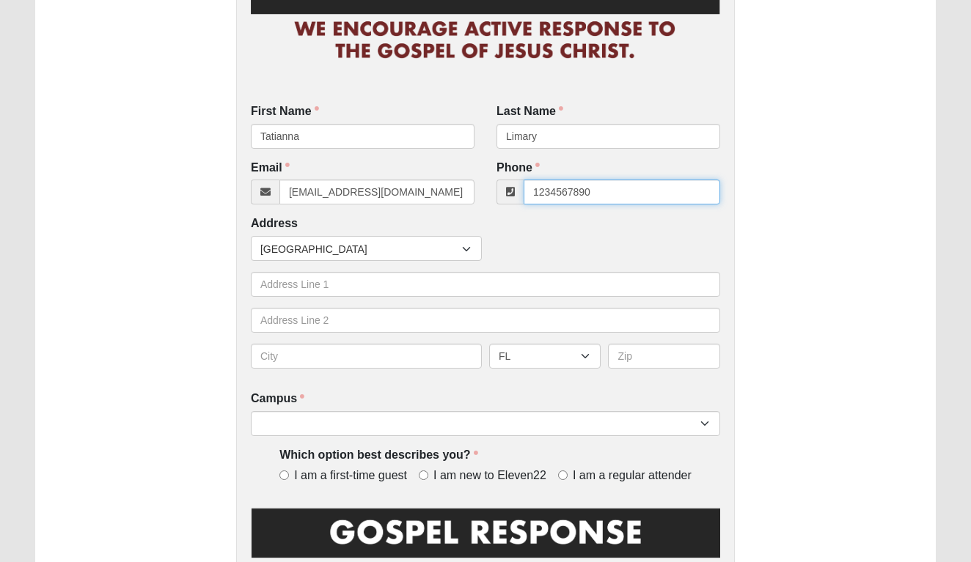
scroll to position [174, 0]
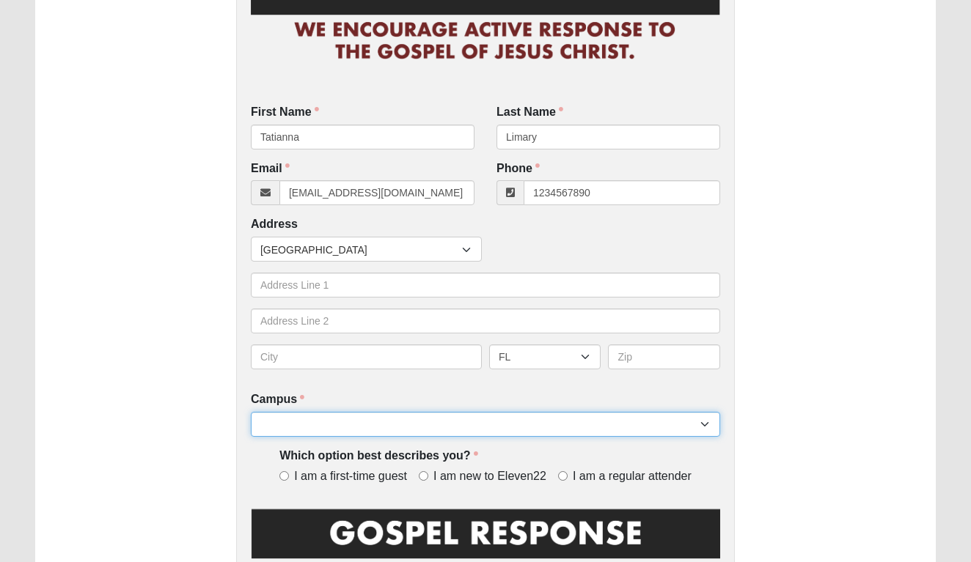
type input "(123) 456-7890"
select select "4"
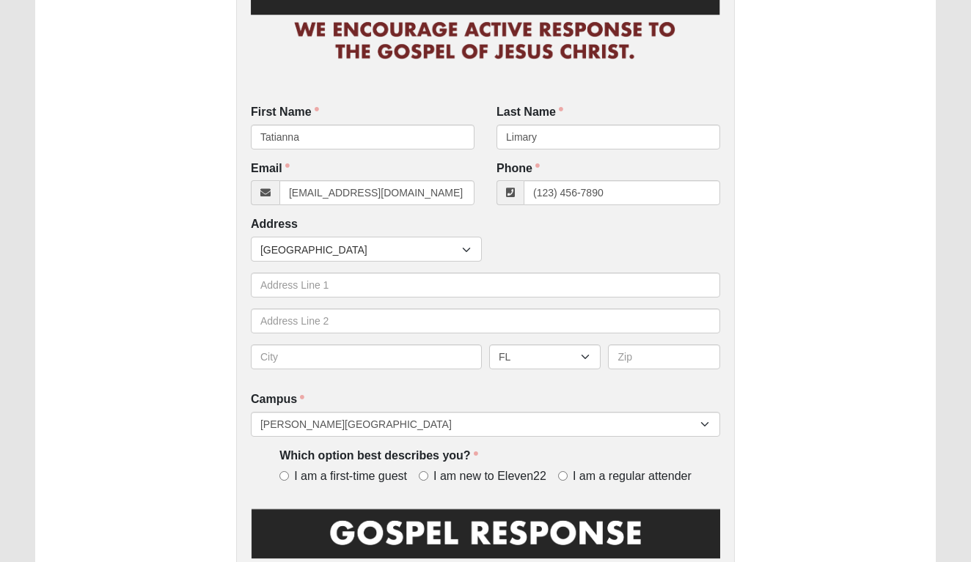
click at [565, 472] on input "I am a regular attender" at bounding box center [563, 476] width 10 height 10
radio input "true"
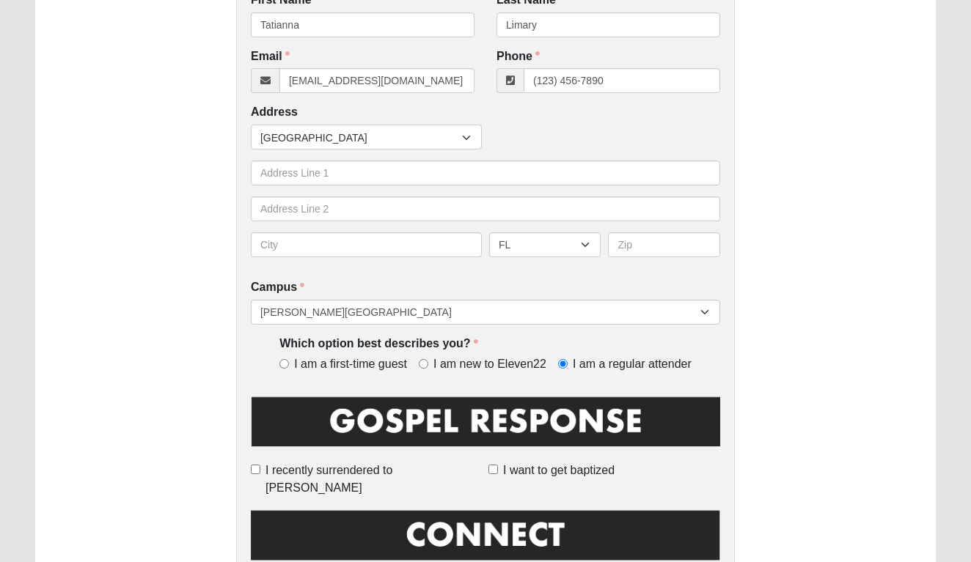
scroll to position [292, 0]
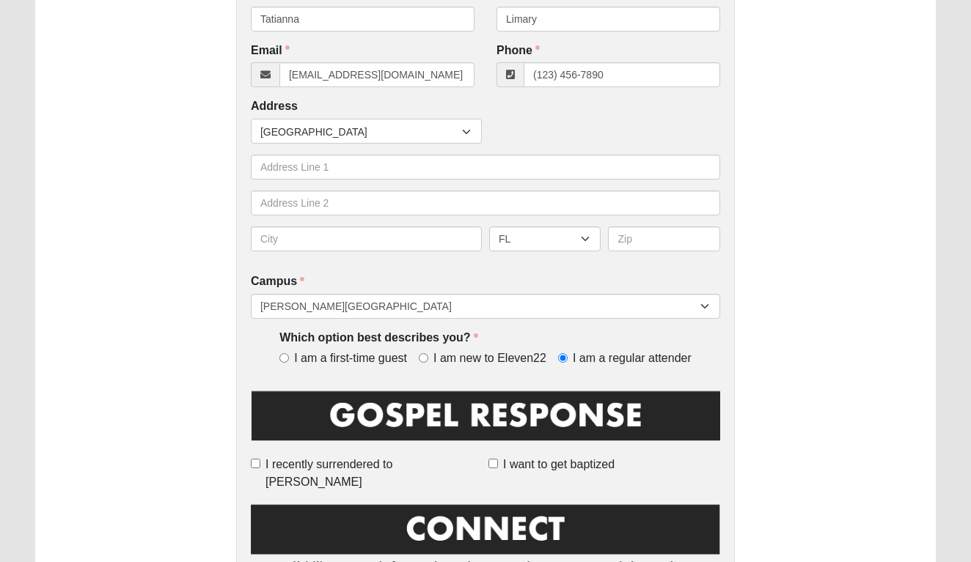
click at [495, 462] on input "I want to get baptized" at bounding box center [493, 464] width 10 height 10
checkbox input "true"
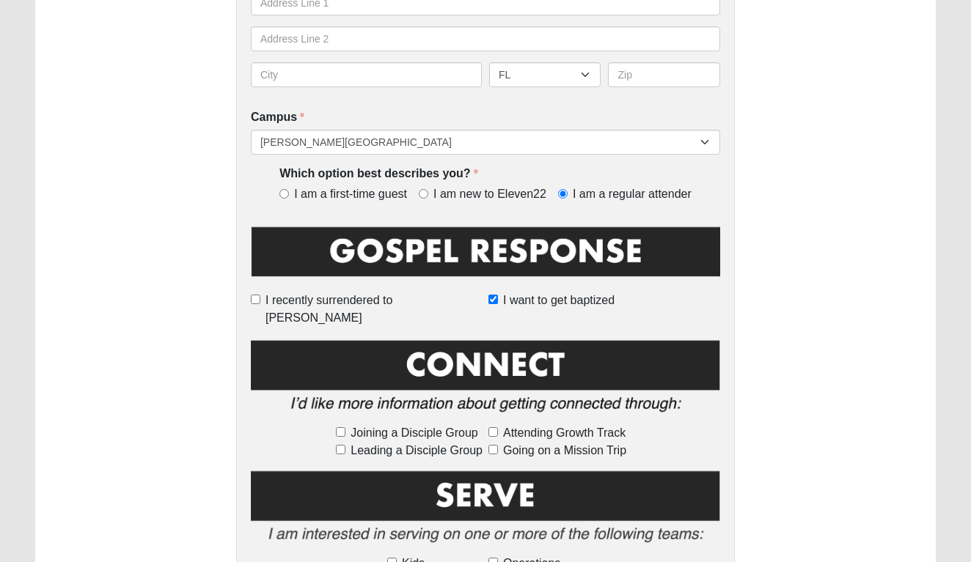
scroll to position [526, 0]
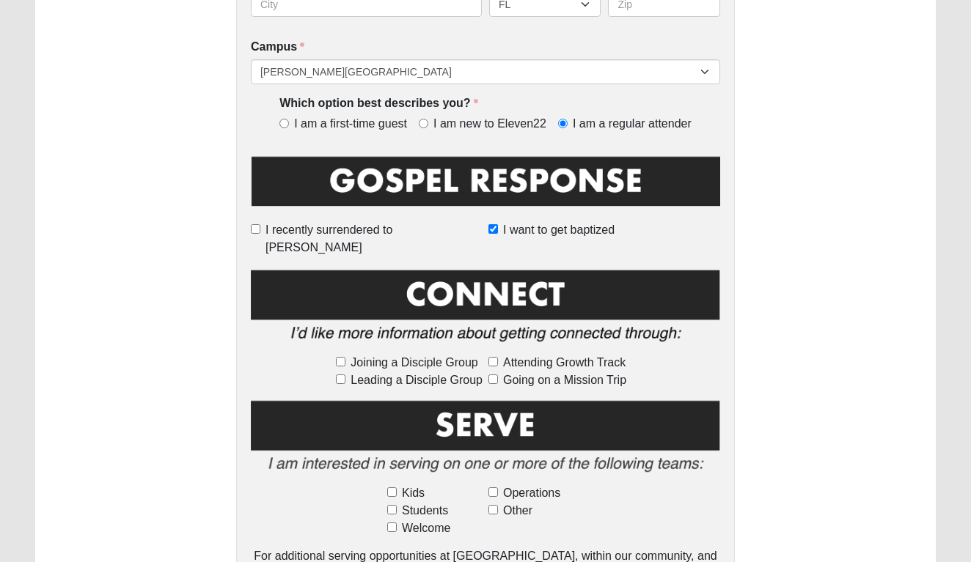
click at [392, 523] on input "Welcome" at bounding box center [392, 528] width 10 height 10
checkbox input "true"
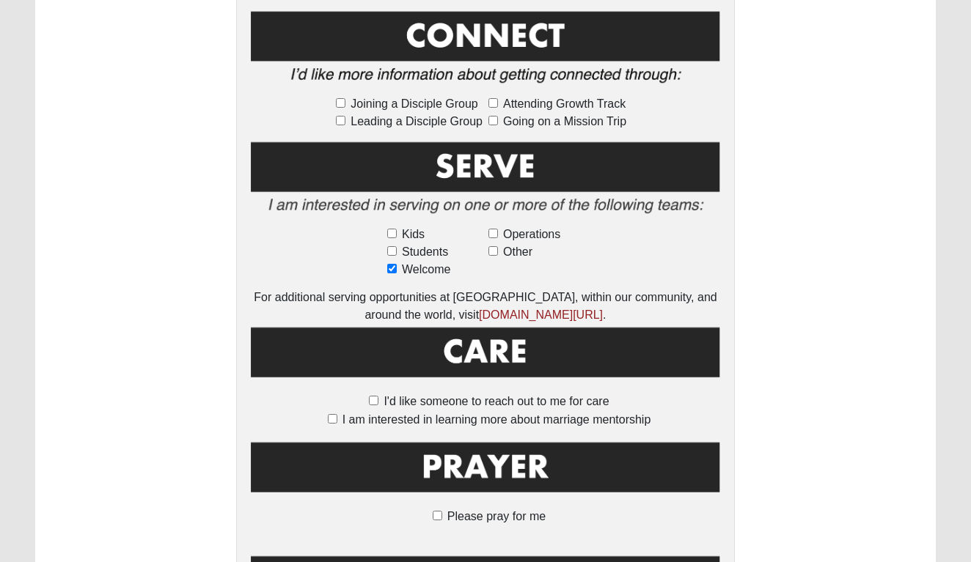
scroll to position [786, 0]
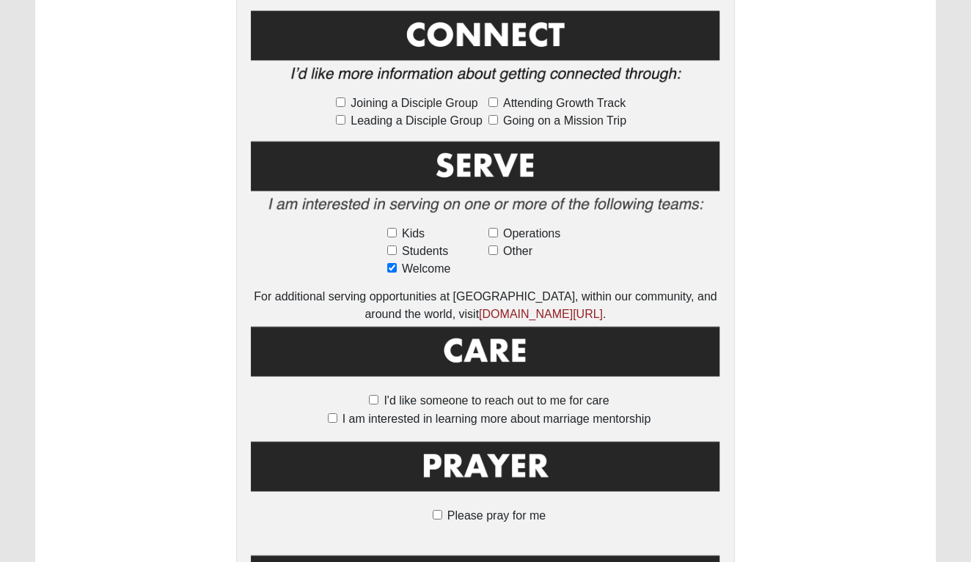
click at [439, 510] on input "Please pray for me" at bounding box center [438, 515] width 10 height 10
checkbox input "true"
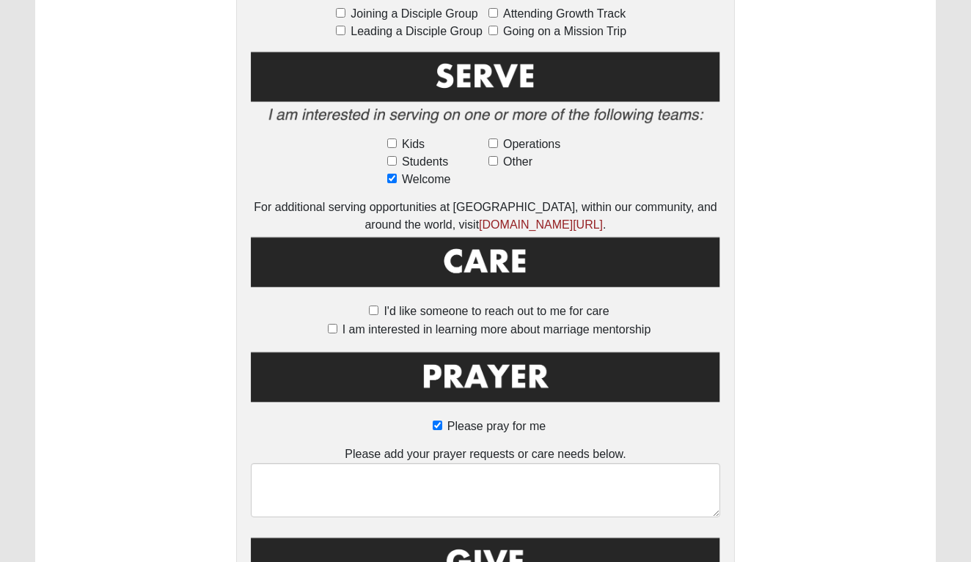
scroll to position [903, 0]
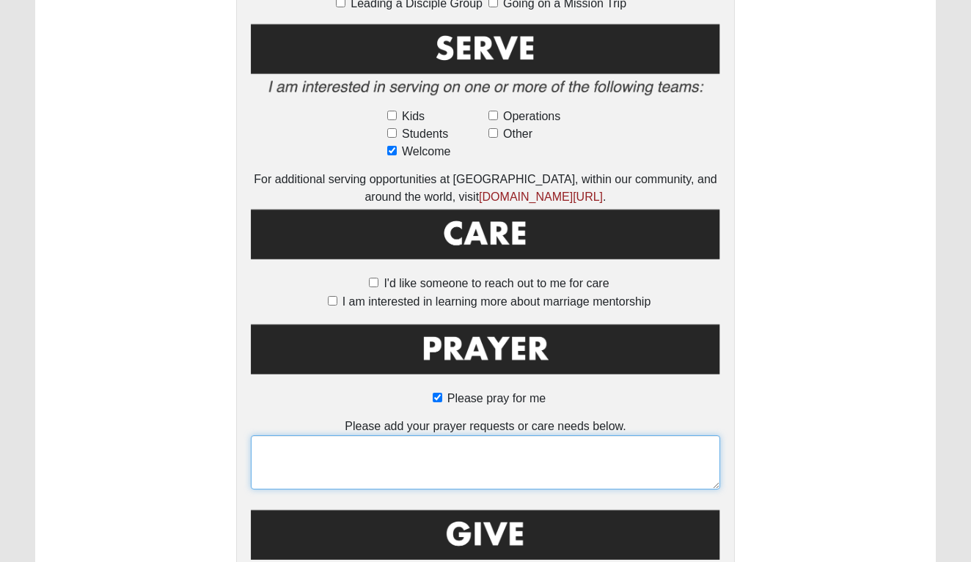
click at [446, 450] on textarea at bounding box center [485, 463] width 469 height 54
click at [446, 450] on textarea "[PERSON_NAME], I hope his killer gets justice." at bounding box center [485, 463] width 469 height 54
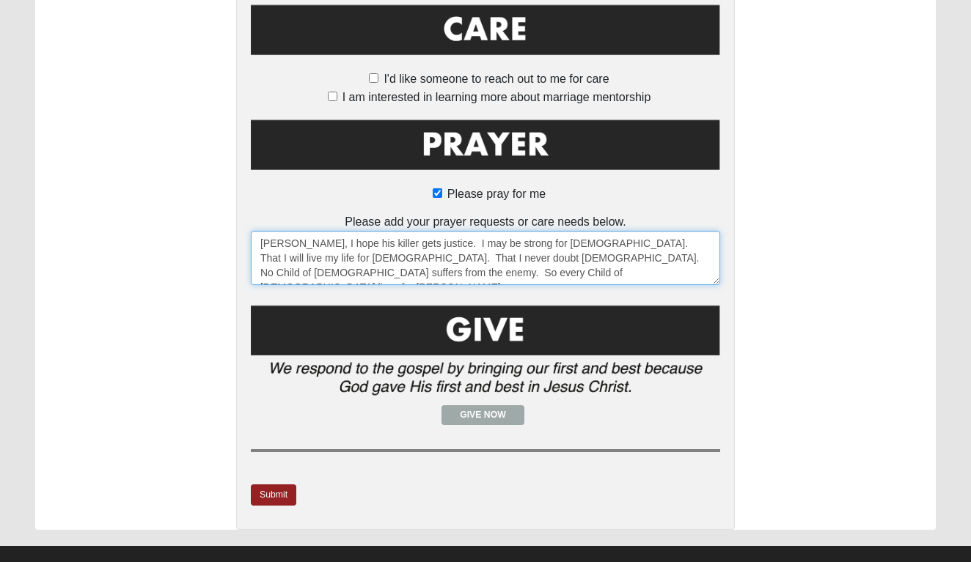
scroll to position [1107, 0]
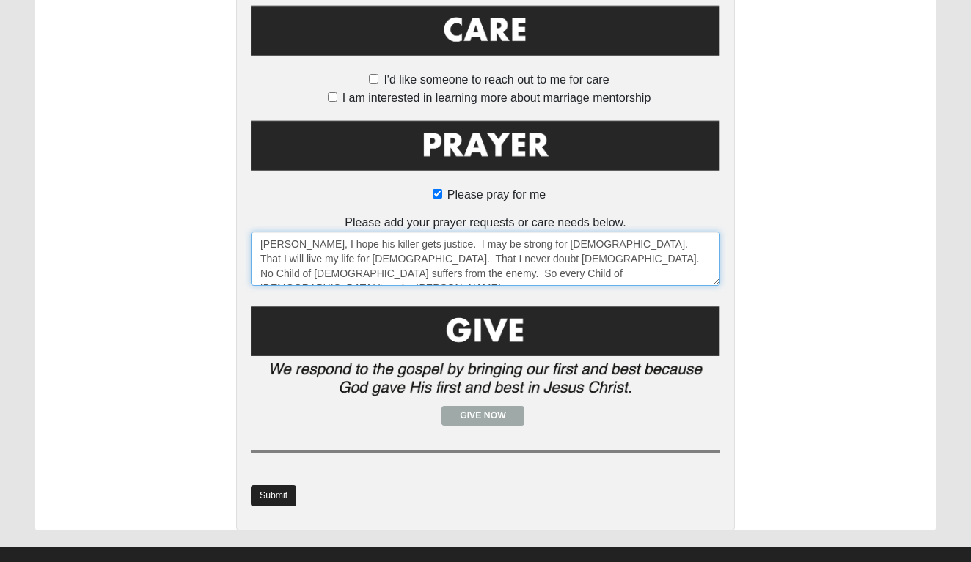
type textarea "[PERSON_NAME], I hope his killer gets justice. I may be strong for [DEMOGRAPHIC…"
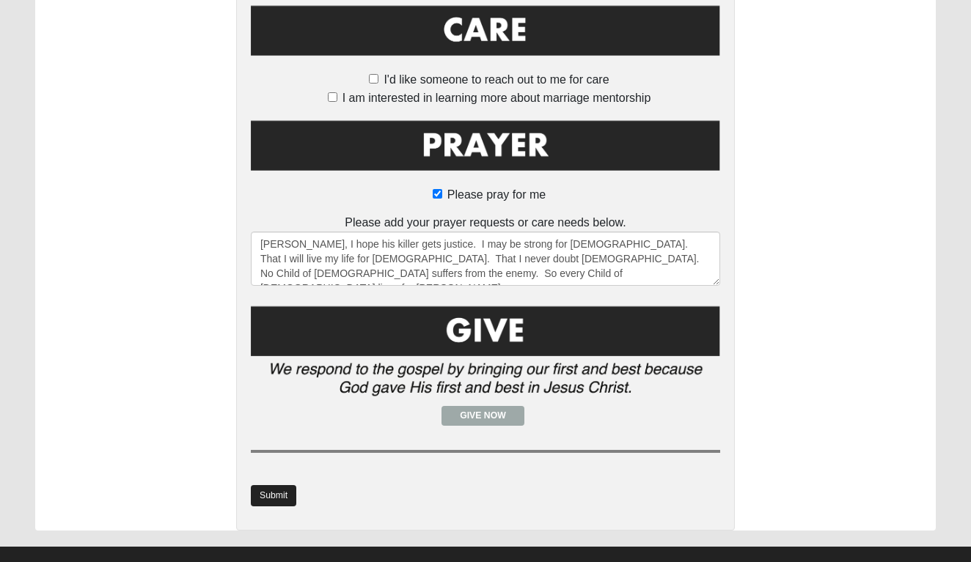
click at [261, 485] on link "Submit" at bounding box center [273, 495] width 45 height 21
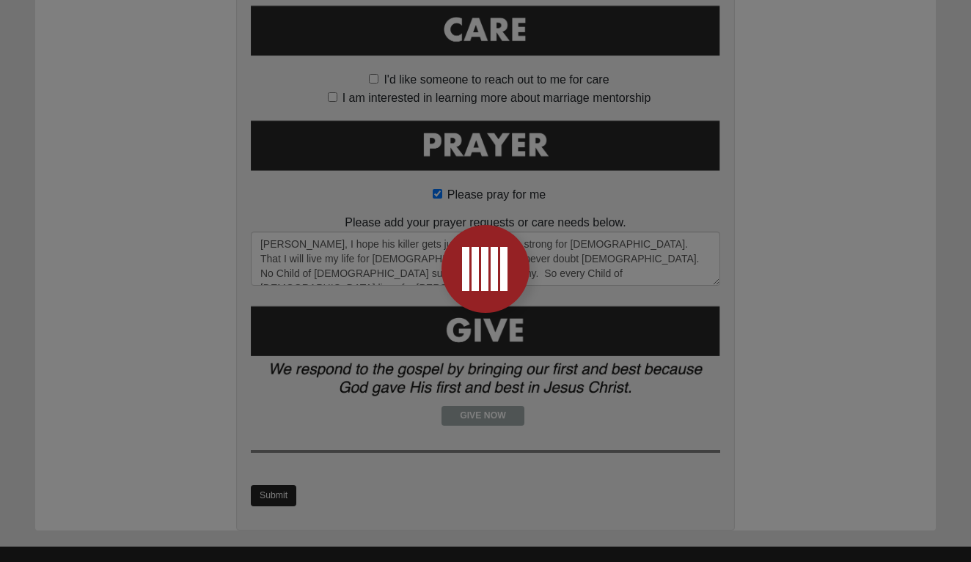
scroll to position [0, 0]
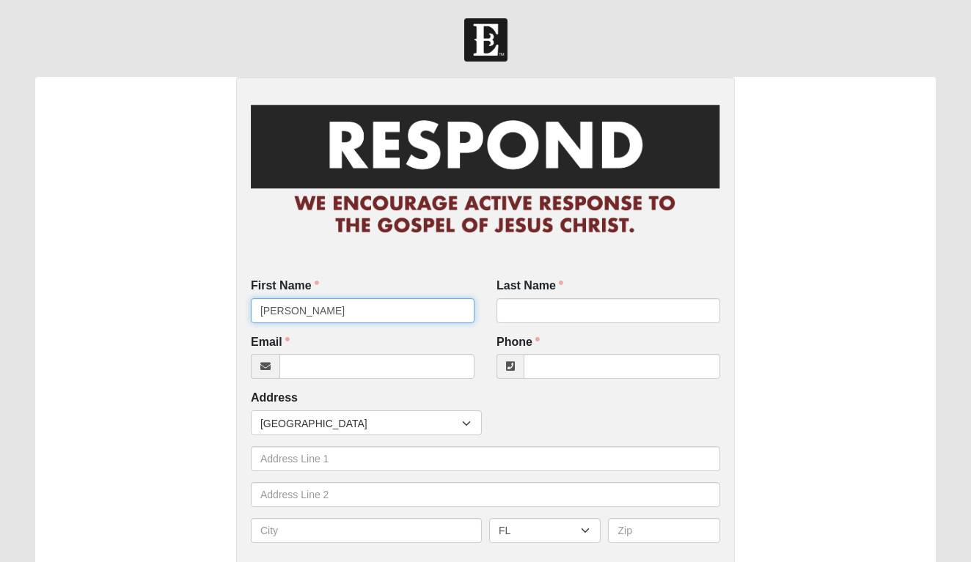
type input "Shannon"
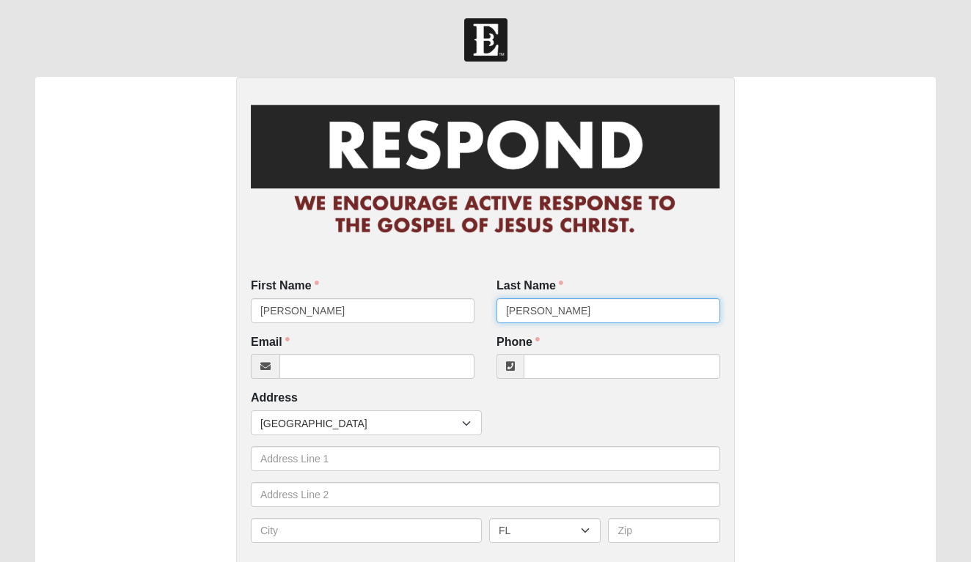
type input "Ortega"
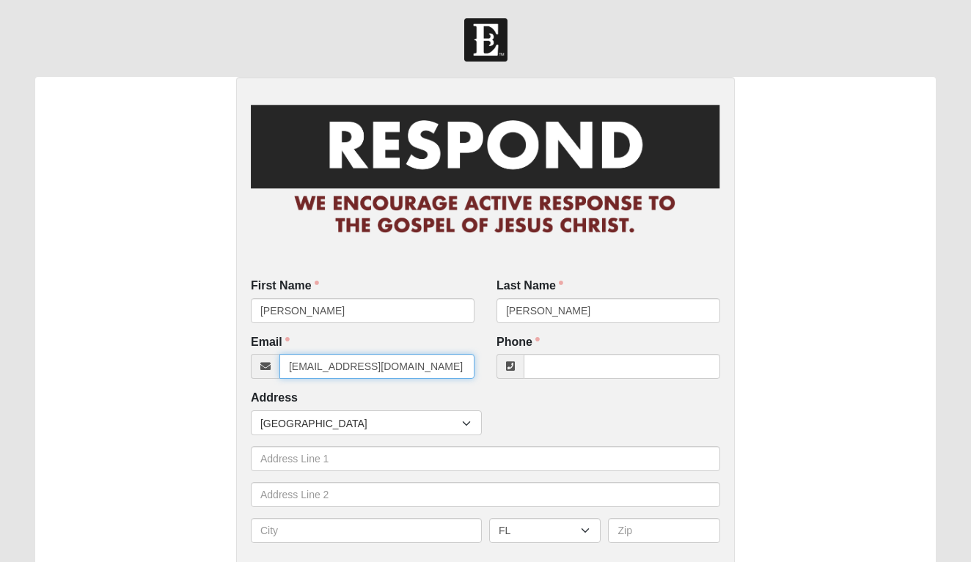
type input "shannonlin1980@gmail.com"
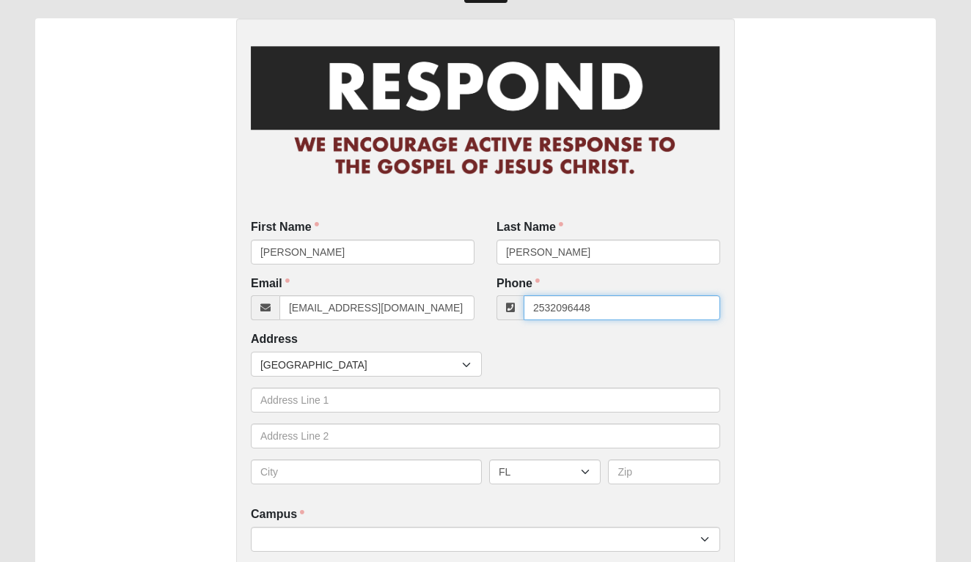
scroll to position [55, 0]
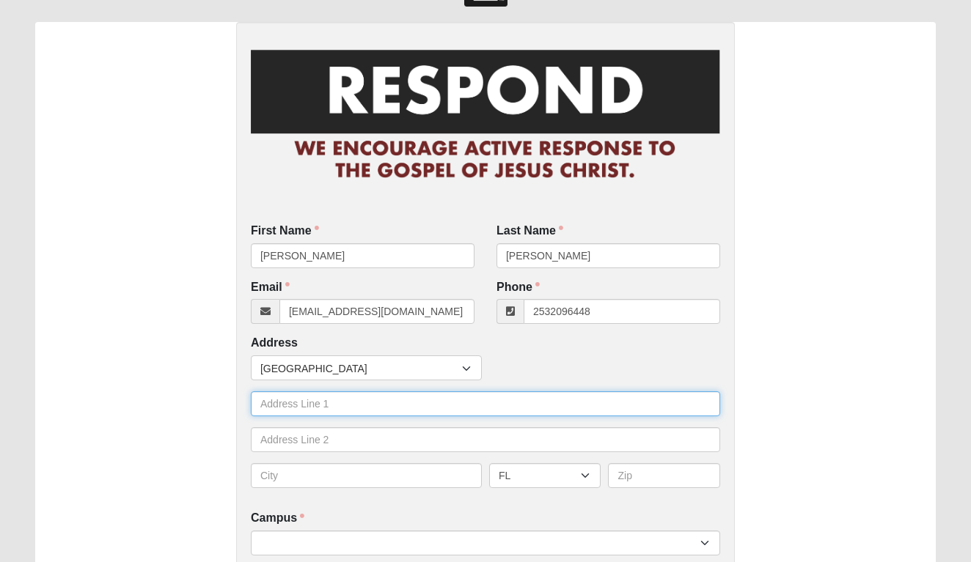
type input "(253) 209-6448"
type input "684 Morgan Circle S"
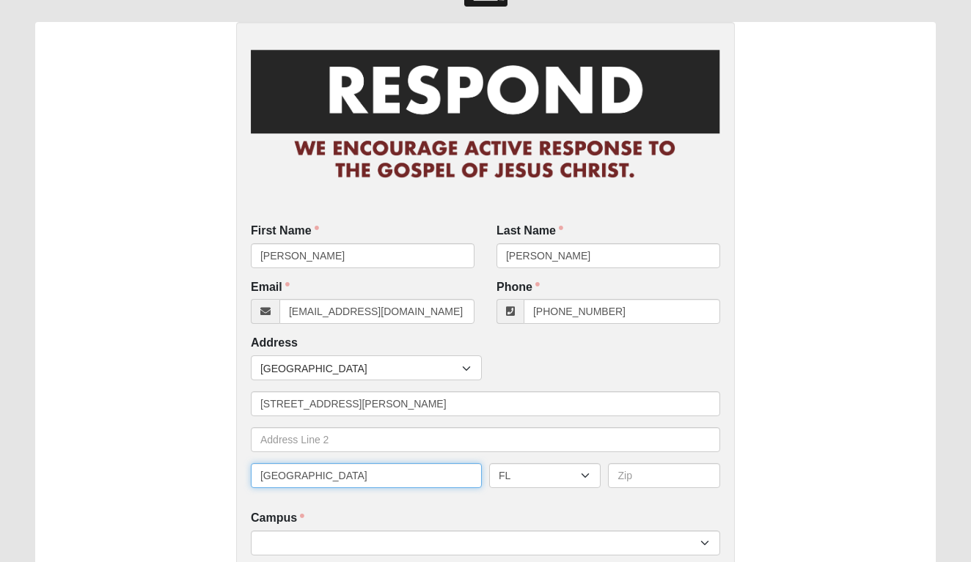
type input "[GEOGRAPHIC_DATA]"
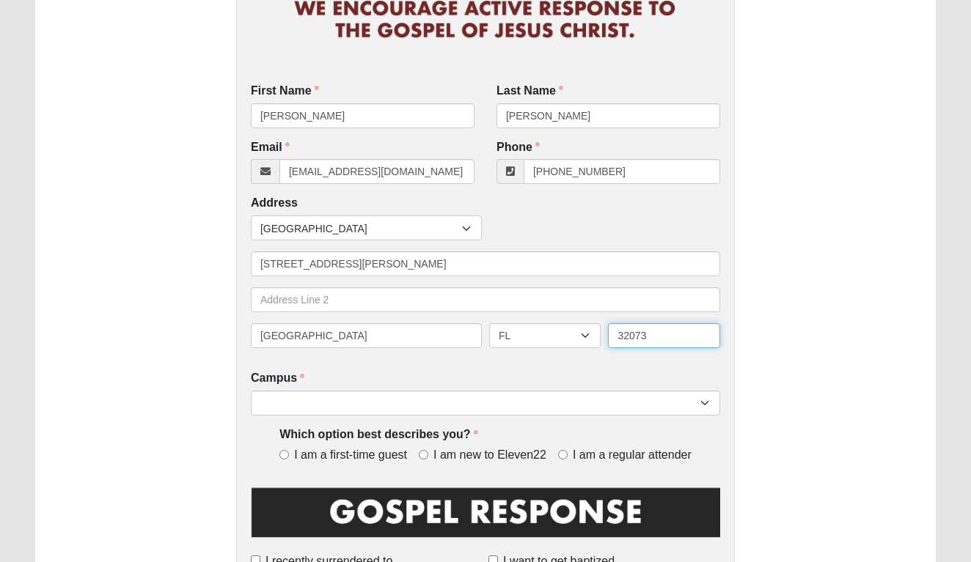
type input "32073"
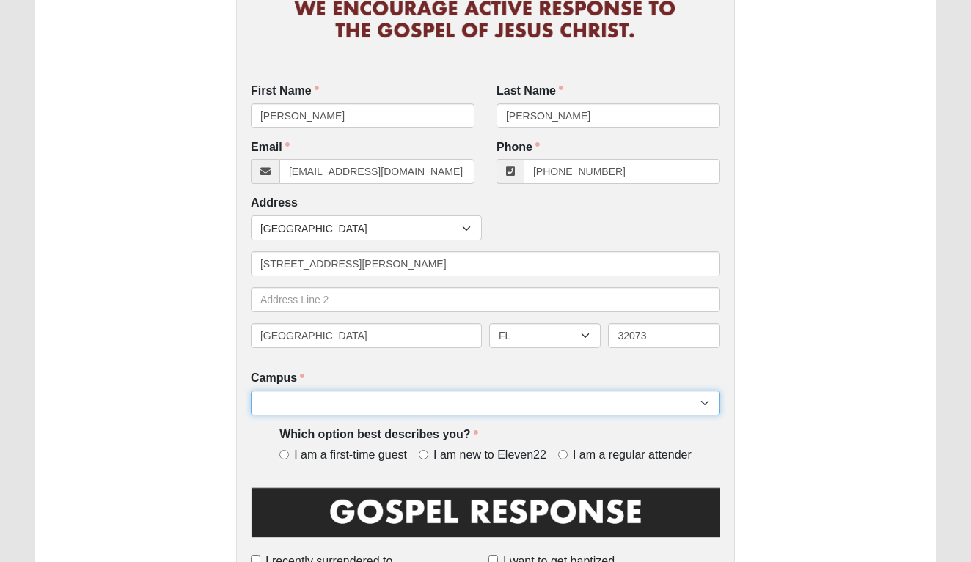
select select "4"
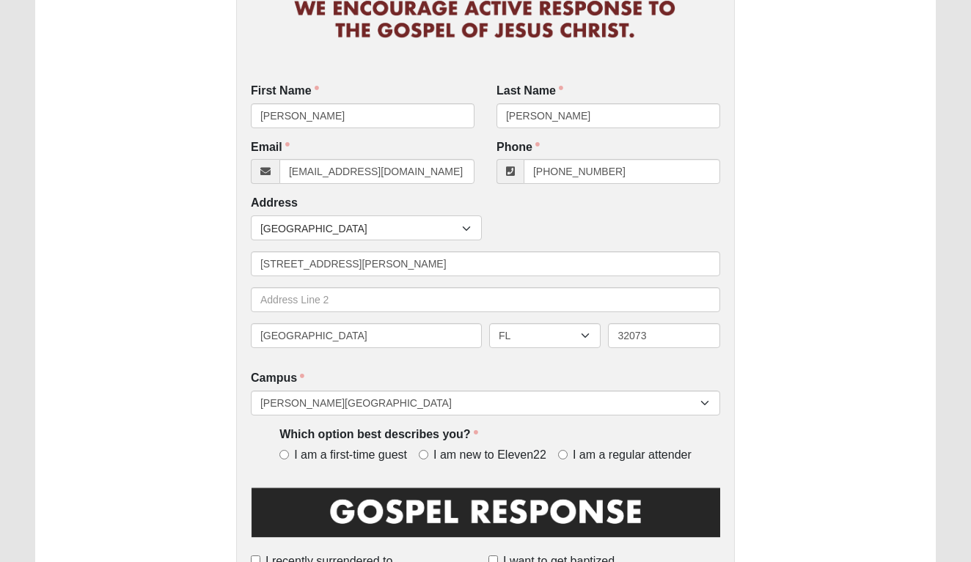
click at [345, 458] on span "I am a first-time guest" at bounding box center [350, 455] width 113 height 17
click at [289, 458] on input "I am a first-time guest" at bounding box center [284, 455] width 10 height 10
radio input "true"
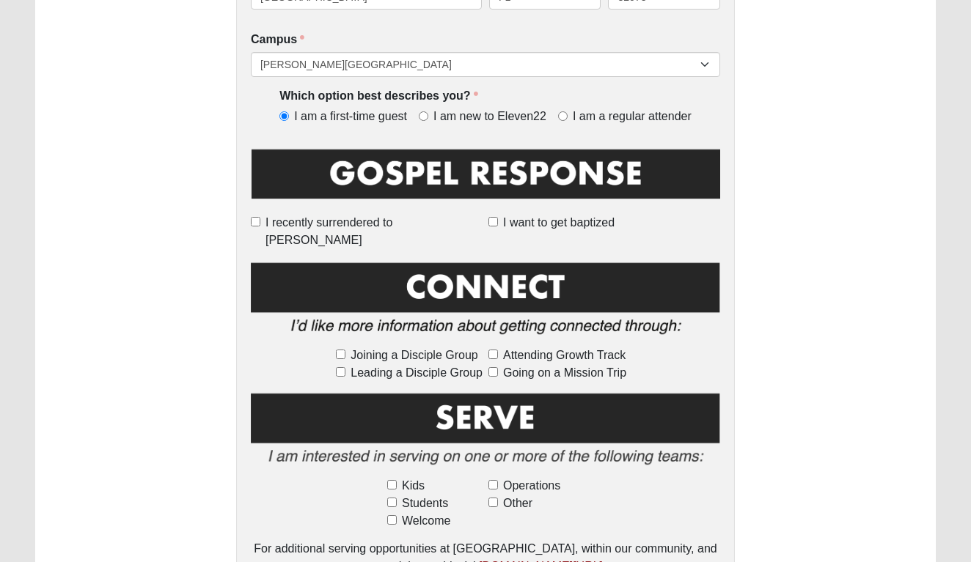
scroll to position [545, 0]
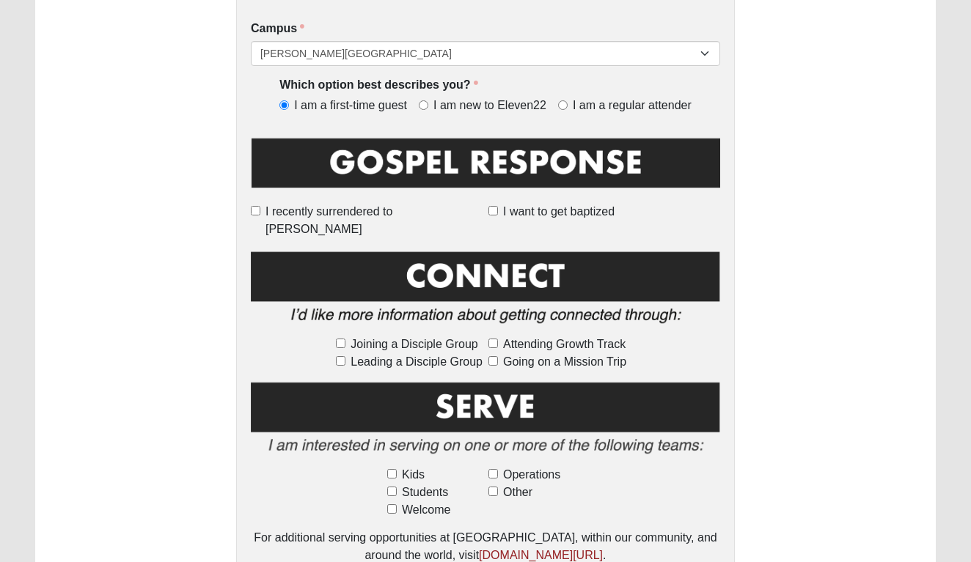
click at [497, 484] on label "Other" at bounding box center [535, 493] width 95 height 18
click at [497, 487] on input "Other" at bounding box center [493, 492] width 10 height 10
checkbox input "true"
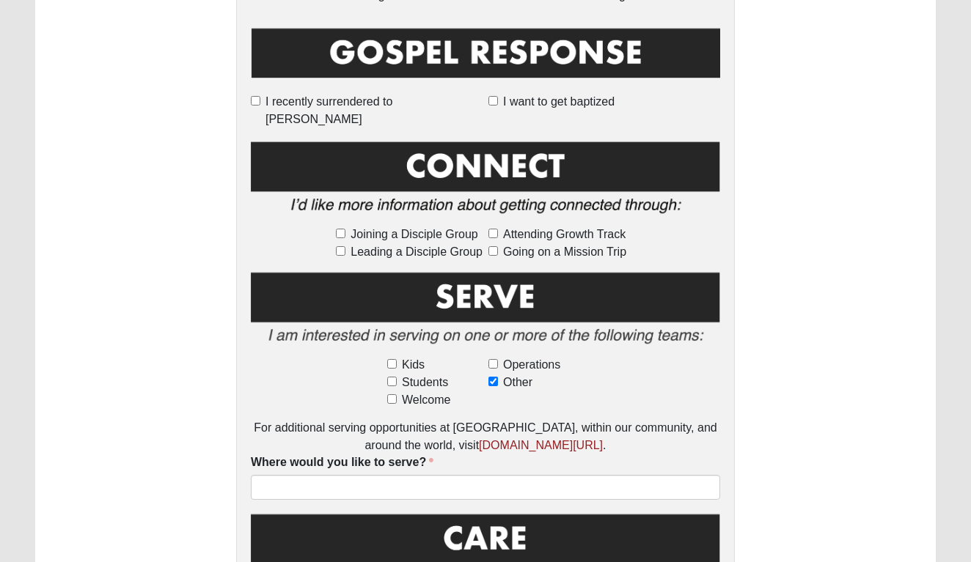
scroll to position [655, 0]
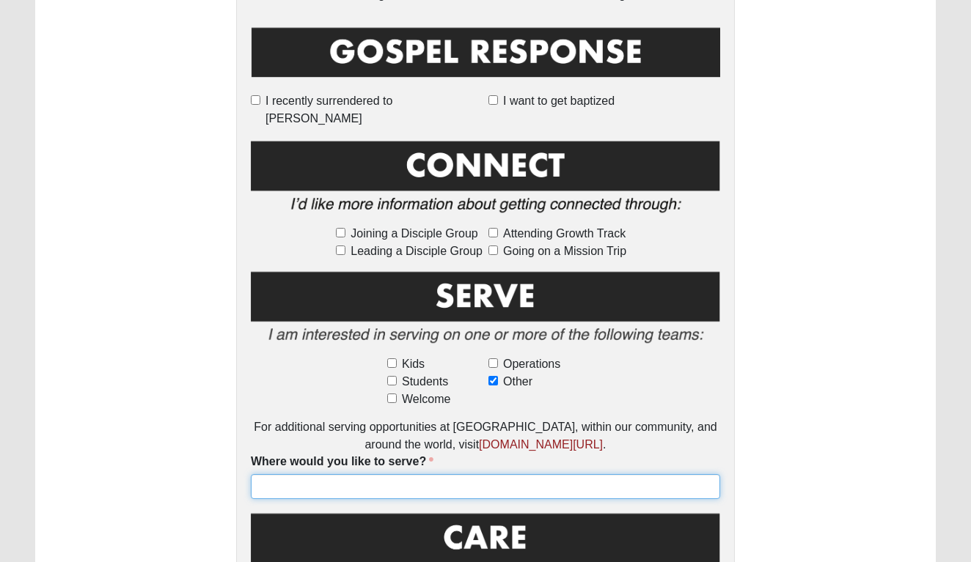
click at [497, 474] on input "Where would you like to serve?" at bounding box center [485, 486] width 469 height 25
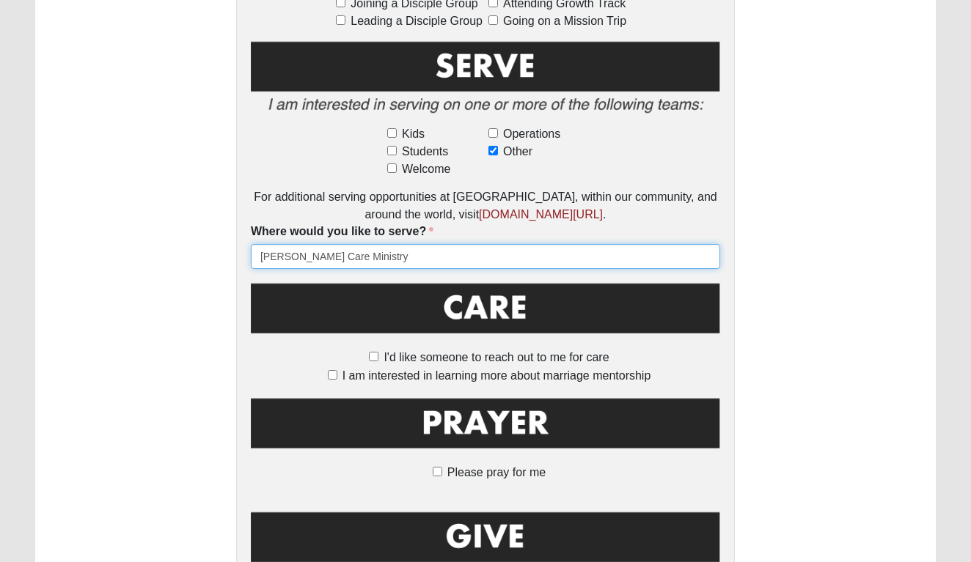
scroll to position [886, 0]
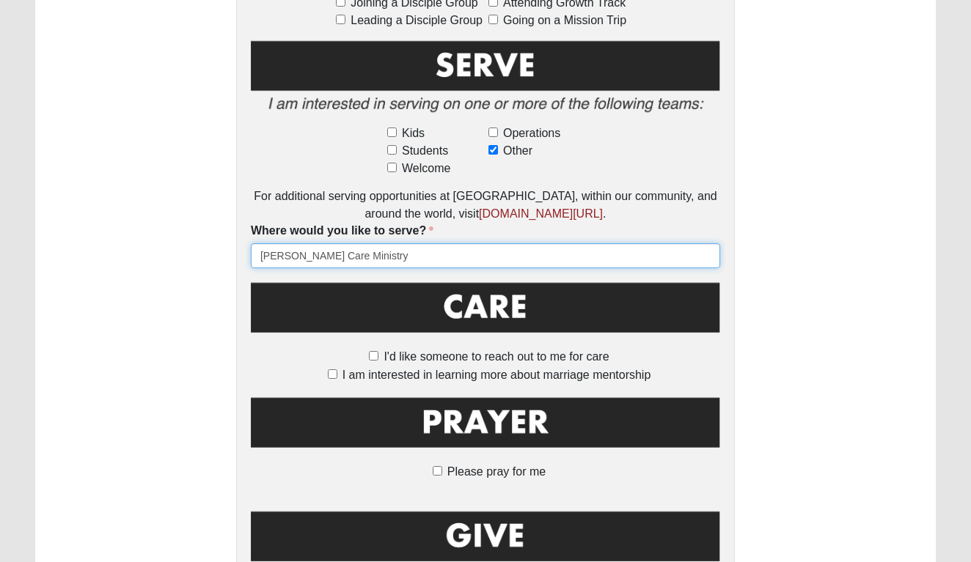
type input "Foster Care Ministry"
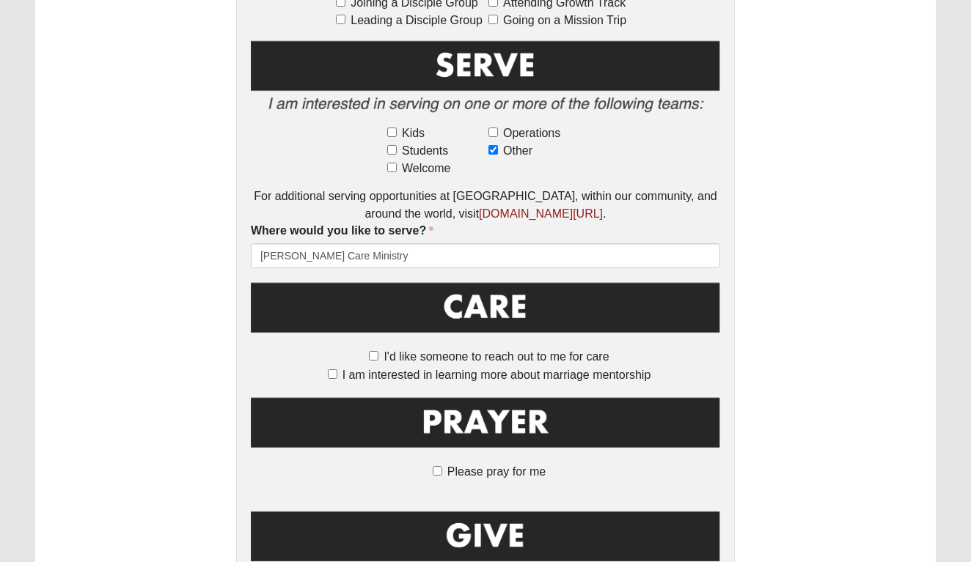
click at [334, 370] on input "I am interested in learning more about marriage mentorship" at bounding box center [333, 375] width 10 height 10
checkbox input "true"
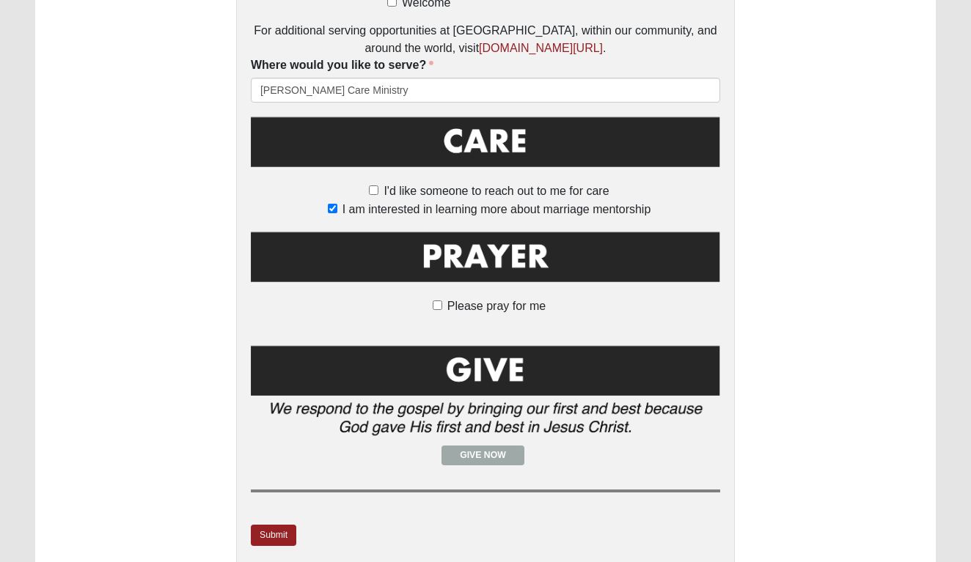
scroll to position [1053, 0]
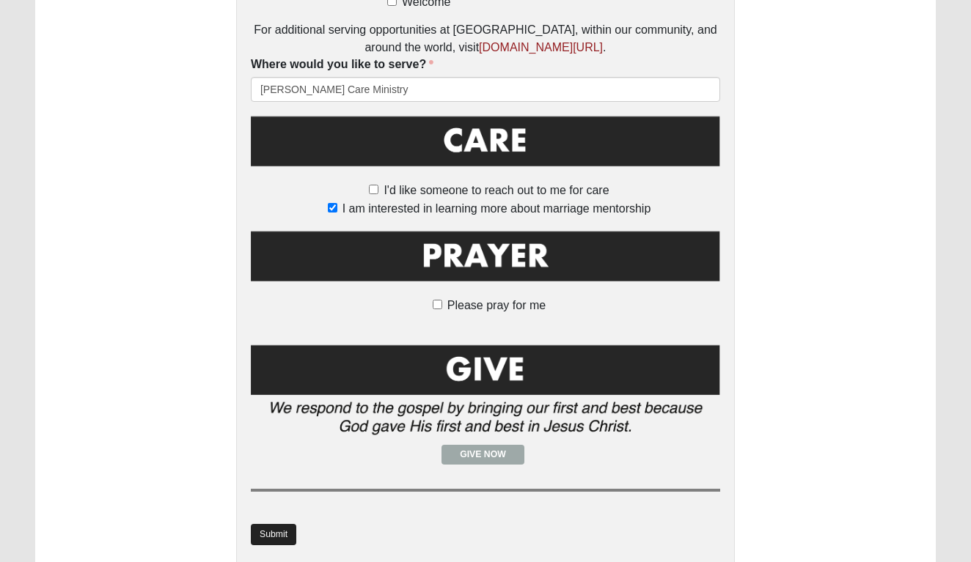
click at [272, 524] on link "Submit" at bounding box center [273, 534] width 45 height 21
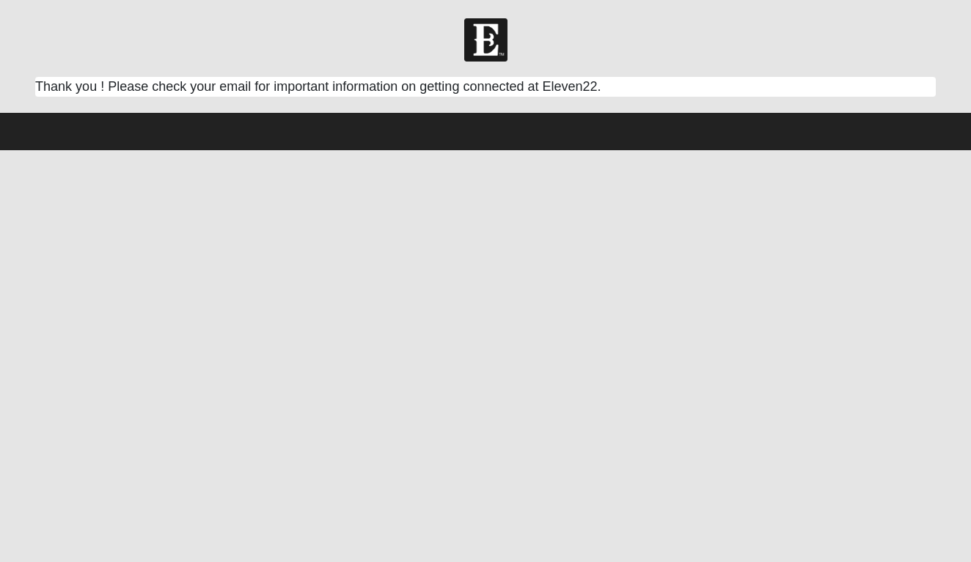
scroll to position [0, 0]
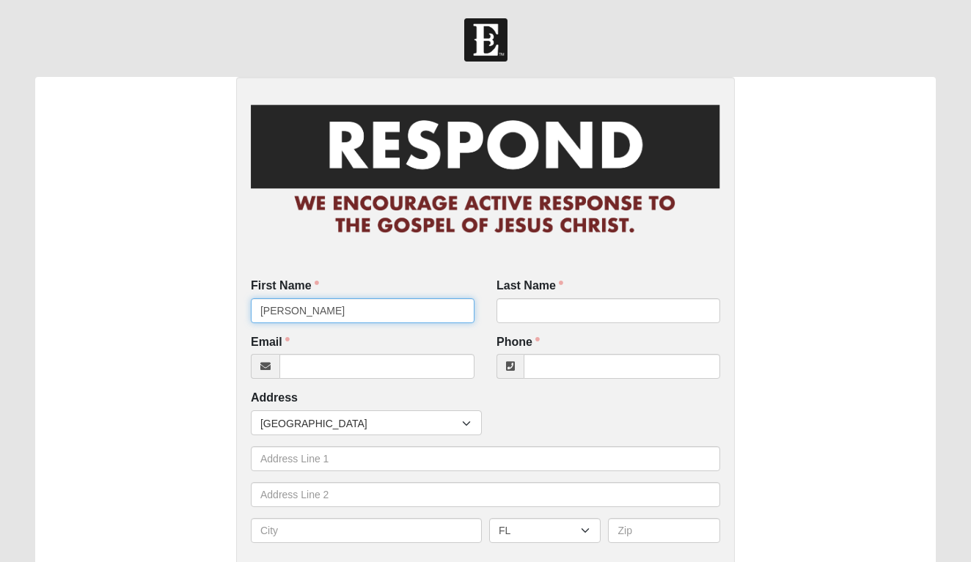
type input "[PERSON_NAME]"
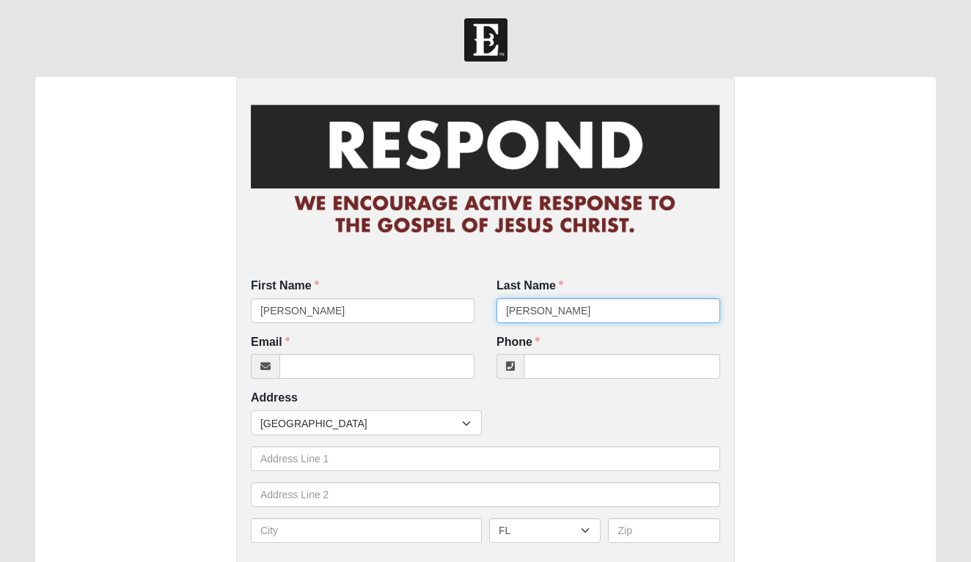
type input "[PERSON_NAME]"
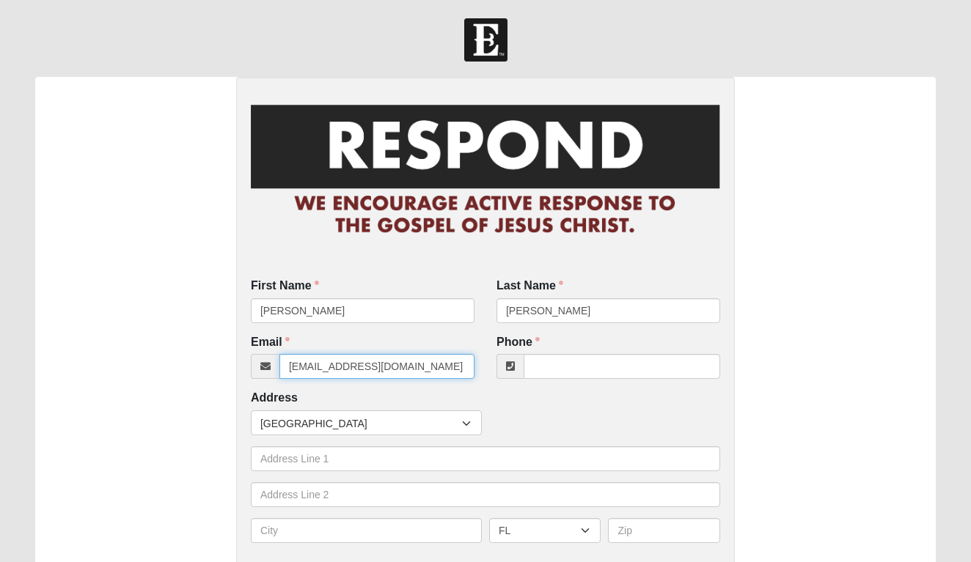
type input "[EMAIL_ADDRESS][DOMAIN_NAME]"
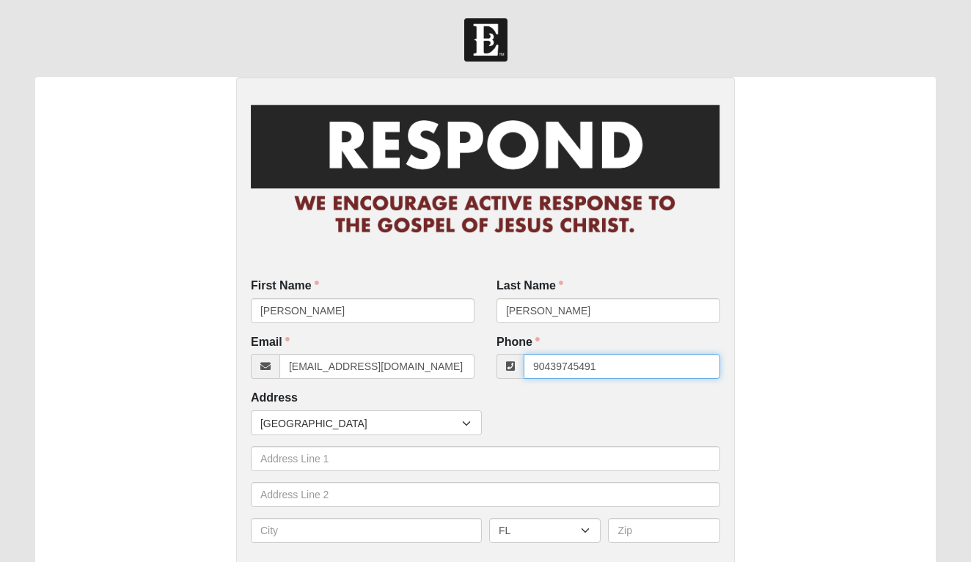
type input "90439745491"
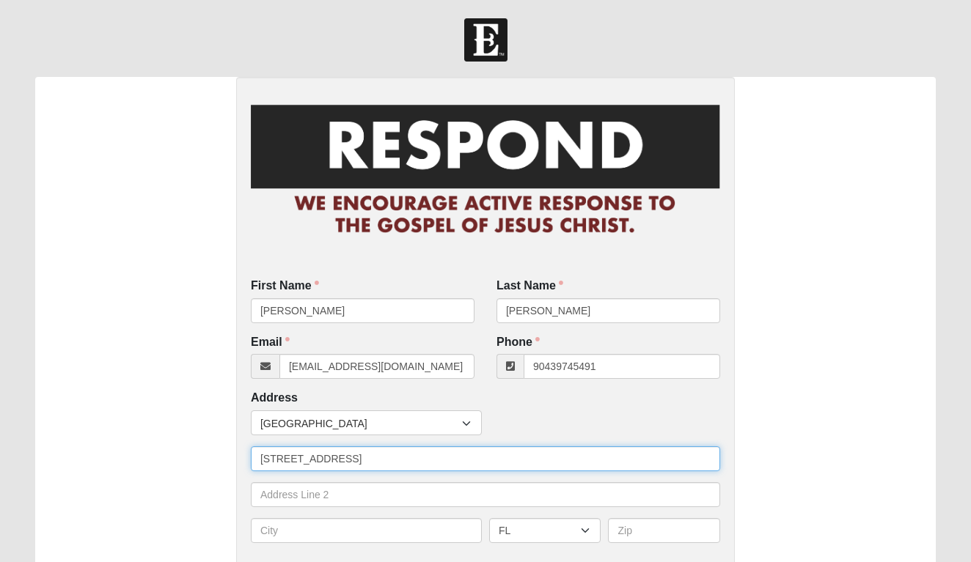
type input "6480 Chestnut Rd"
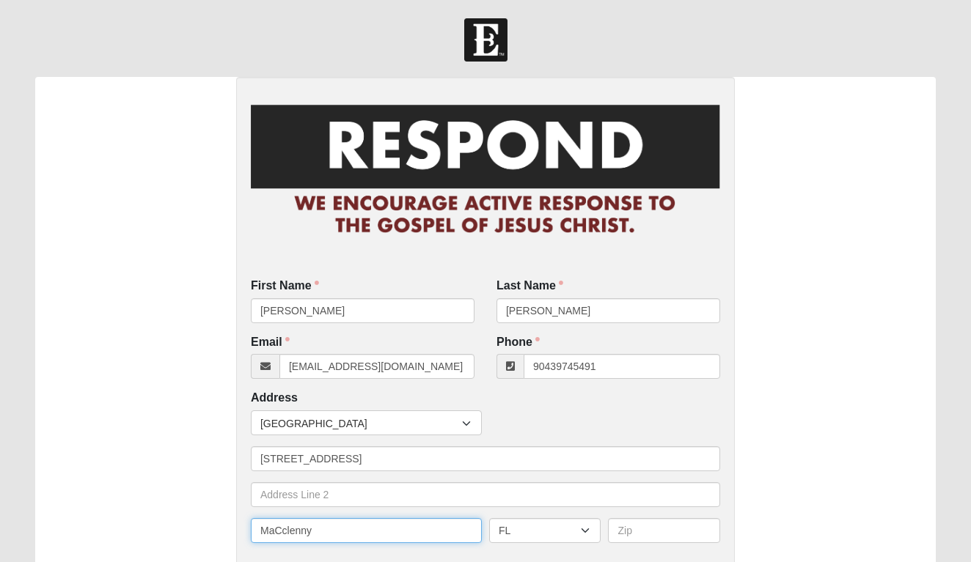
type input "MaCclenny"
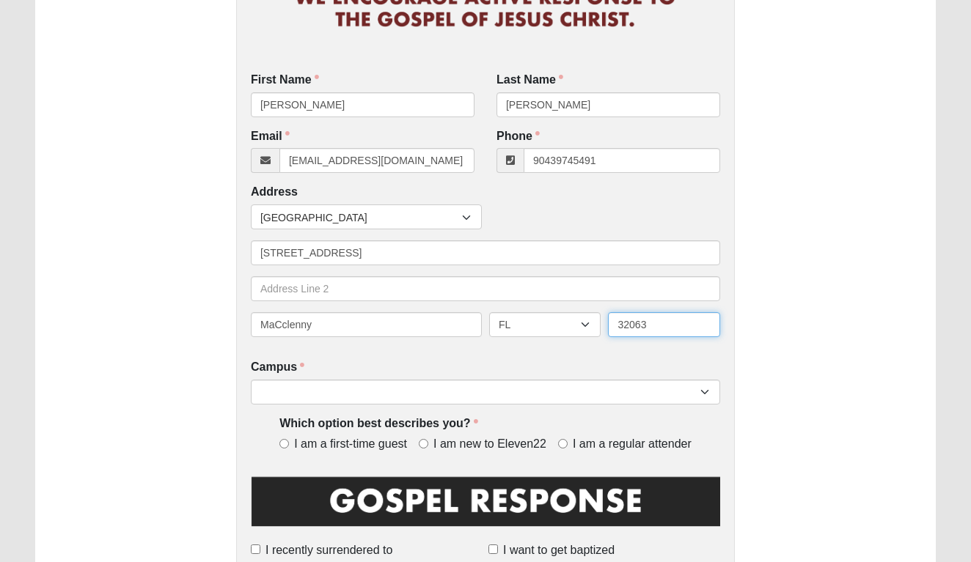
scroll to position [221, 0]
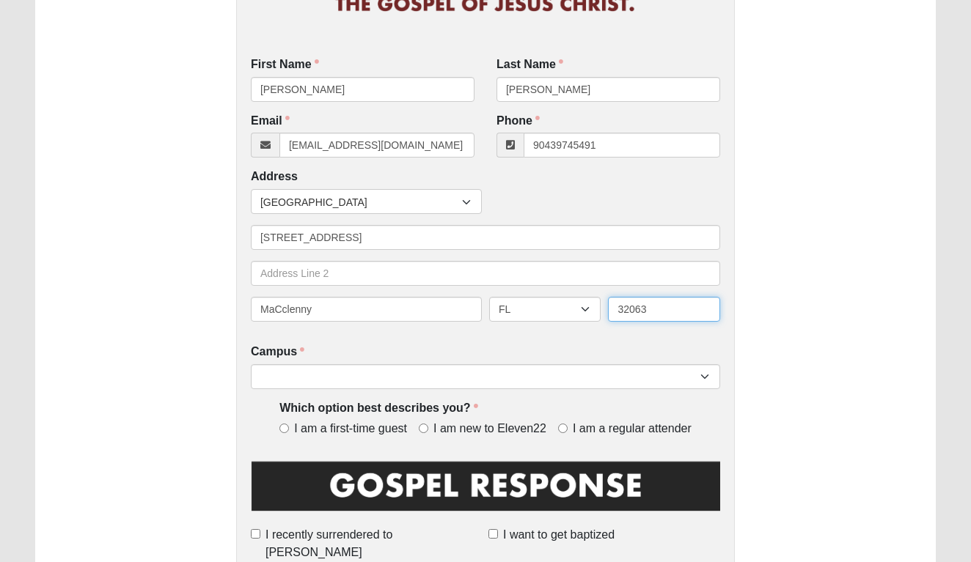
type input "32063"
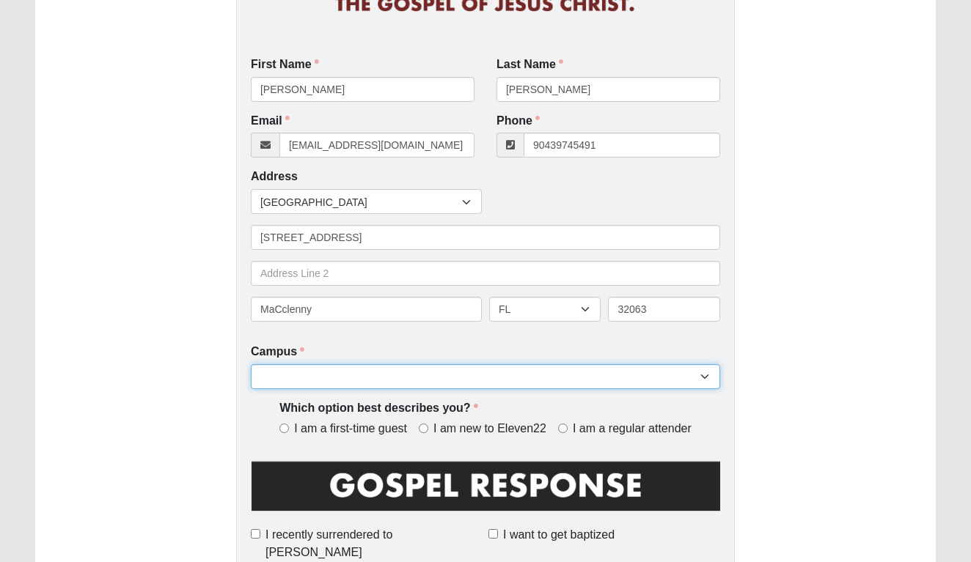
select select "4"
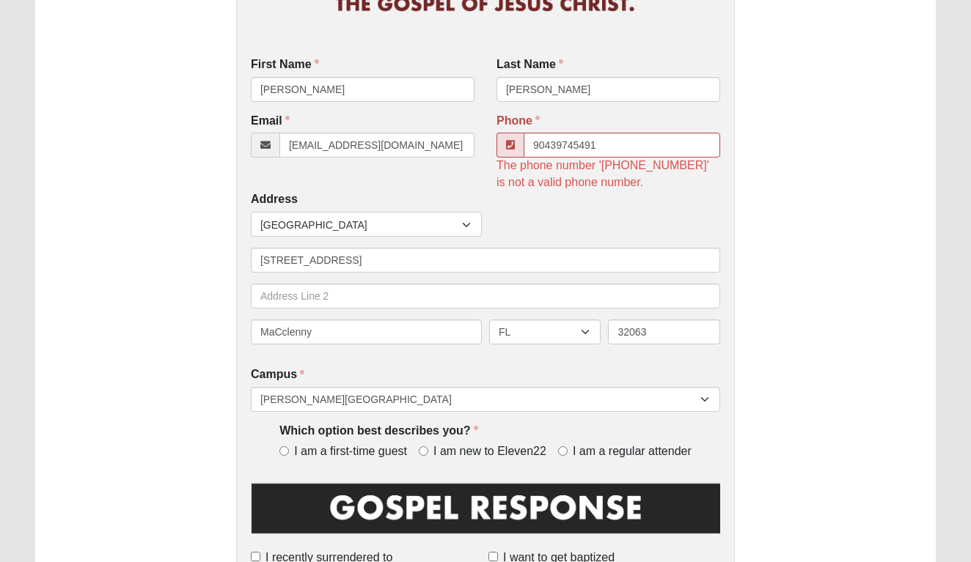
click at [425, 447] on input "I am new to Eleven22" at bounding box center [424, 452] width 10 height 10
radio input "true"
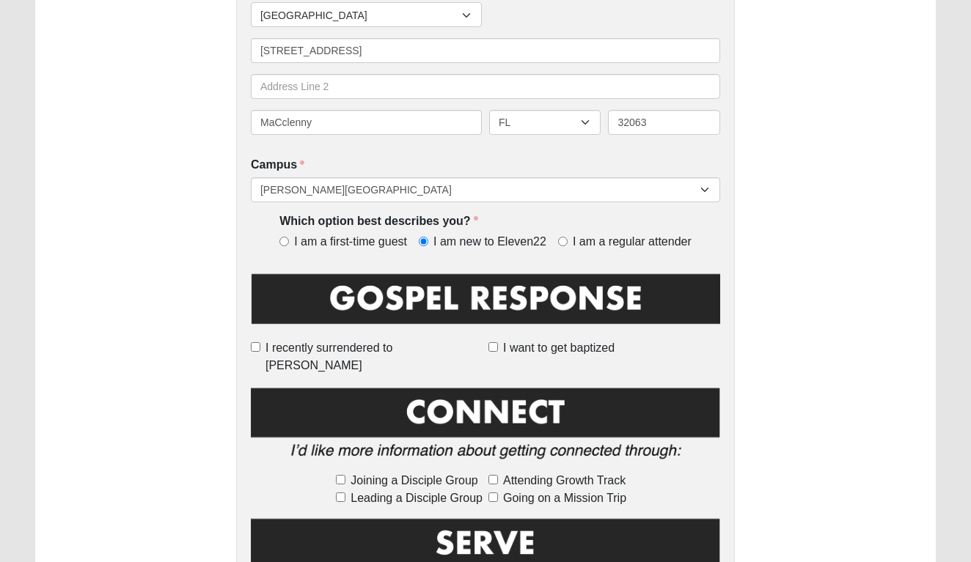
scroll to position [432, 0]
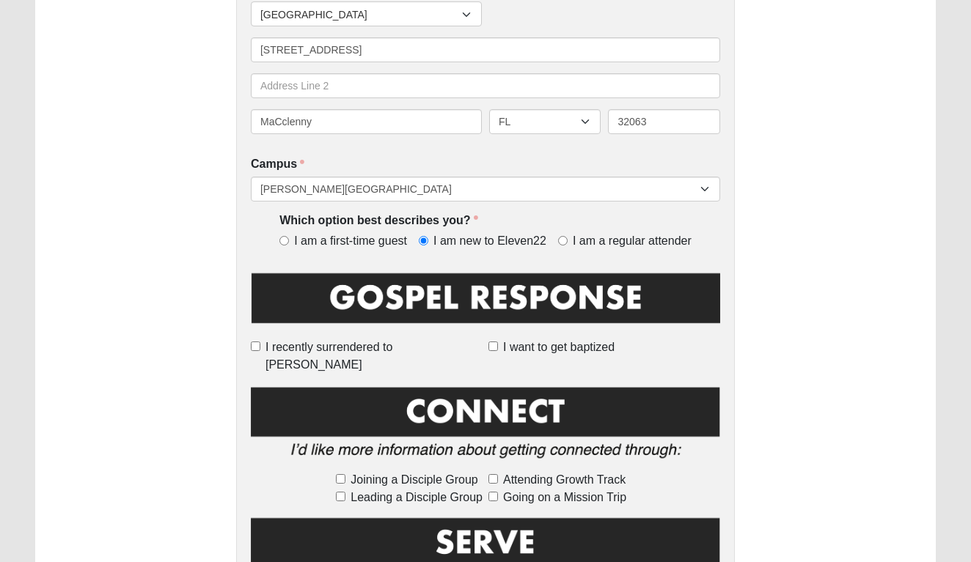
click at [496, 343] on input "I want to get baptized" at bounding box center [493, 347] width 10 height 10
checkbox input "true"
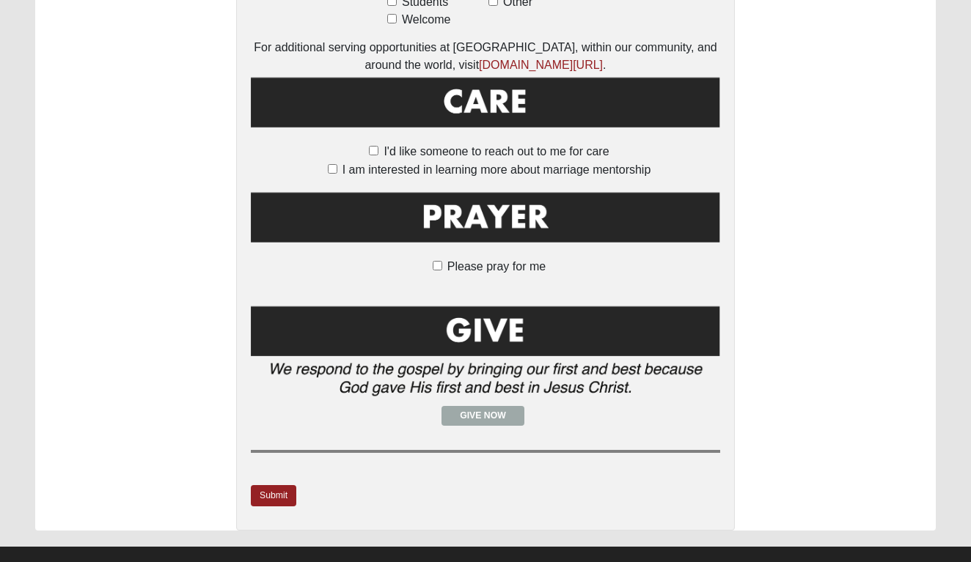
scroll to position [1057, 0]
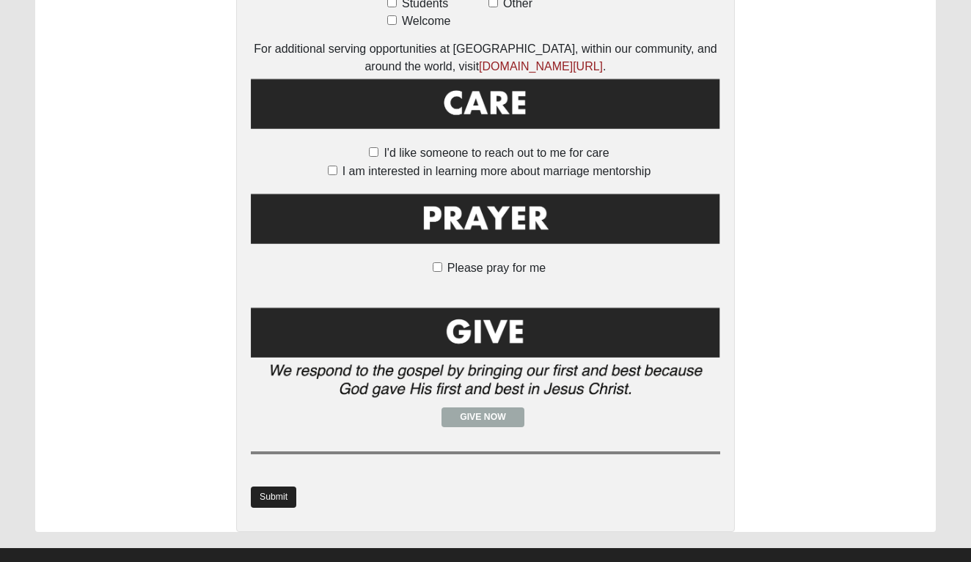
click at [269, 487] on link "Submit" at bounding box center [273, 497] width 45 height 21
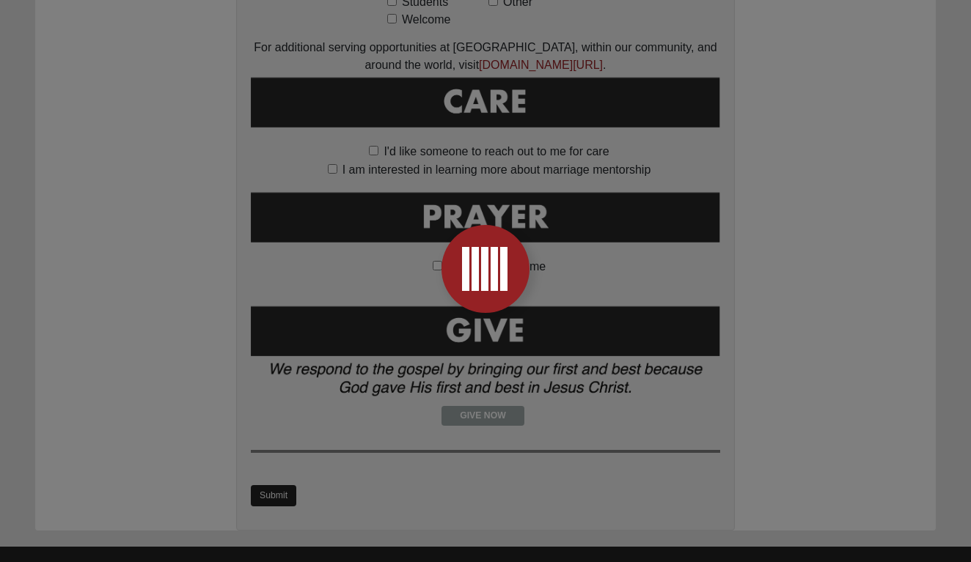
scroll to position [0, 0]
